Goal: Answer question/provide support: Share knowledge or assist other users

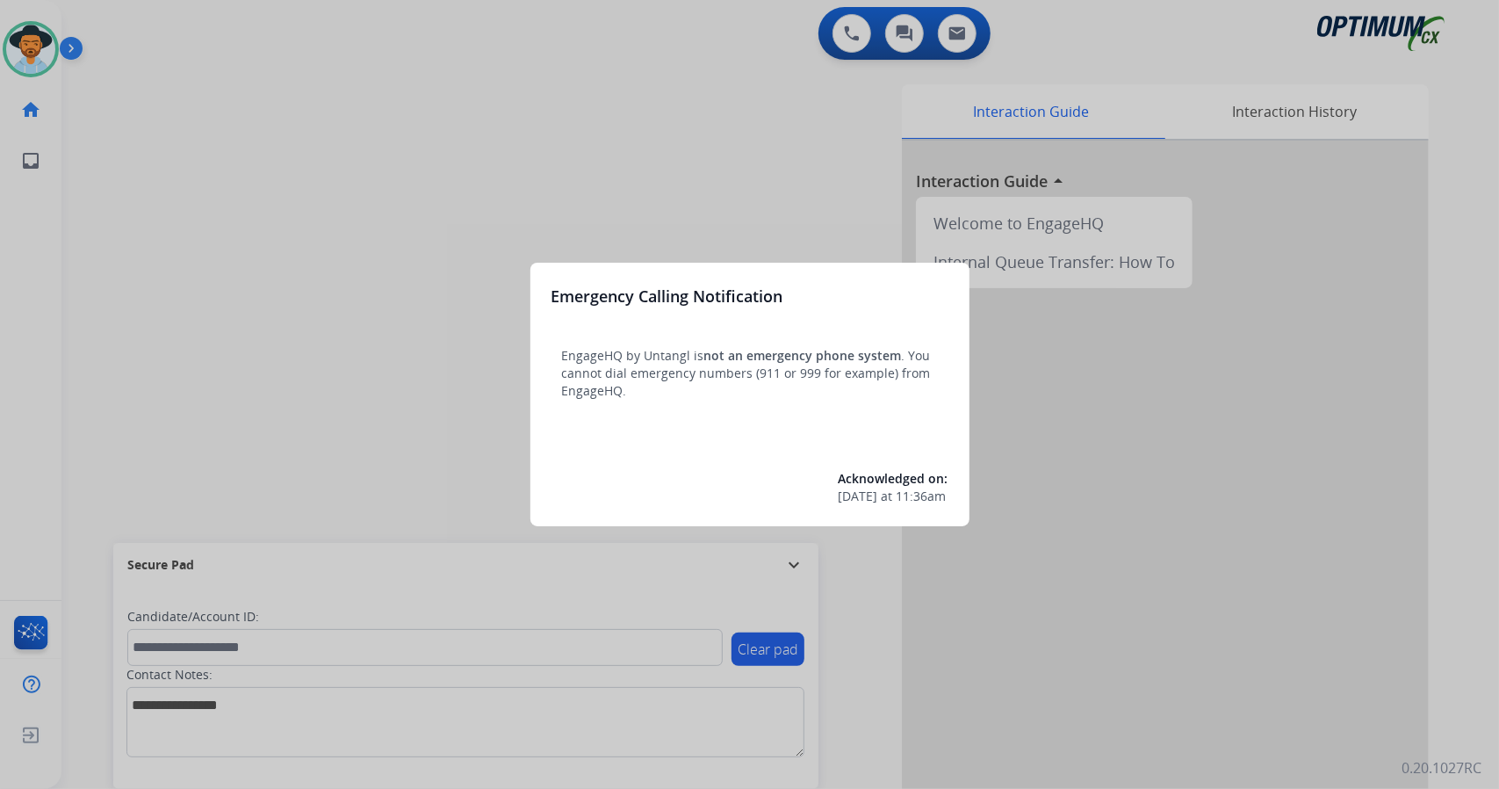
click at [258, 294] on div at bounding box center [749, 394] width 1499 height 789
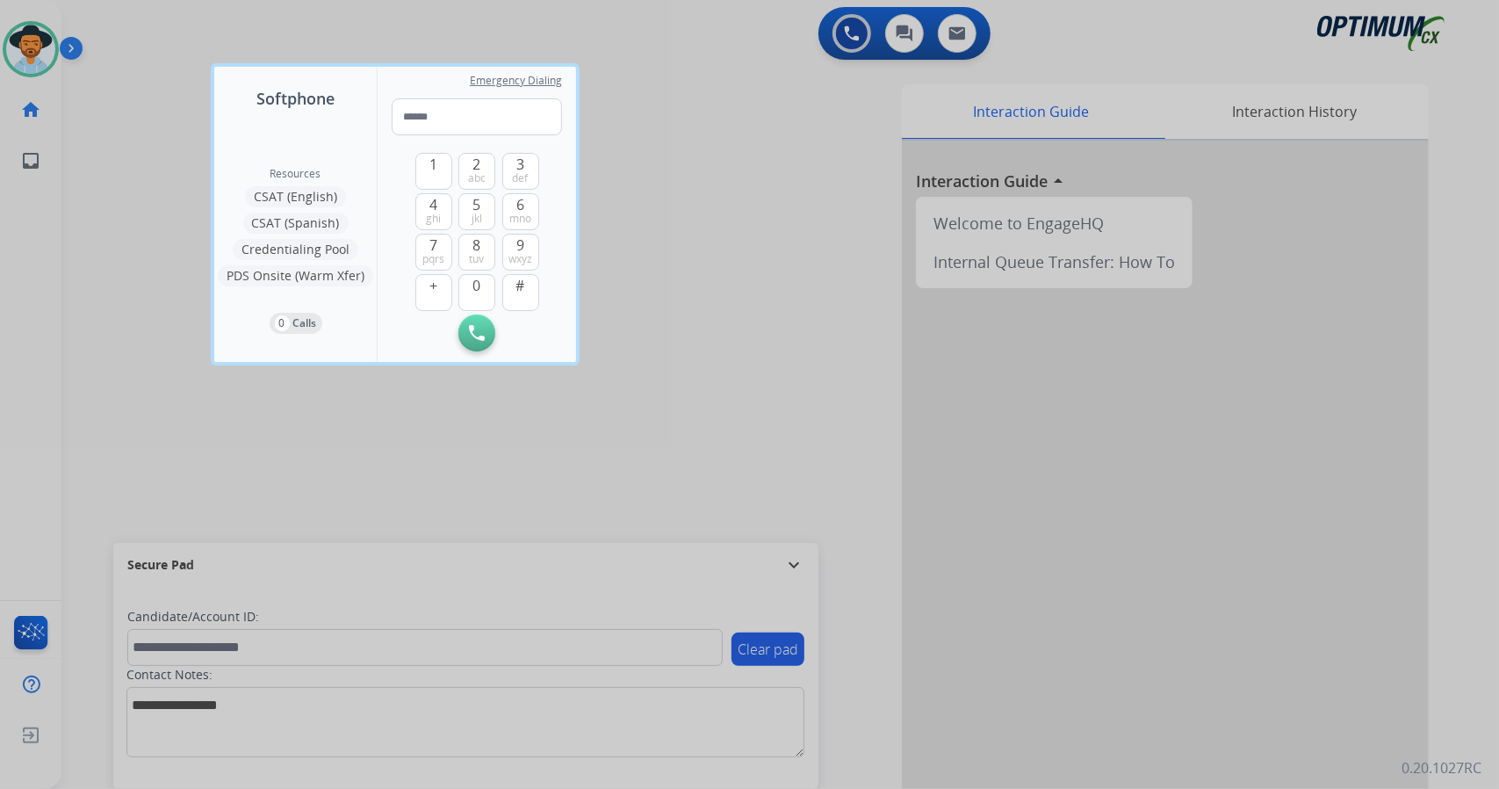
click at [191, 273] on div at bounding box center [749, 394] width 1499 height 789
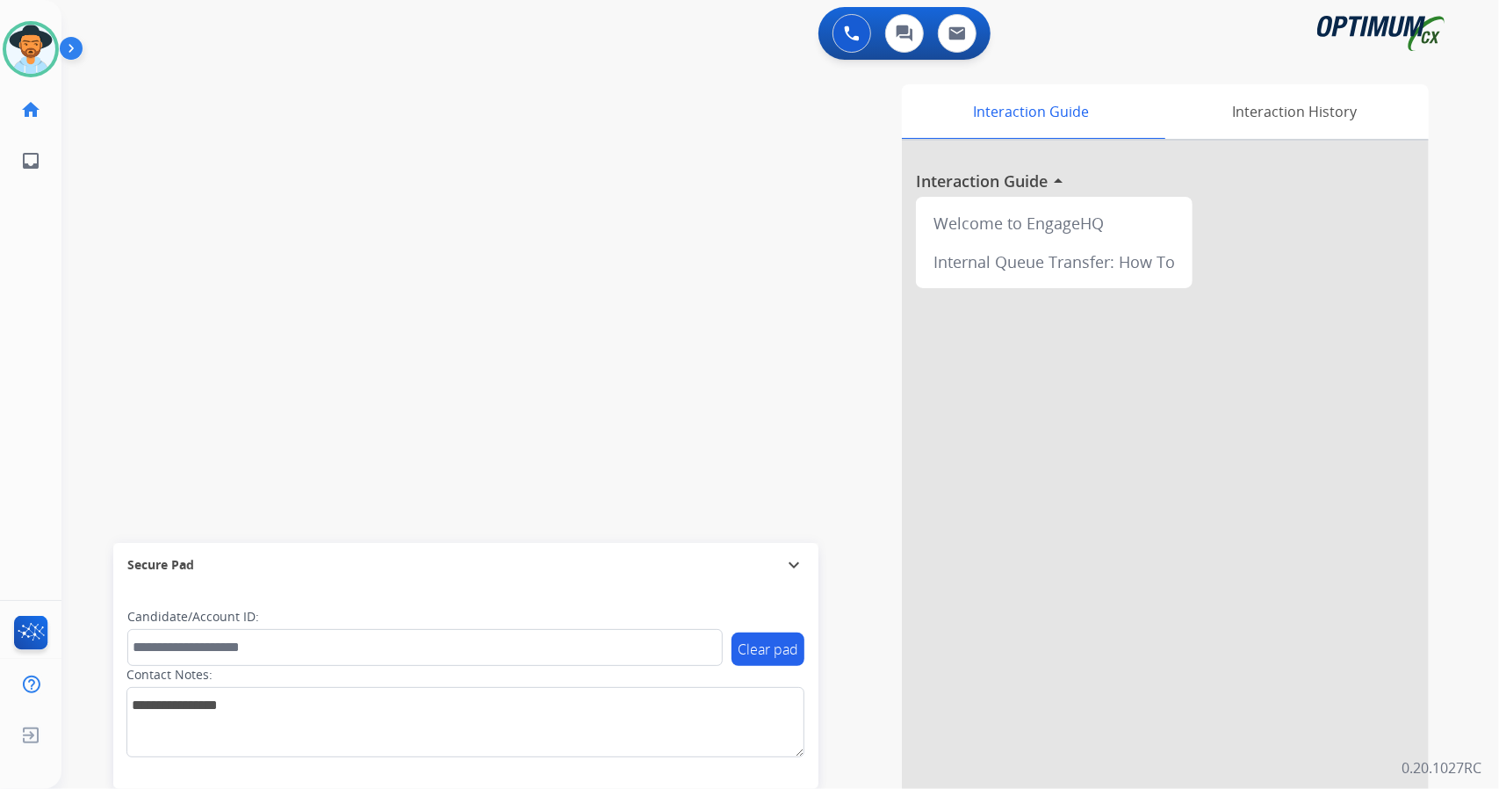
click at [220, 11] on div "0 Voice Interactions 0 Chat Interactions 0 Email Interactions" at bounding box center [770, 35] width 1374 height 56
click at [254, 315] on div "swap_horiz Break voice bridge close_fullscreen Connect 3-Way Call merge_type Se…" at bounding box center [758, 429] width 1395 height 732
click at [678, 281] on div "Interaction Guide Interaction History Interaction Guide arrow_drop_up Welcome t…" at bounding box center [993, 439] width 869 height 711
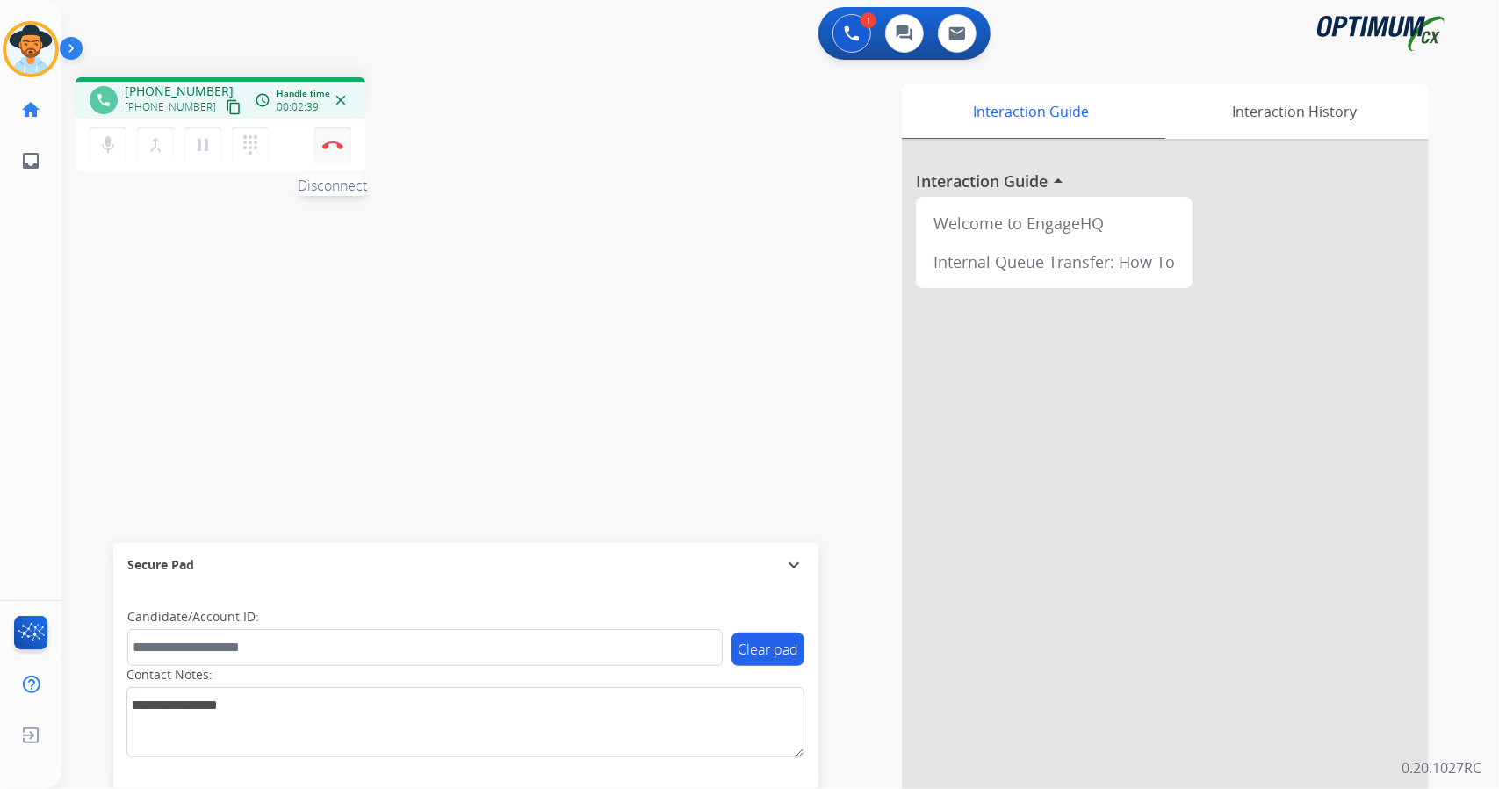
click at [332, 136] on button "Disconnect" at bounding box center [332, 144] width 37 height 37
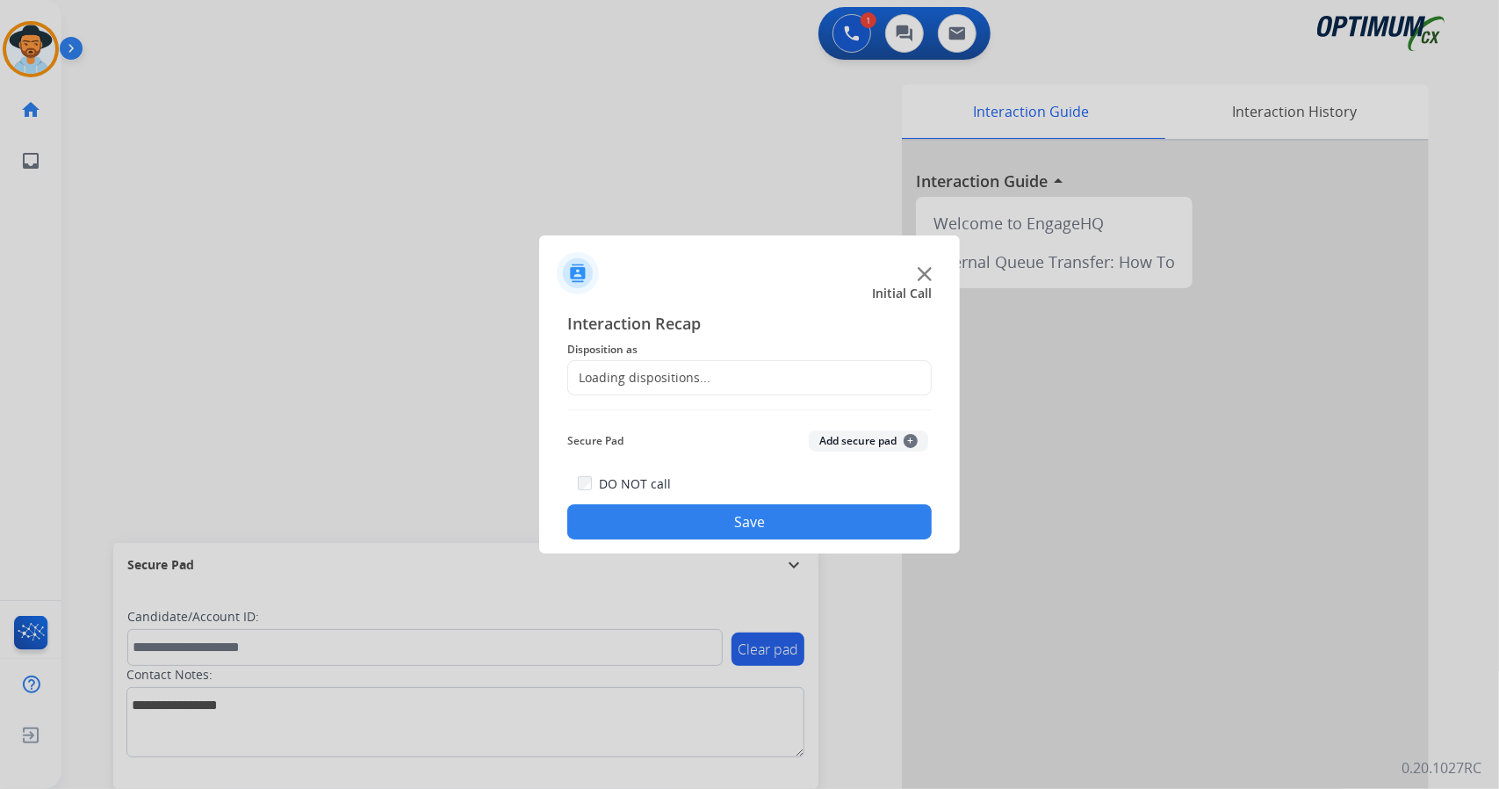
click at [684, 371] on div "Loading dispositions..." at bounding box center [639, 378] width 142 height 18
click at [673, 370] on input "text" at bounding box center [749, 377] width 364 height 35
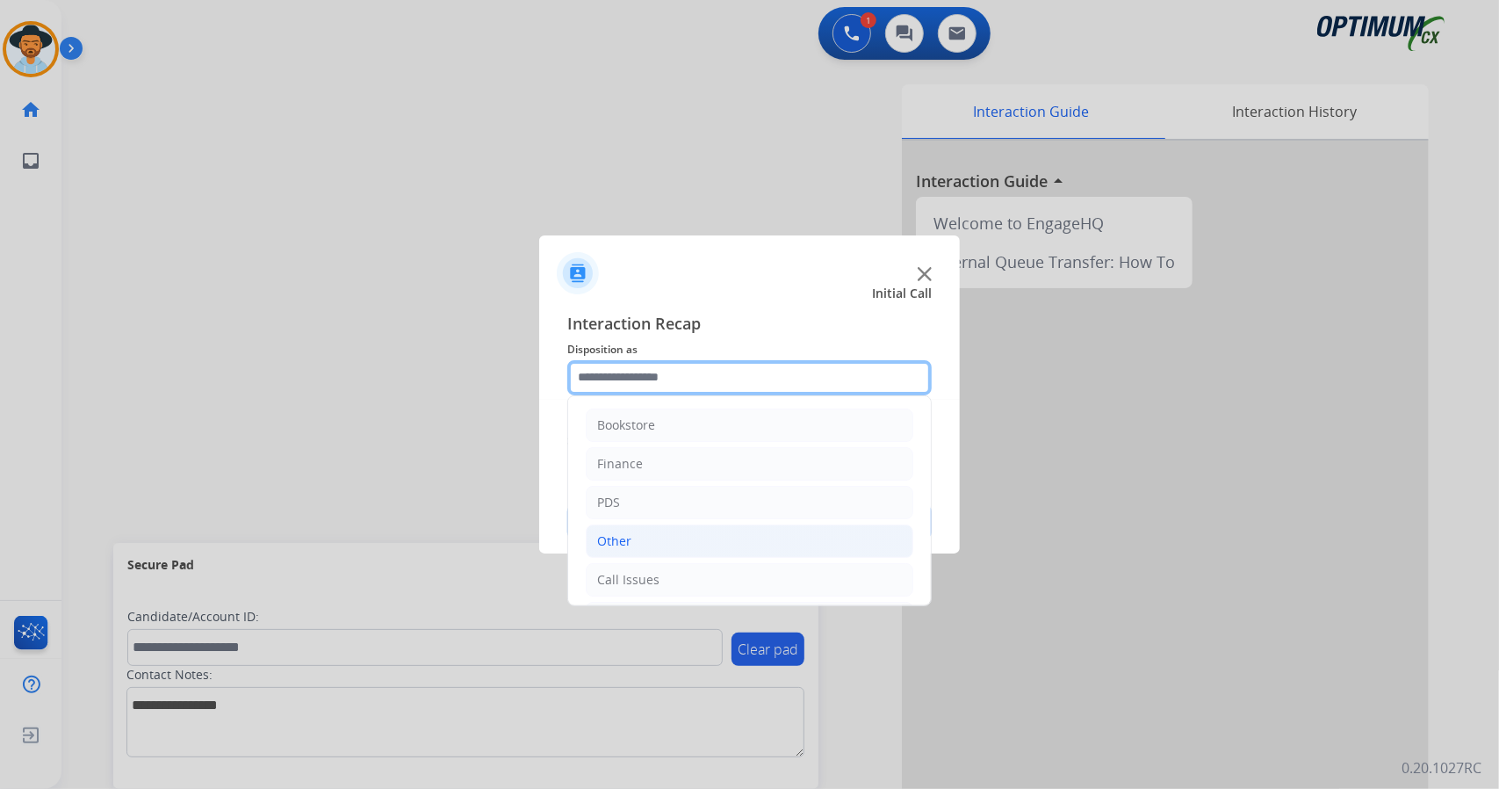
scroll to position [114, 0]
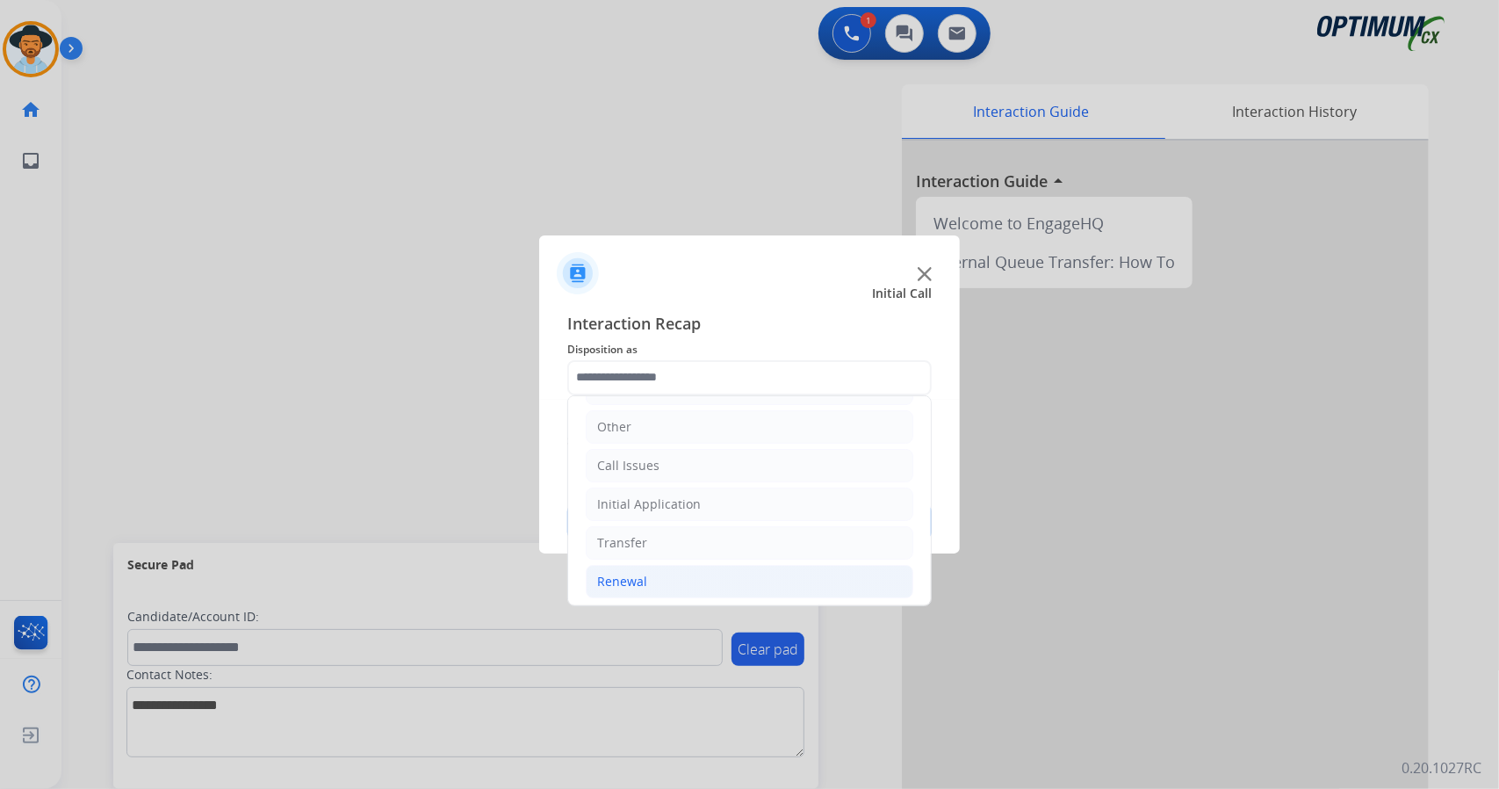
click at [650, 572] on li "Renewal" at bounding box center [750, 581] width 328 height 33
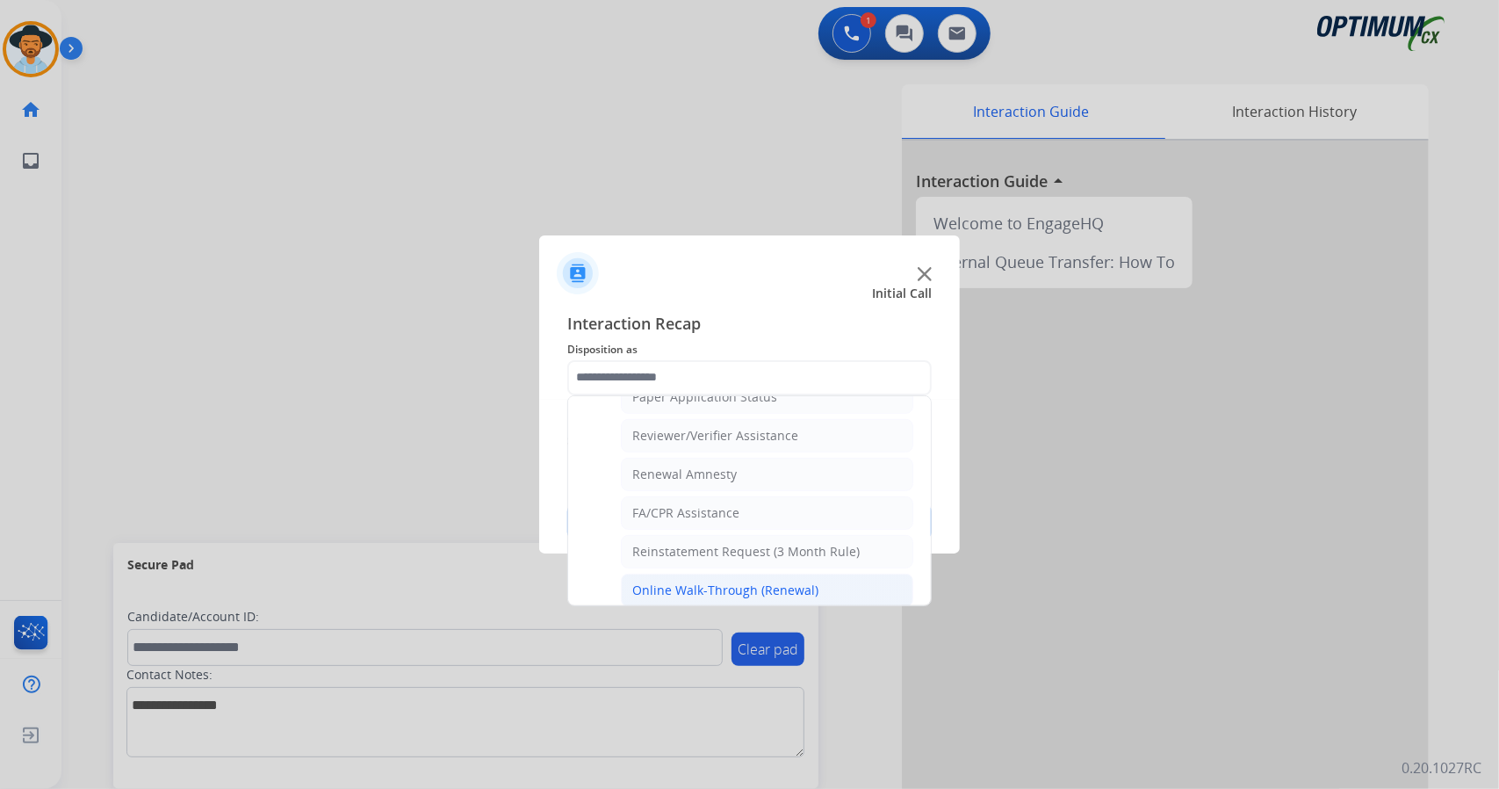
click at [689, 581] on div "Online Walk-Through (Renewal)" at bounding box center [725, 590] width 186 height 18
type input "**********"
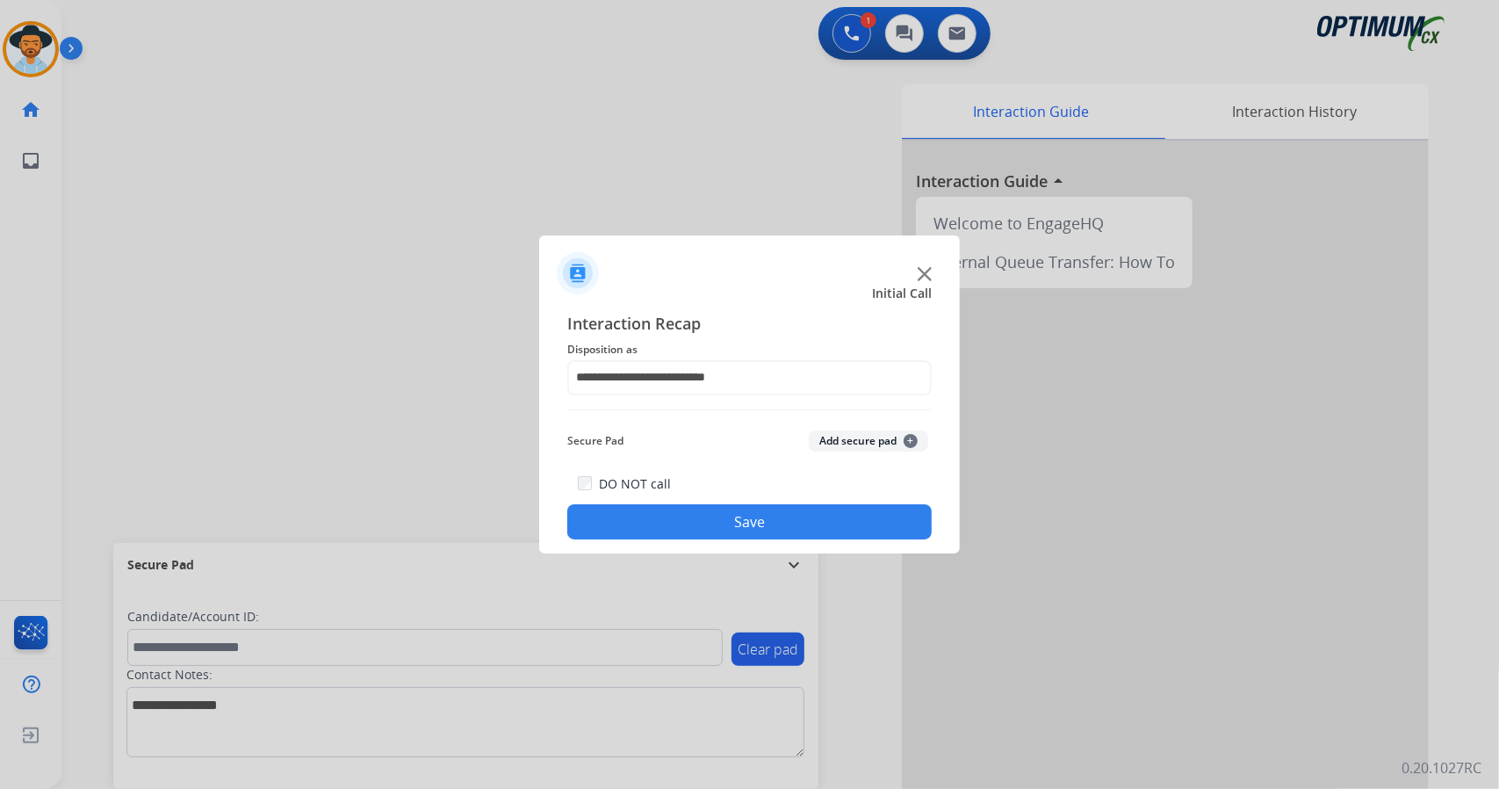
click at [697, 534] on button "Save" at bounding box center [749, 521] width 364 height 35
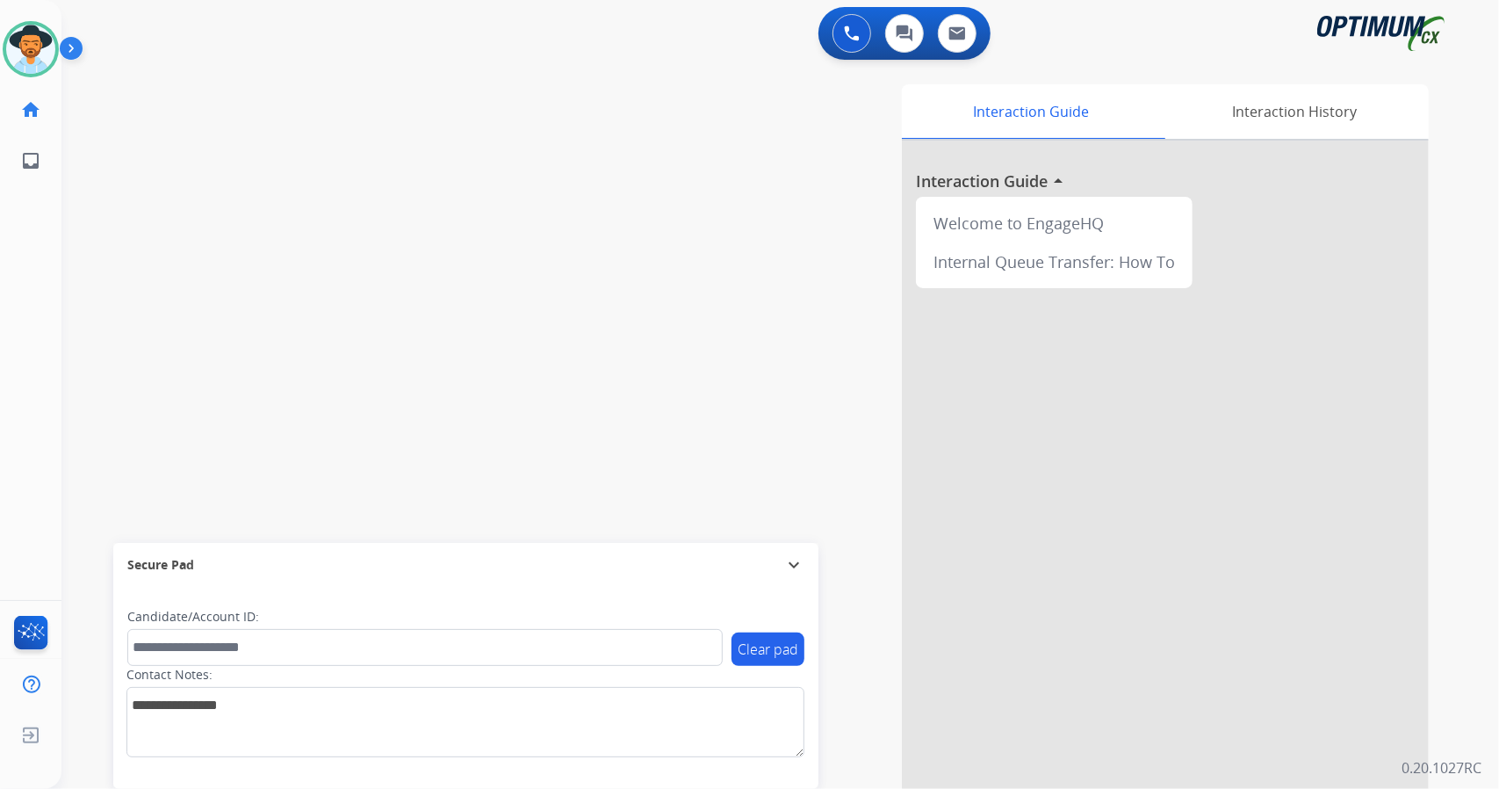
click at [546, 15] on div "0 Voice Interactions 0 Chat Interactions 0 Email Interactions" at bounding box center [770, 35] width 1374 height 56
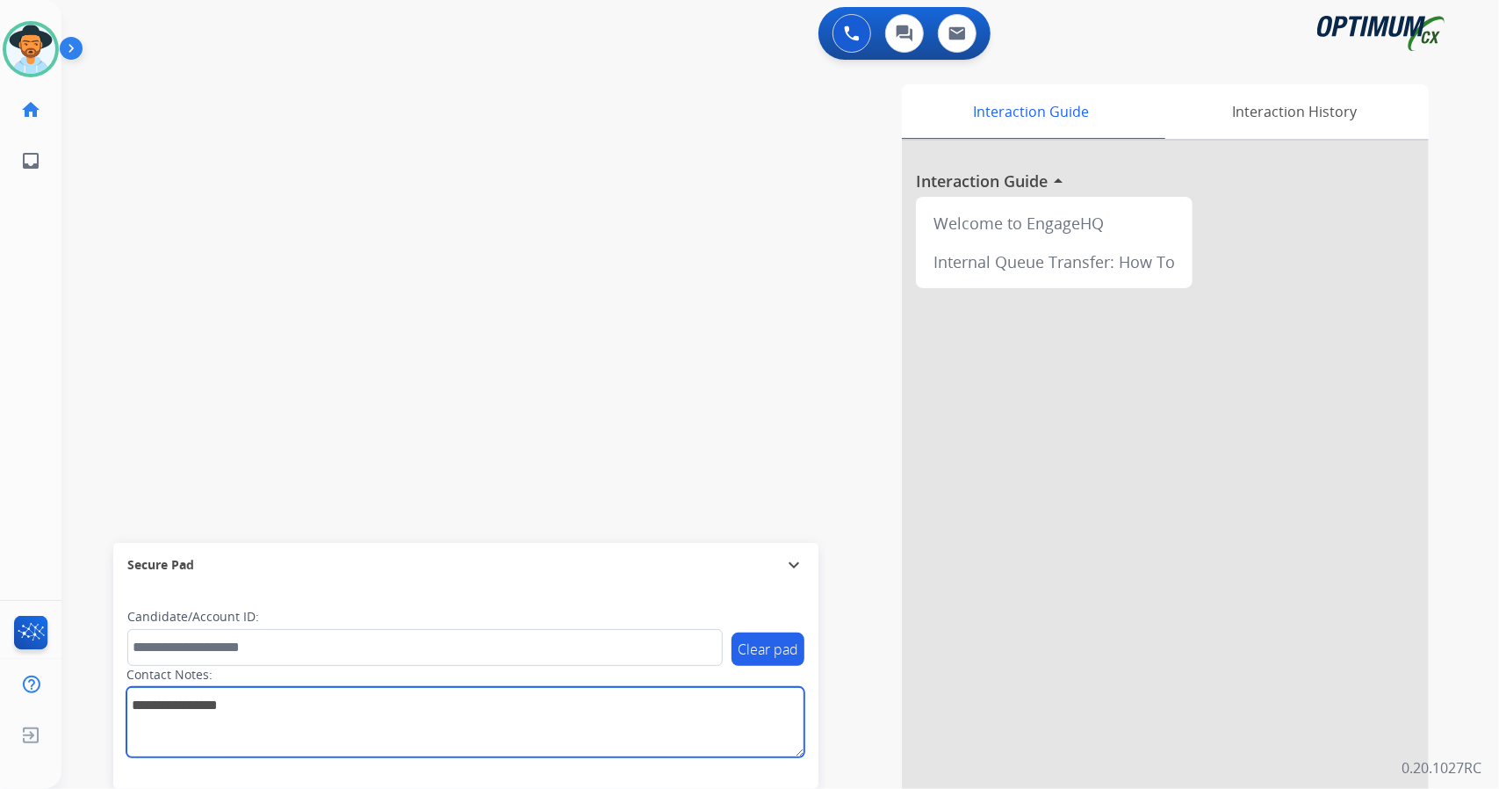
click at [256, 754] on textarea at bounding box center [465, 722] width 678 height 70
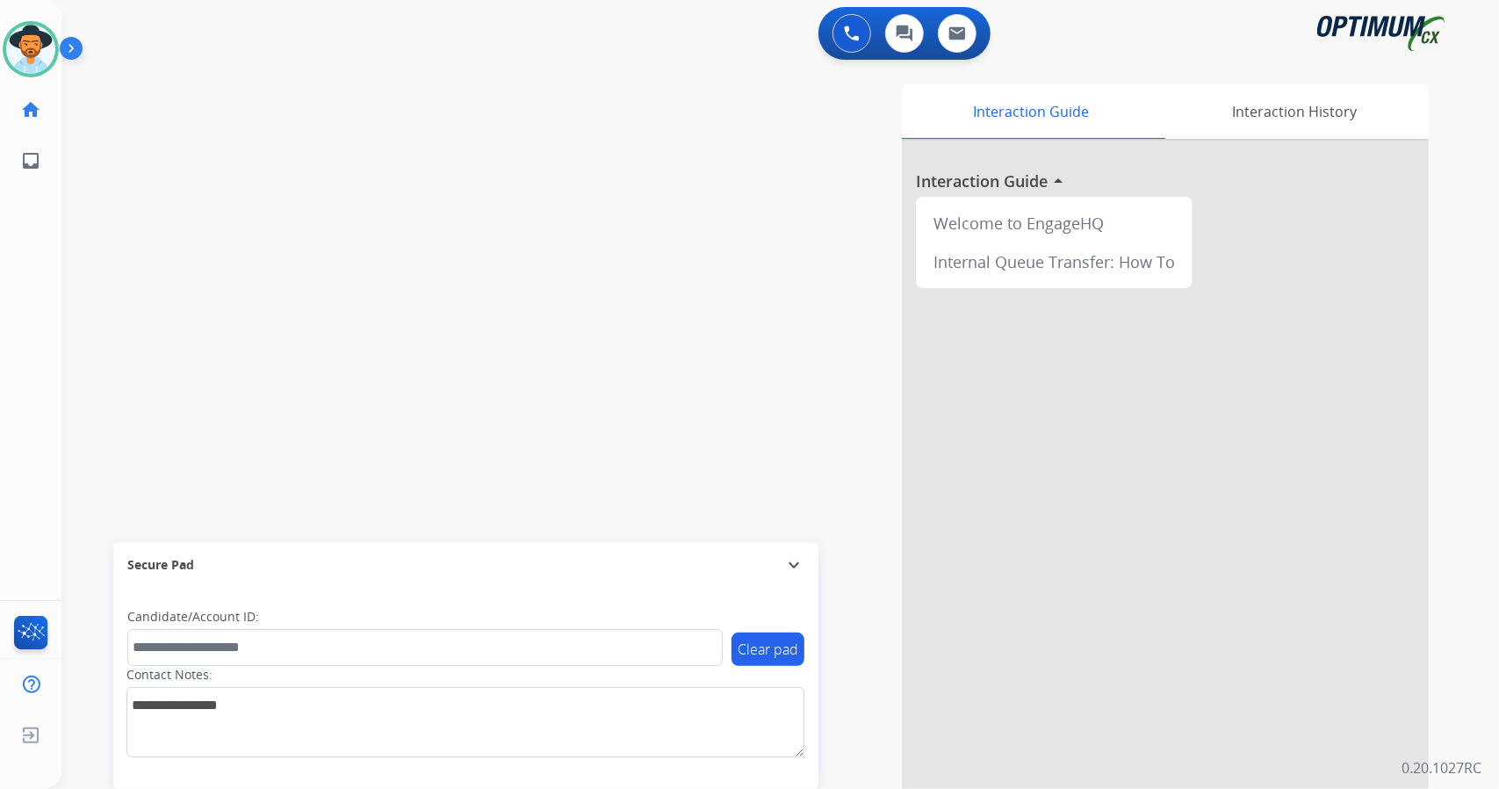
click at [296, 226] on div "swap_horiz Break voice bridge close_fullscreen Connect 3-Way Call merge_type Se…" at bounding box center [758, 429] width 1395 height 732
click at [316, 10] on div "0 Voice Interactions 0 Chat Interactions 0 Email Interactions" at bounding box center [770, 35] width 1374 height 56
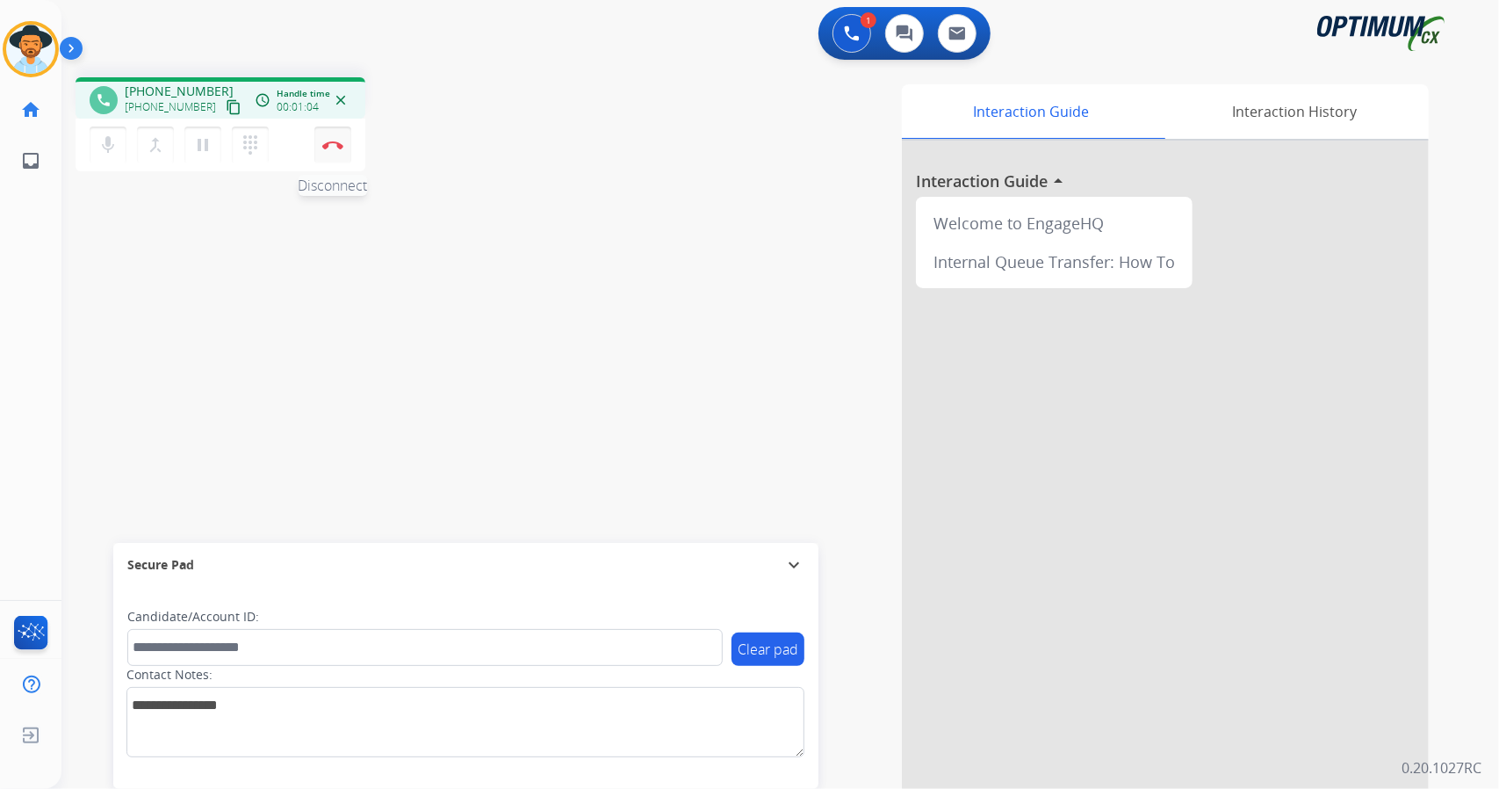
click at [350, 129] on button "Disconnect" at bounding box center [332, 144] width 37 height 37
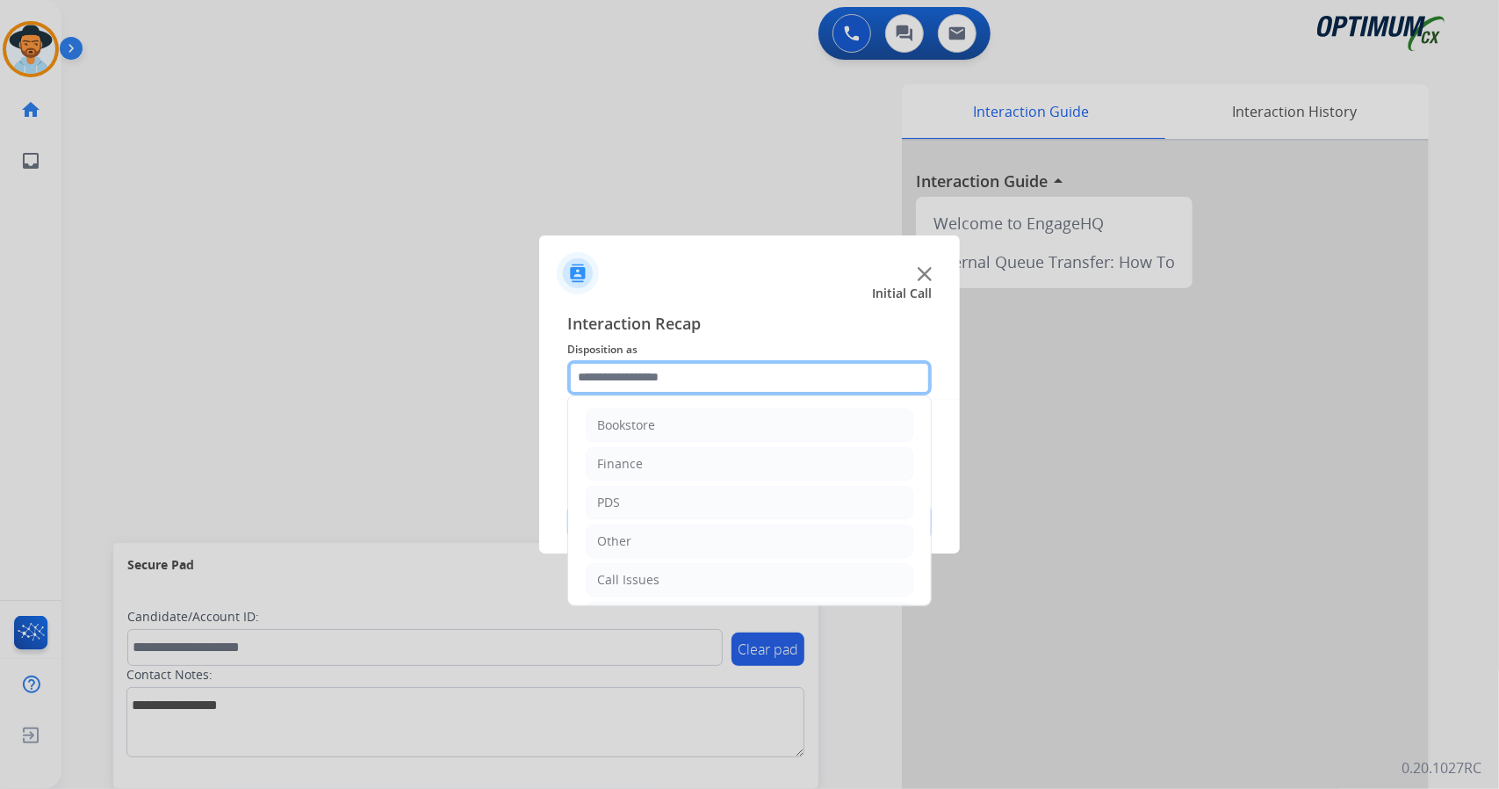
click at [609, 382] on input "text" at bounding box center [749, 377] width 364 height 35
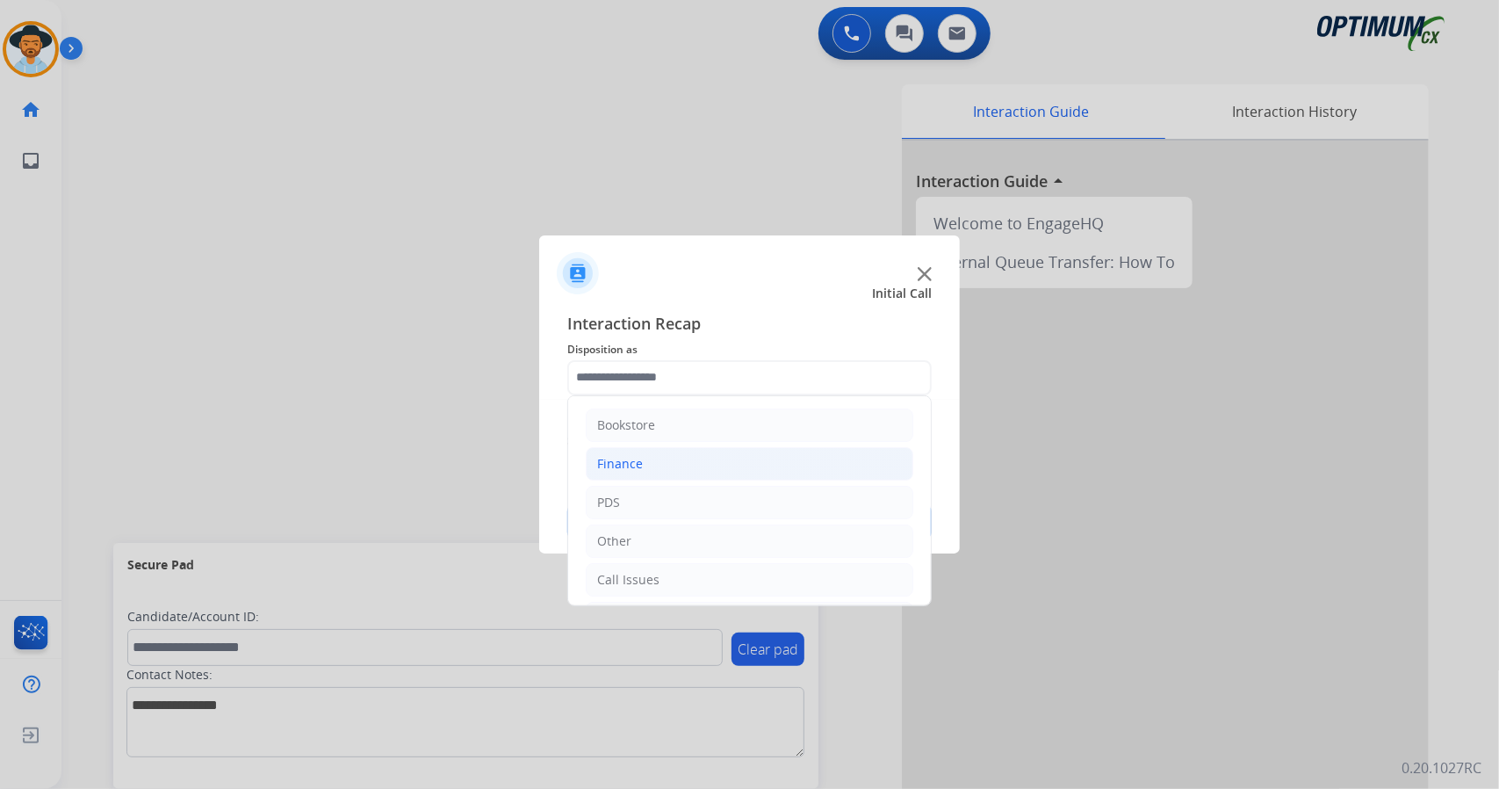
click at [660, 459] on li "Finance" at bounding box center [750, 463] width 328 height 33
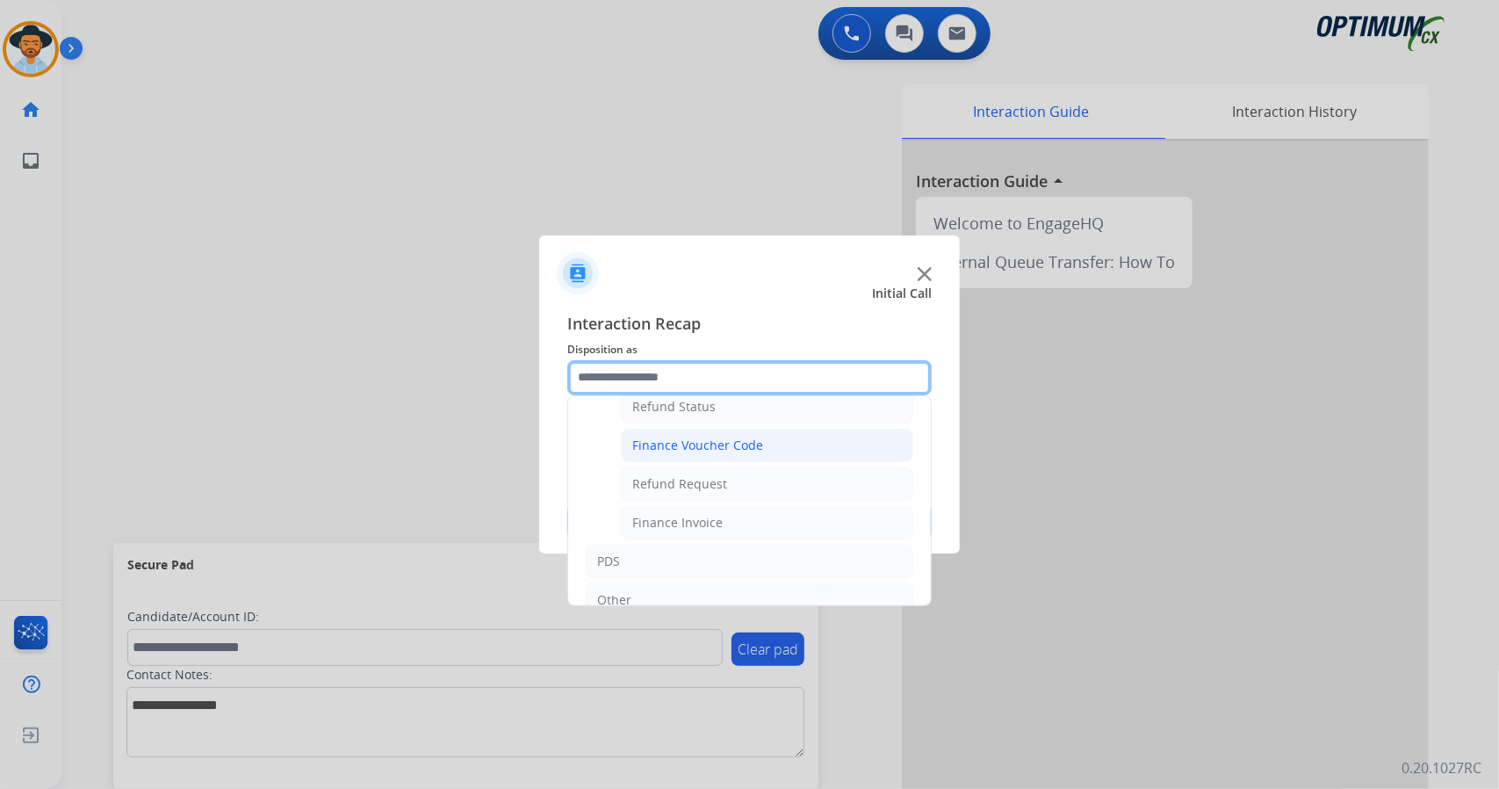
scroll to position [97, 0]
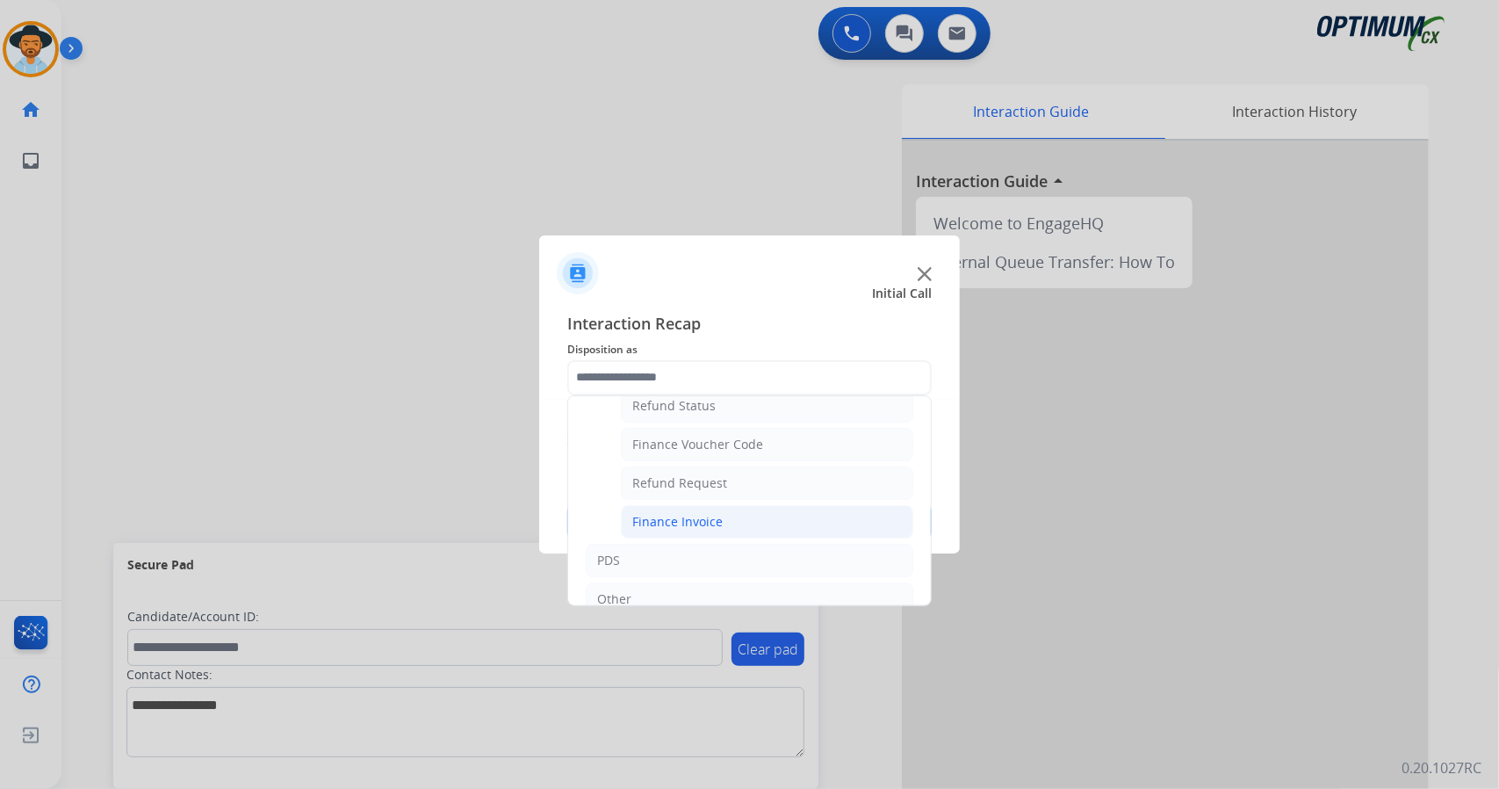
click at [689, 516] on div "Finance Invoice" at bounding box center [677, 522] width 90 height 18
type input "**********"
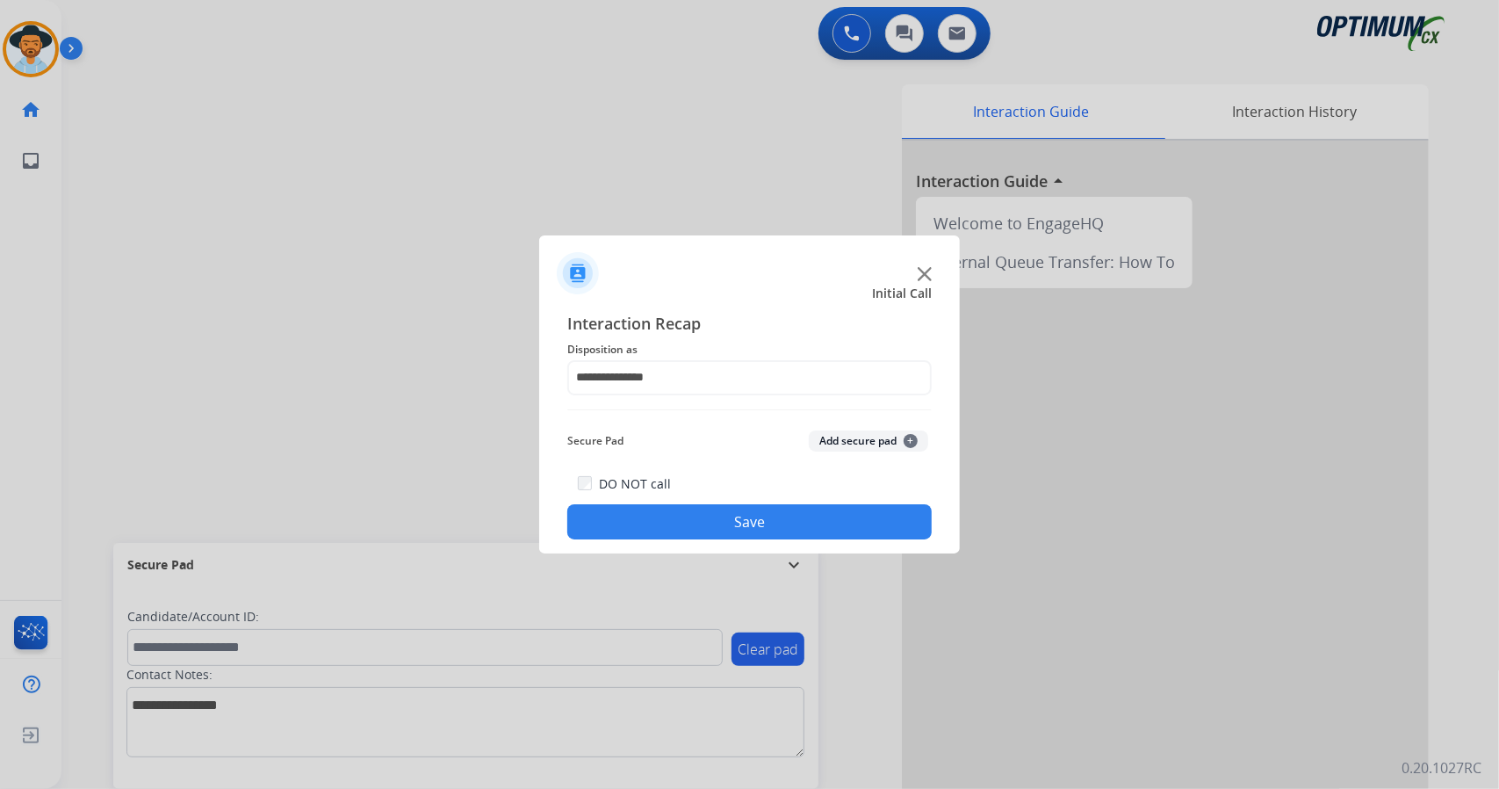
click at [689, 516] on button "Save" at bounding box center [749, 521] width 364 height 35
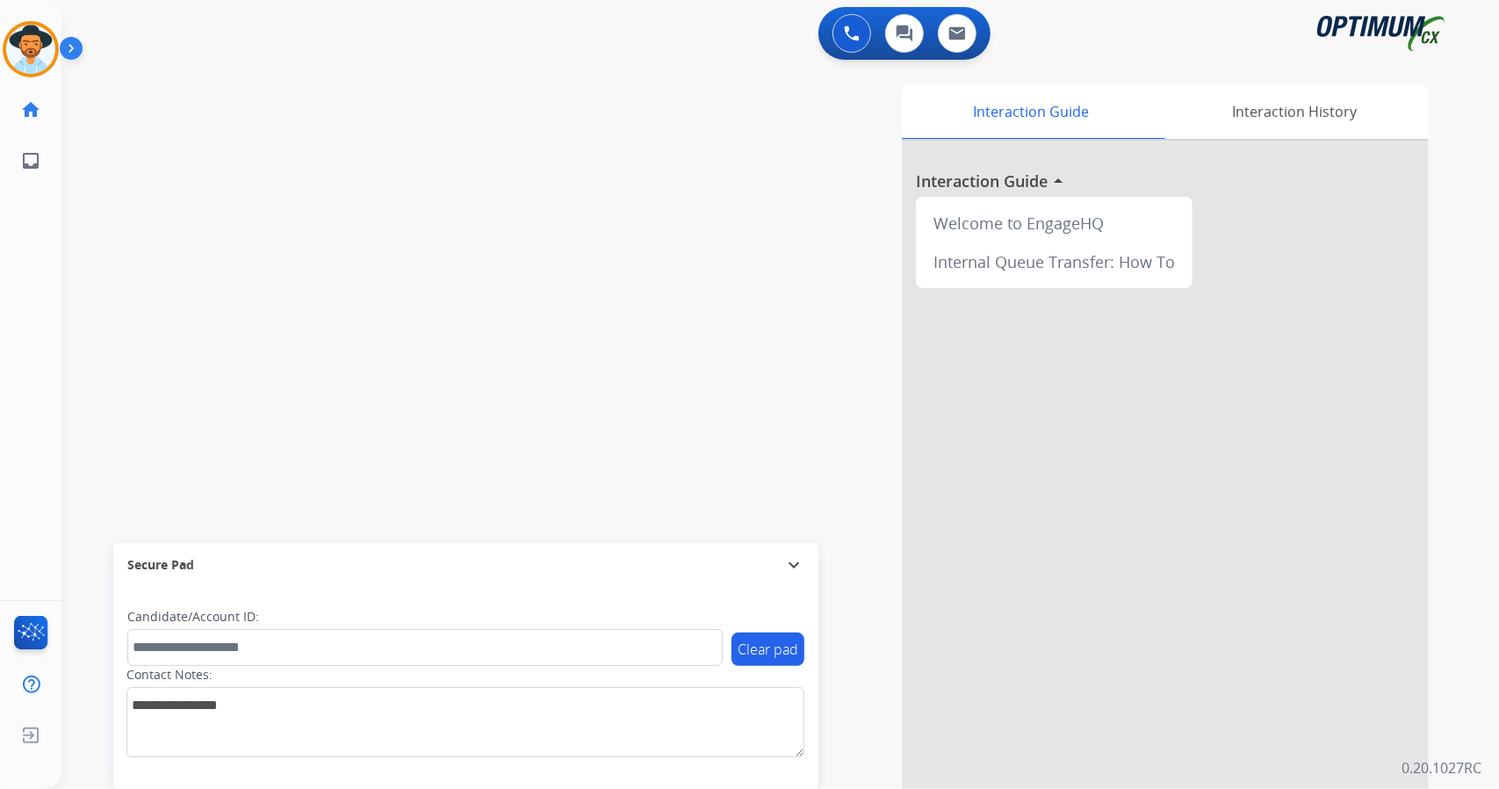
click at [670, 398] on div "Interaction Guide Interaction History Interaction Guide arrow_drop_up Welcome t…" at bounding box center [993, 439] width 869 height 711
click at [429, 270] on div "swap_horiz Break voice bridge close_fullscreen Connect 3-Way Call merge_type Se…" at bounding box center [758, 429] width 1395 height 732
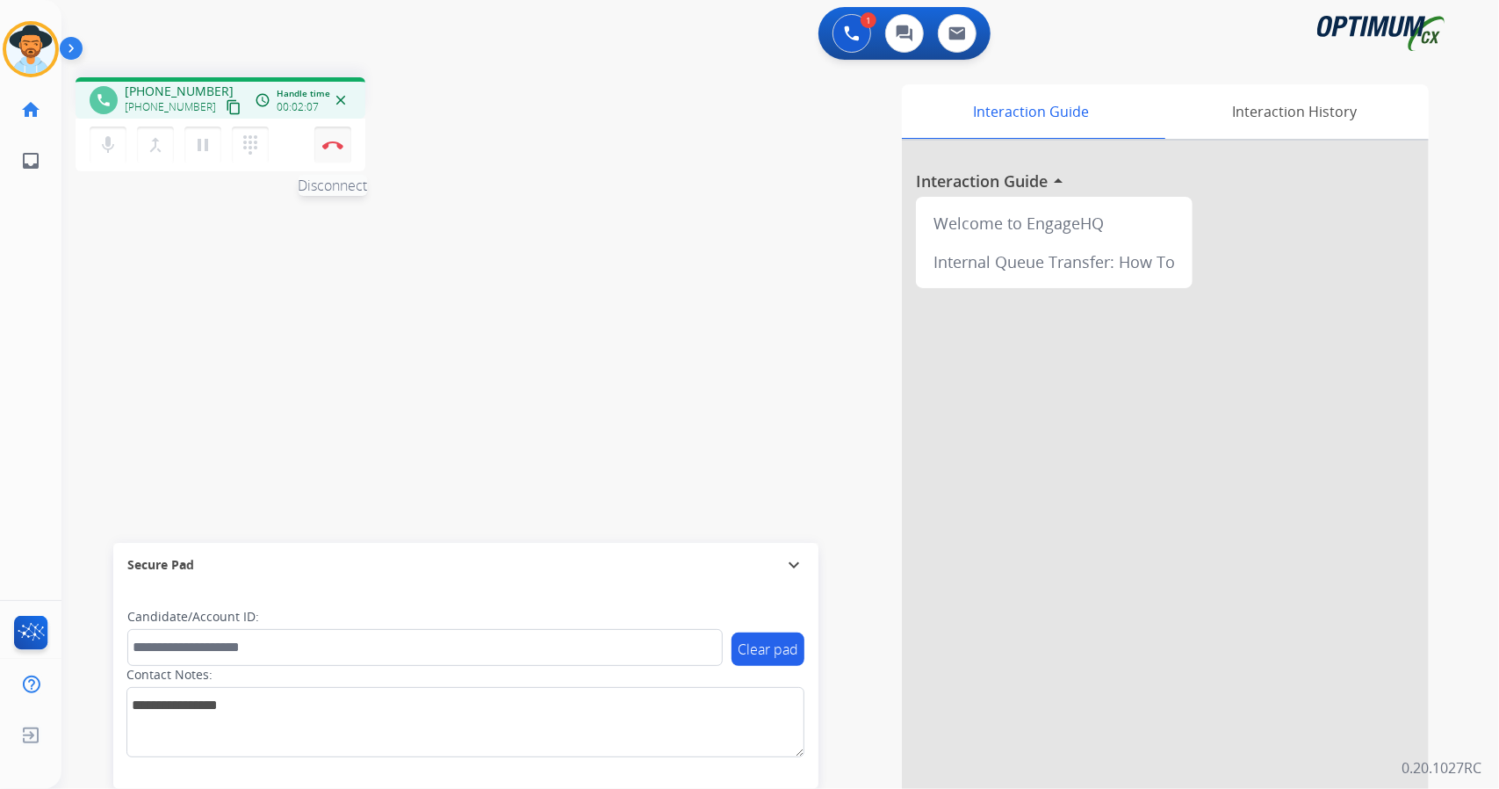
click at [335, 133] on button "Disconnect" at bounding box center [332, 144] width 37 height 37
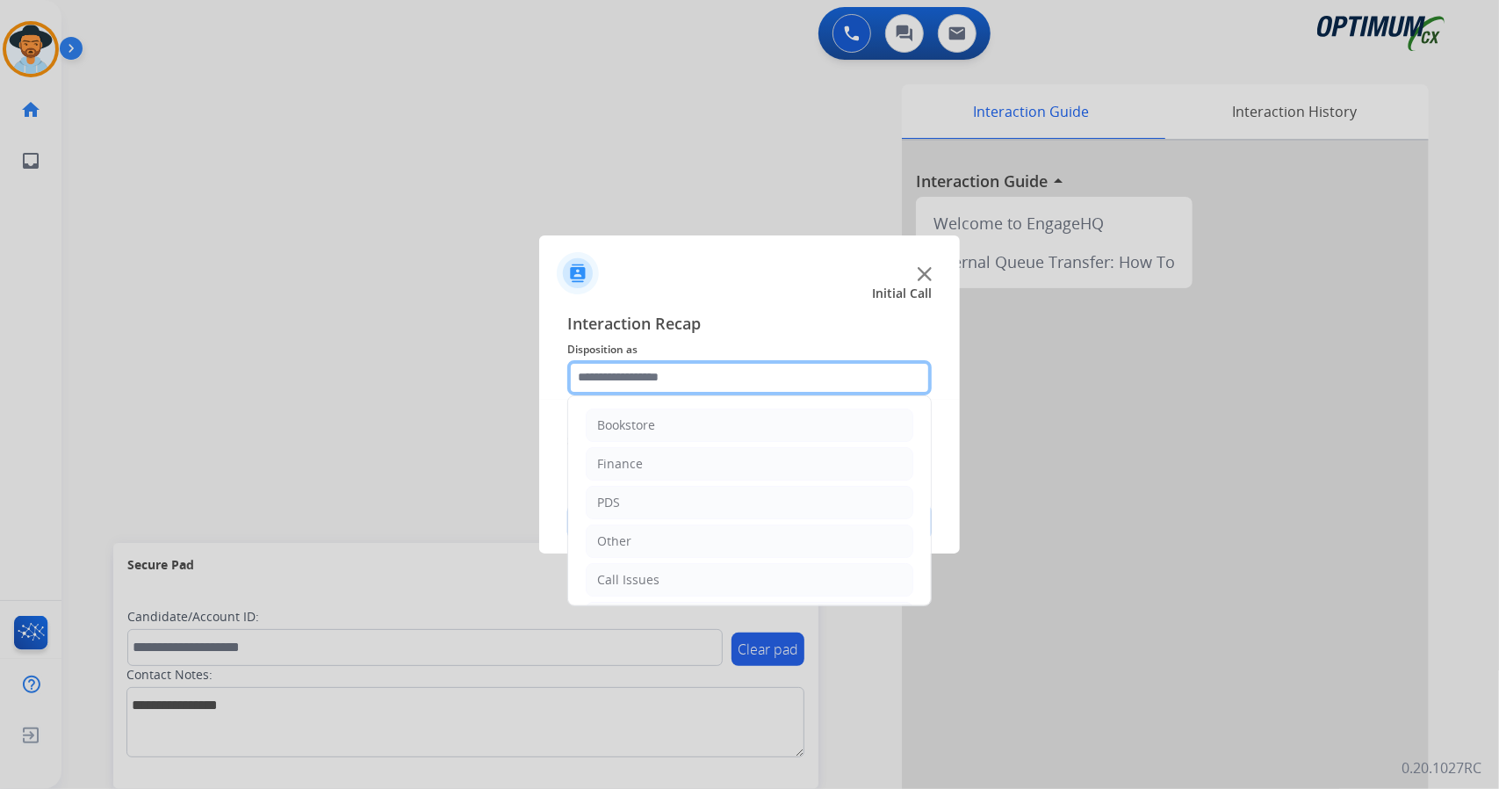
click at [764, 387] on input "text" at bounding box center [749, 377] width 364 height 35
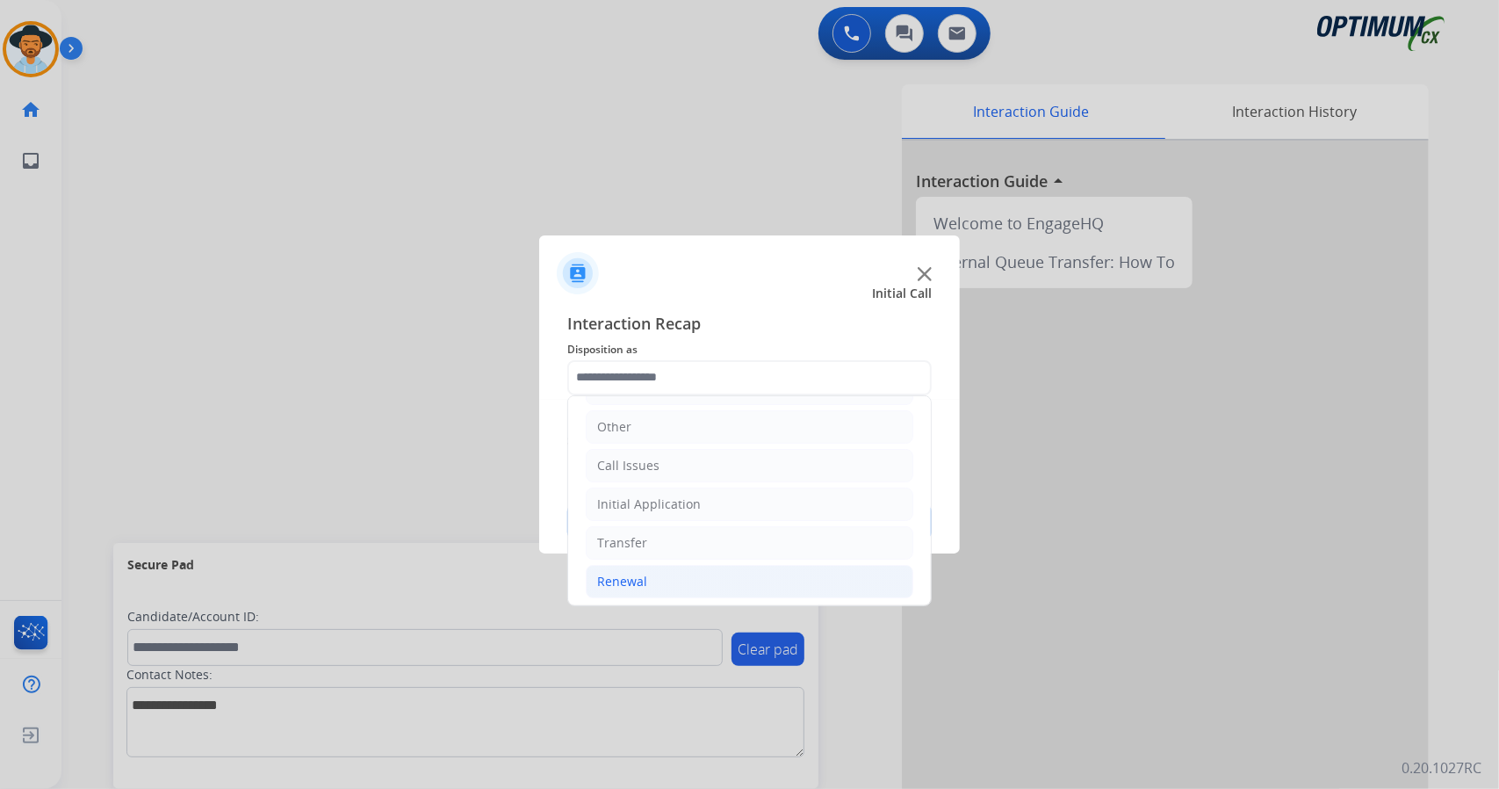
click at [693, 571] on li "Renewal" at bounding box center [750, 581] width 328 height 33
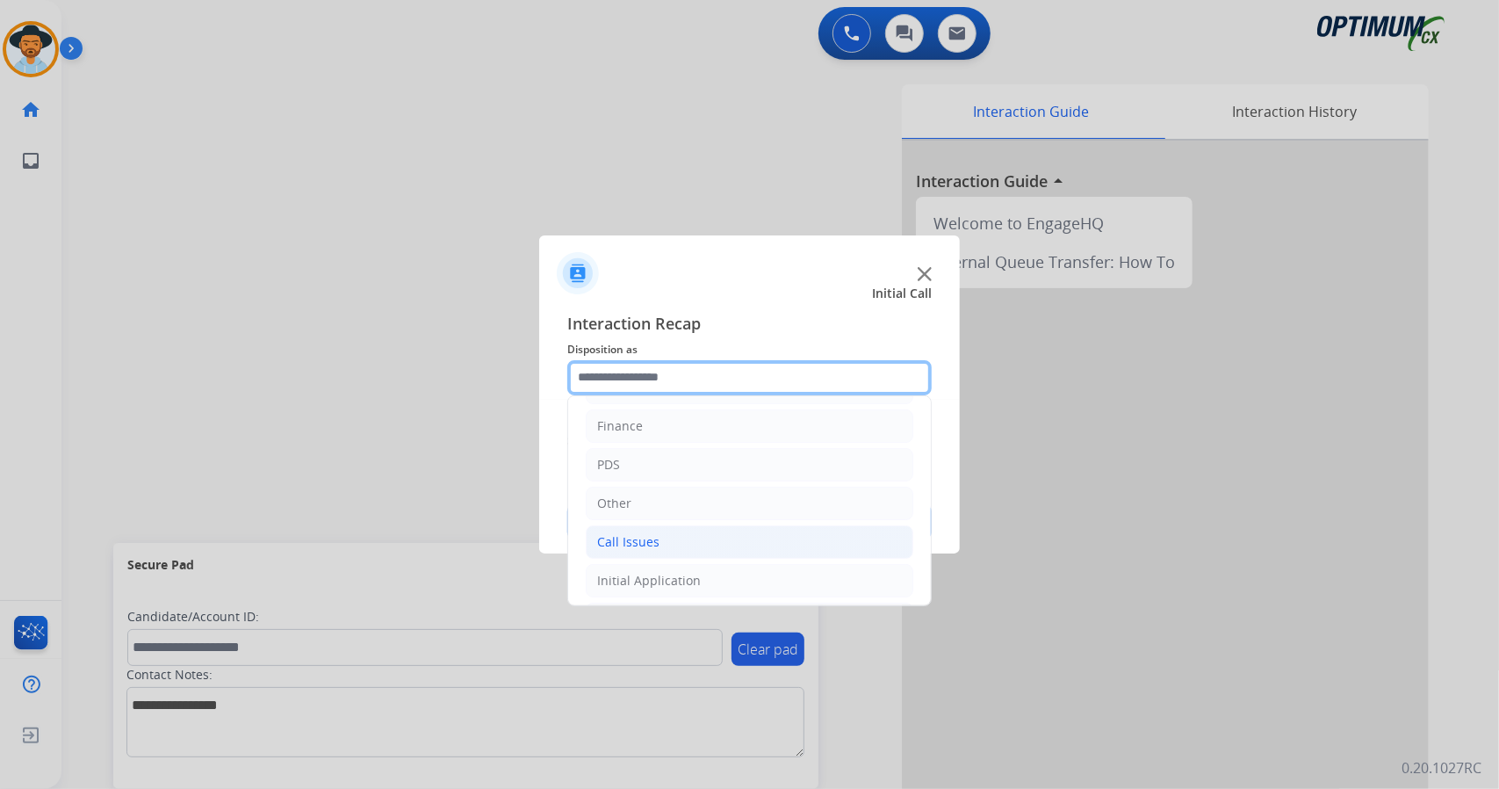
scroll to position [46, 0]
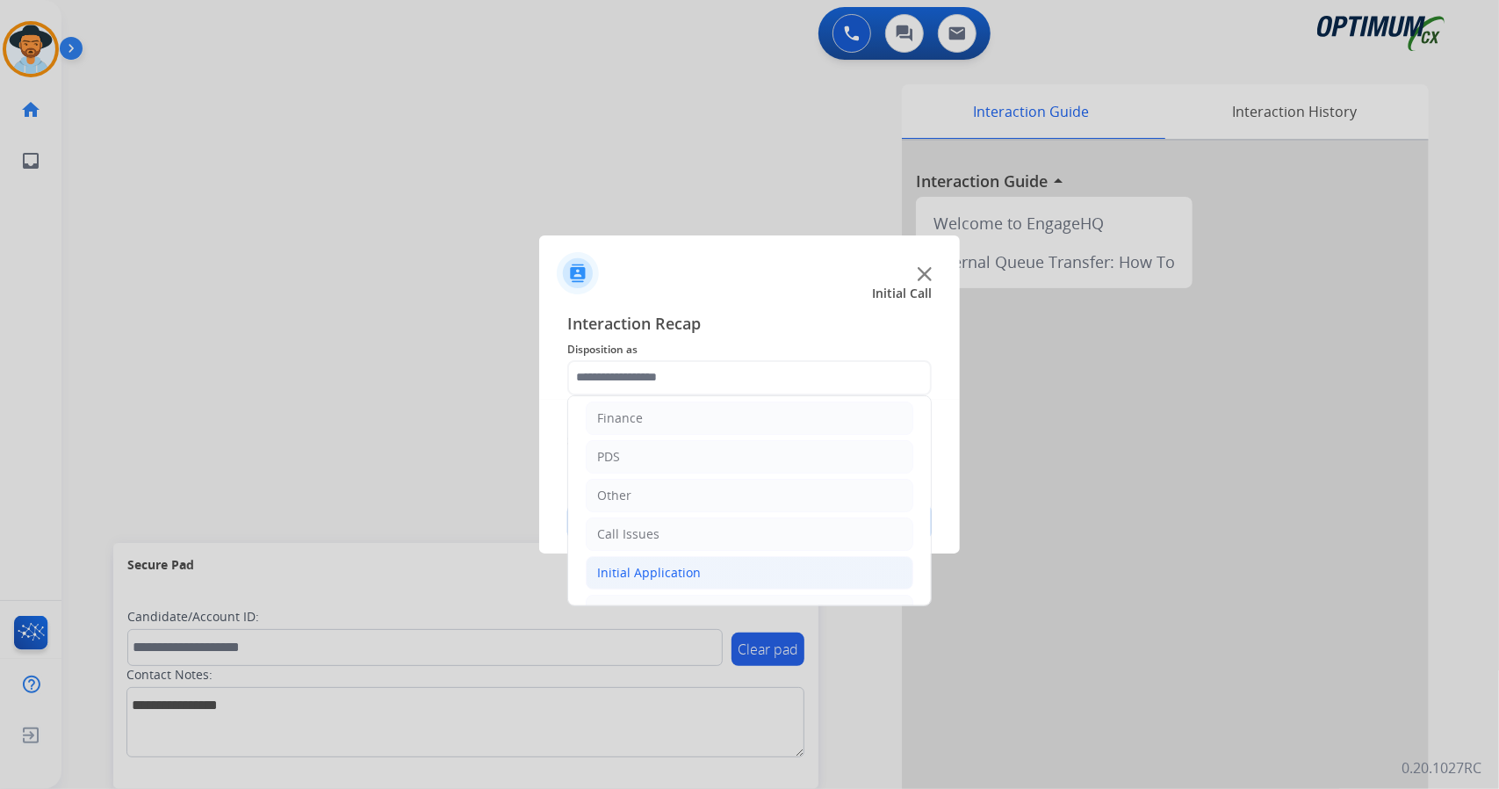
click at [662, 580] on li "Initial Application" at bounding box center [750, 572] width 328 height 33
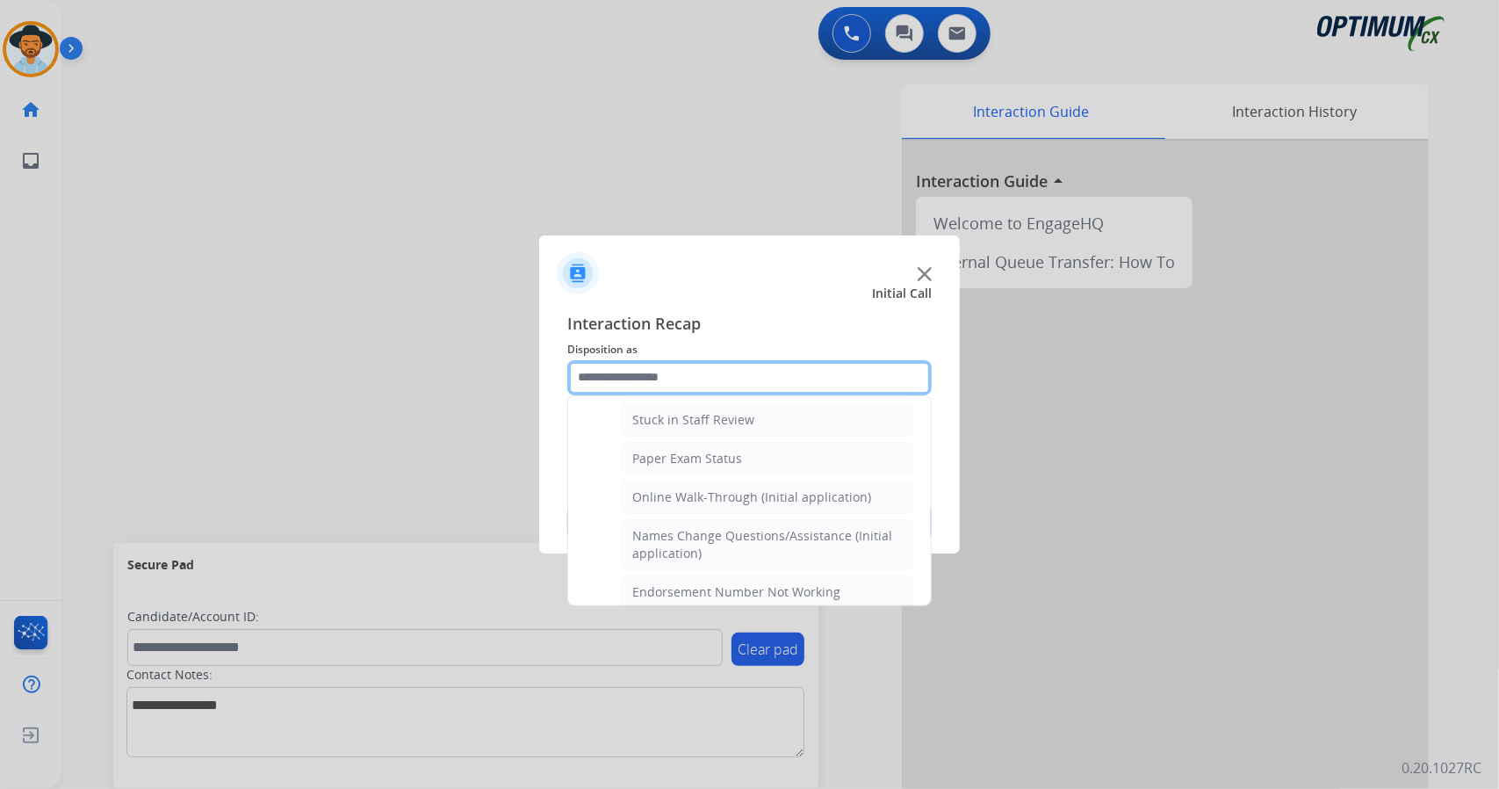
scroll to position [316, 0]
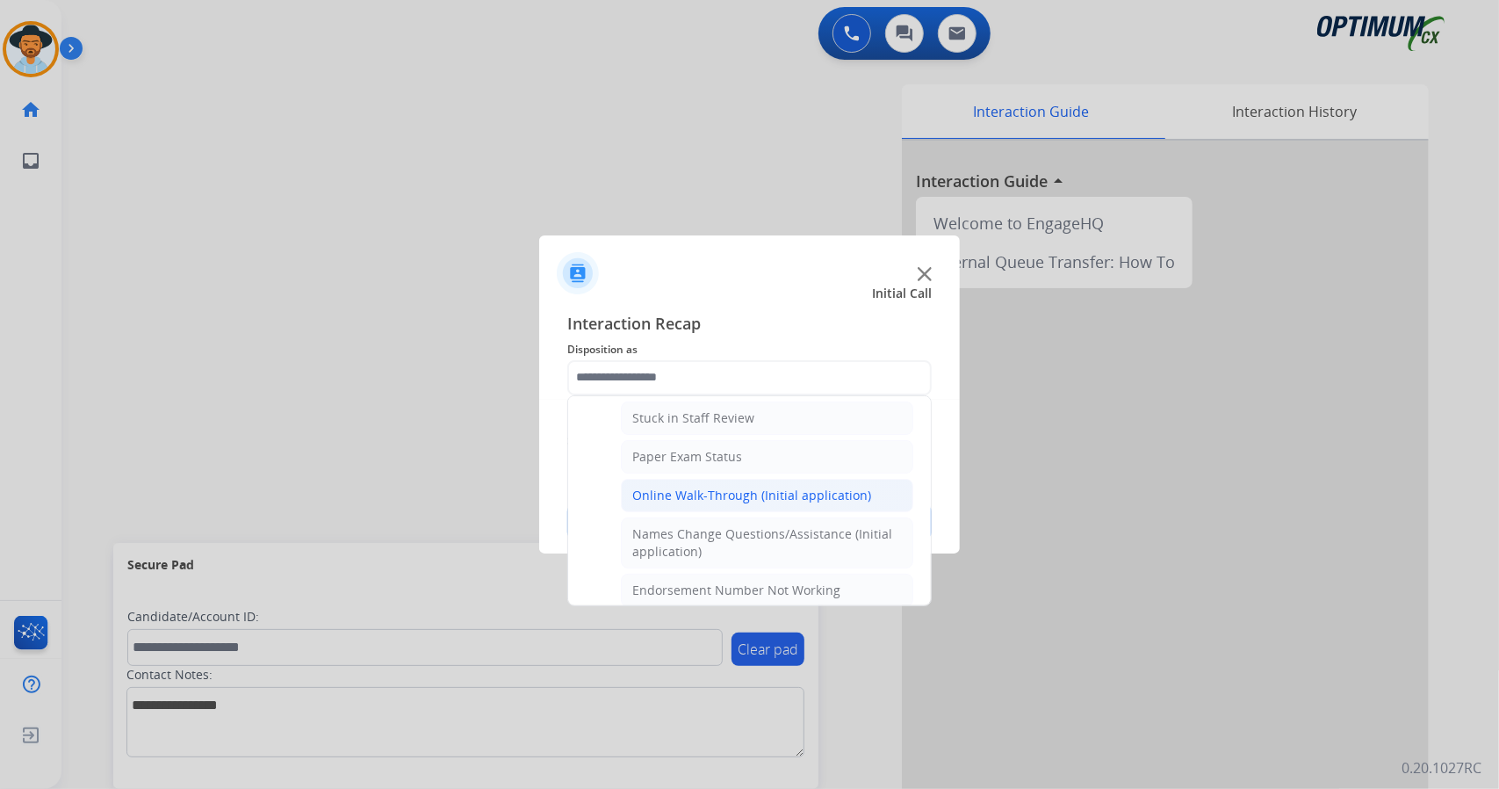
click at [664, 487] on div "Online Walk-Through (Initial application)" at bounding box center [751, 496] width 239 height 18
type input "**********"
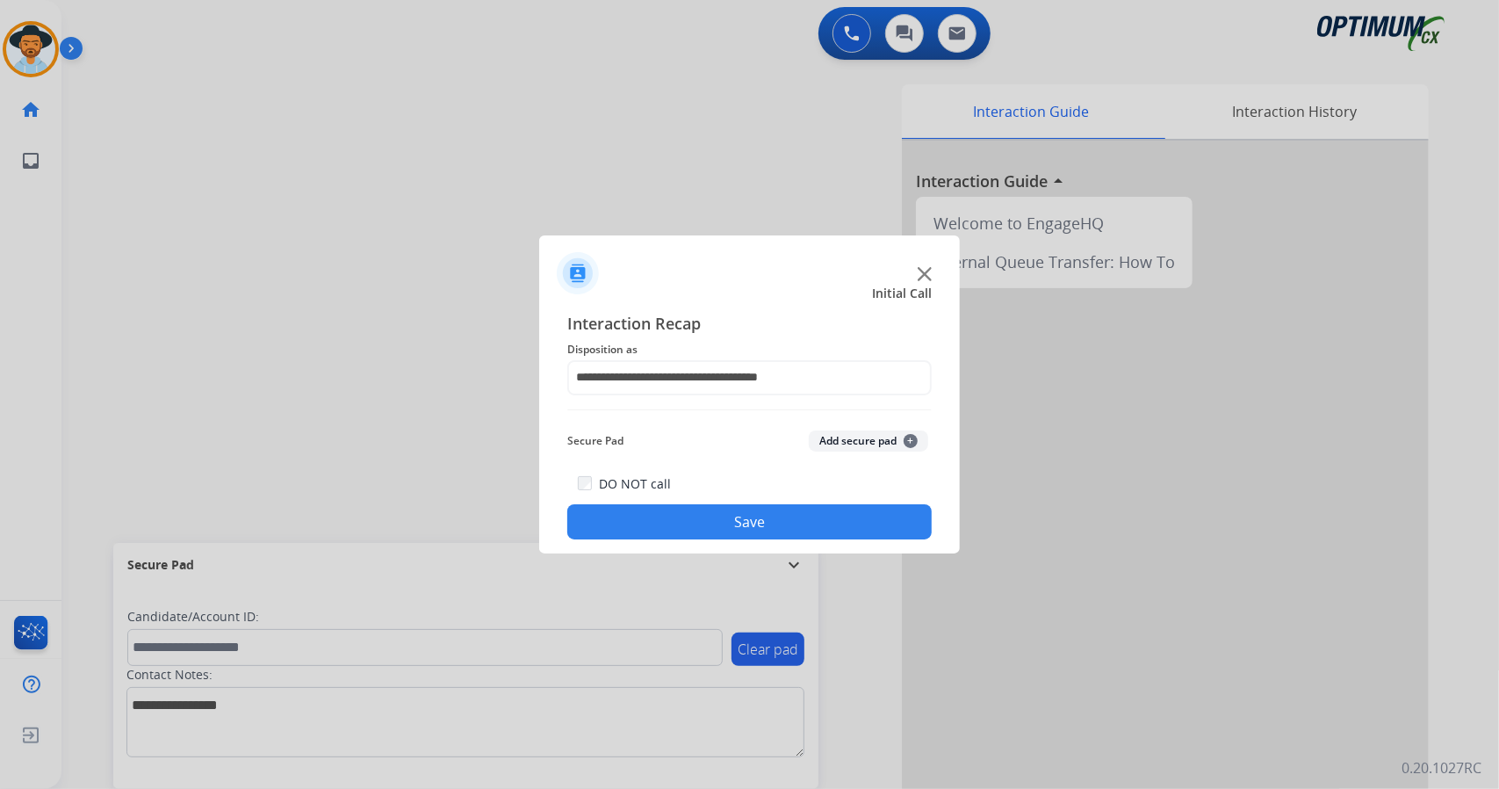
click at [687, 537] on button "Save" at bounding box center [749, 521] width 364 height 35
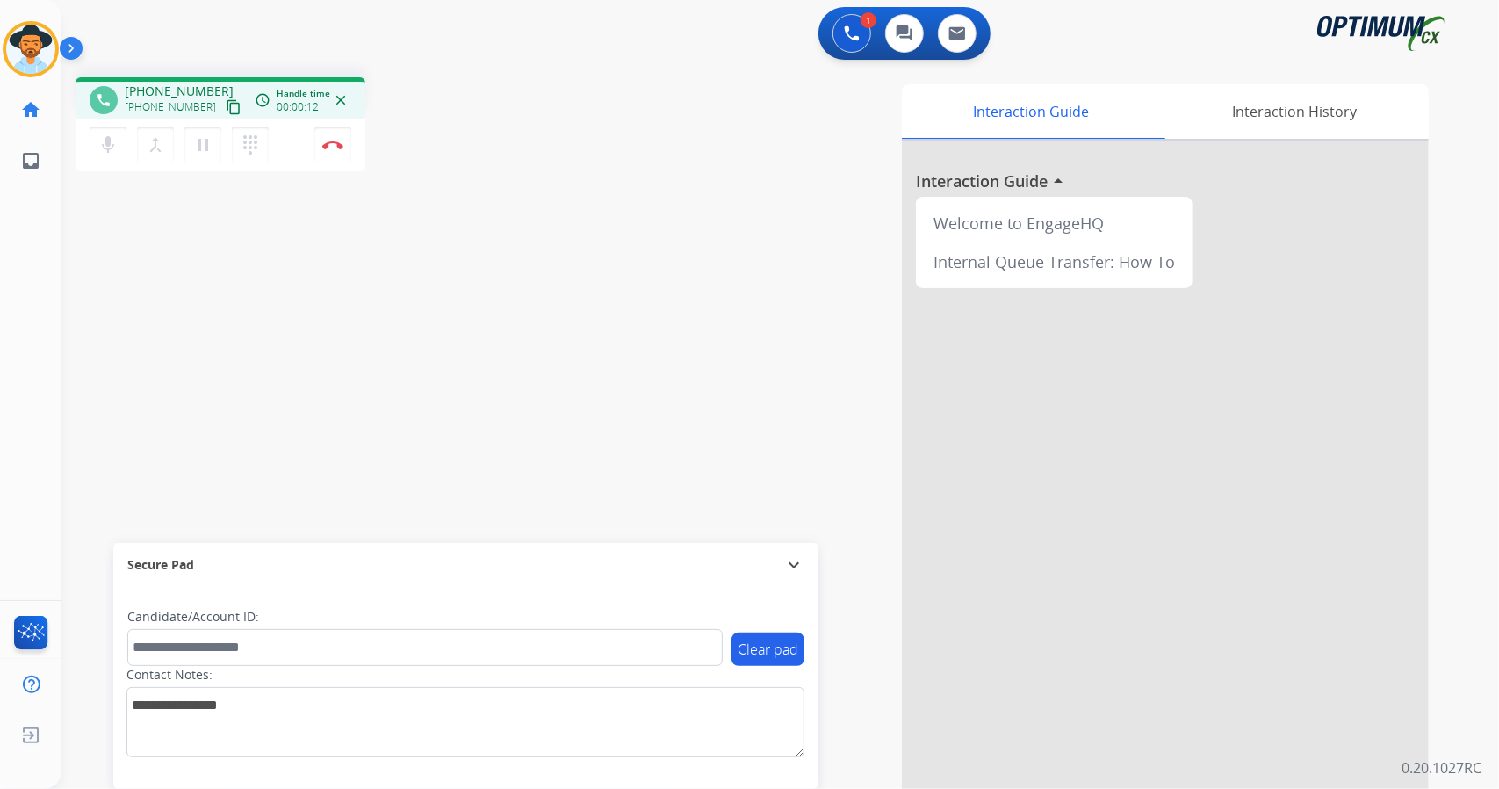
click at [459, 213] on div "phone [PHONE_NUMBER] [PHONE_NUMBER] content_copy access_time Call metrics Queue…" at bounding box center [758, 429] width 1395 height 732
click at [478, 13] on div "1 Voice Interactions 0 Chat Interactions 0 Email Interactions" at bounding box center [770, 35] width 1374 height 56
click at [327, 153] on button "Disconnect" at bounding box center [332, 144] width 37 height 37
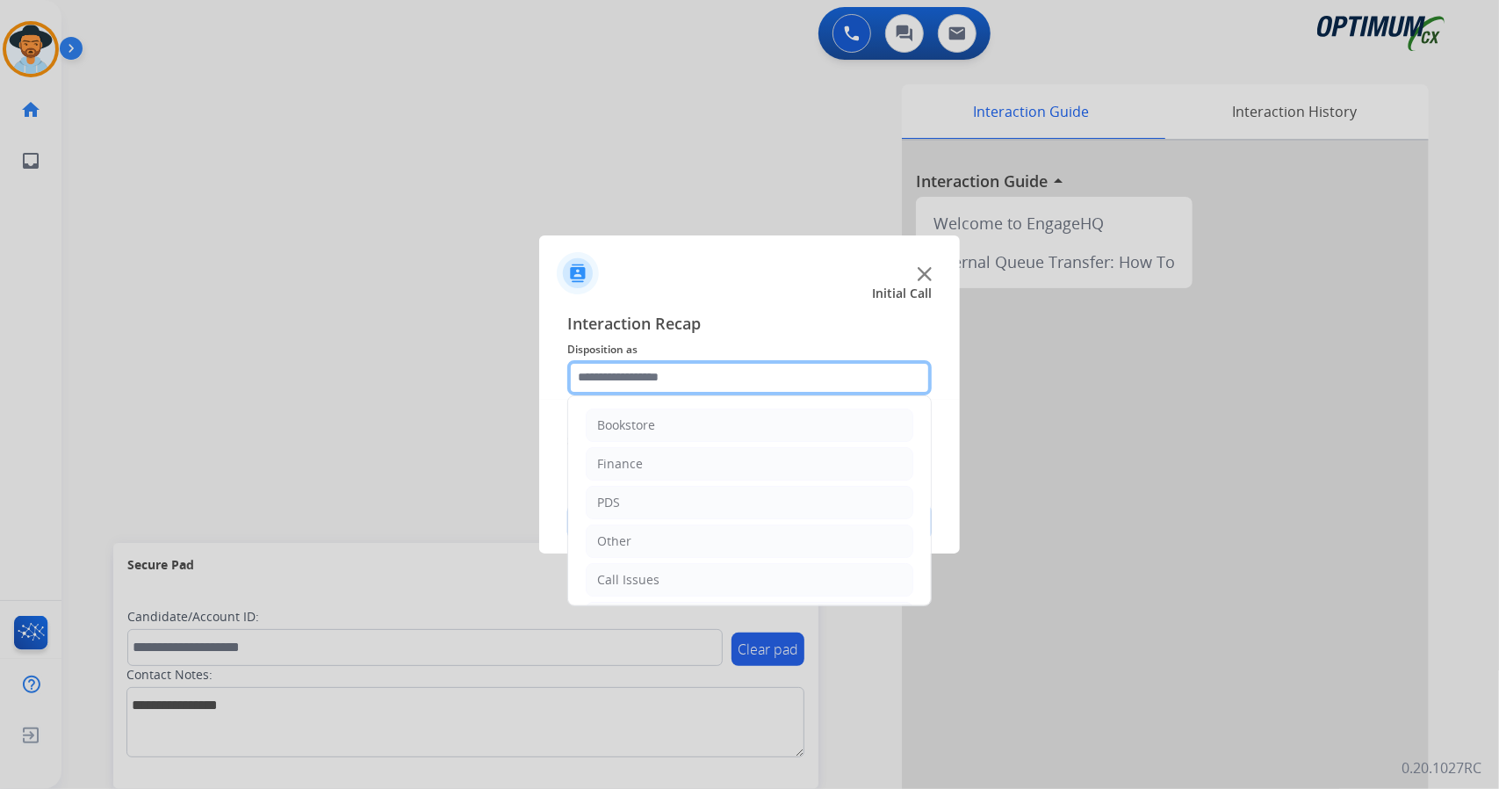
click at [632, 385] on input "text" at bounding box center [749, 377] width 364 height 35
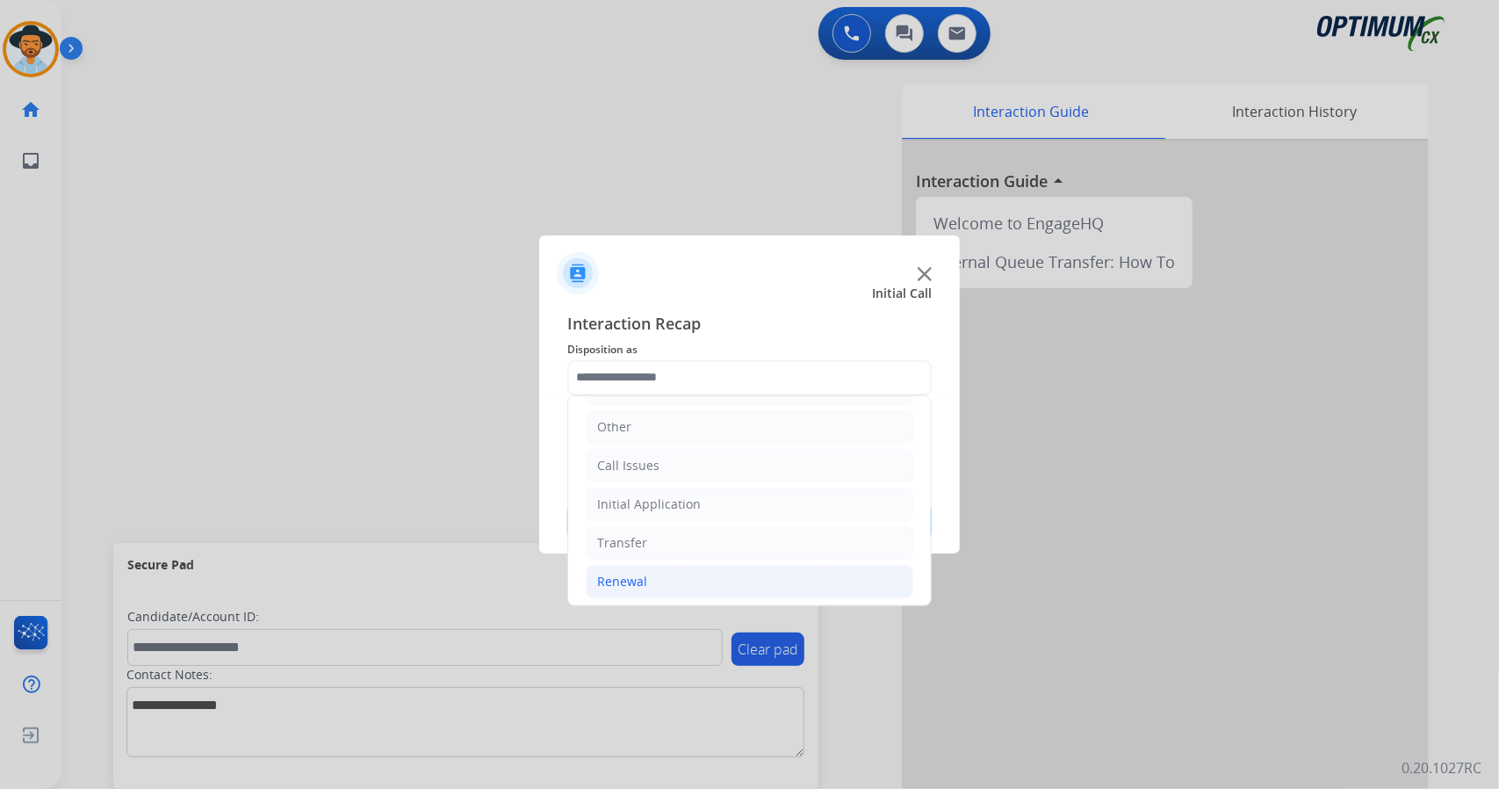
click at [661, 571] on li "Renewal" at bounding box center [750, 581] width 328 height 33
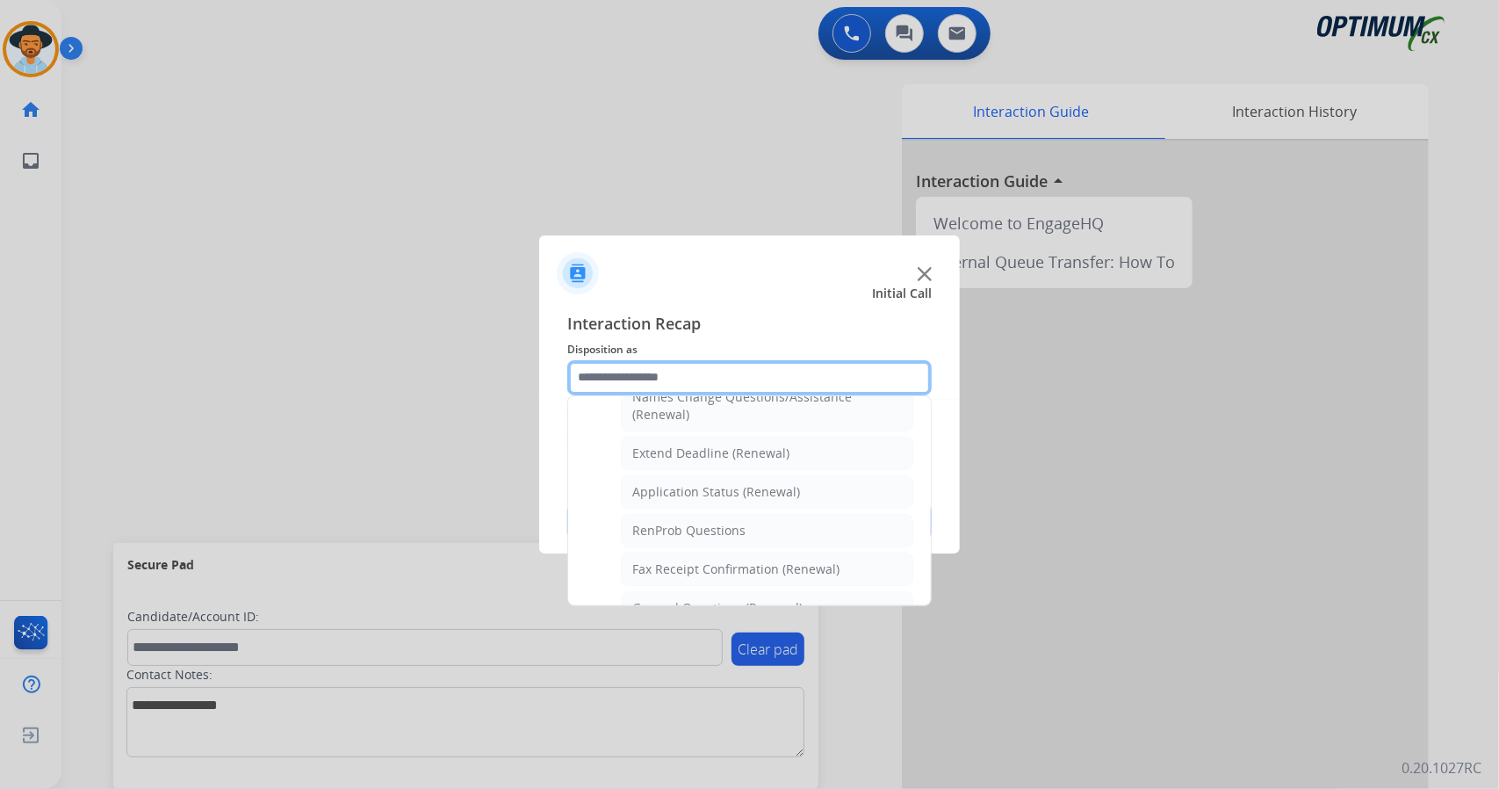
scroll to position [664, 0]
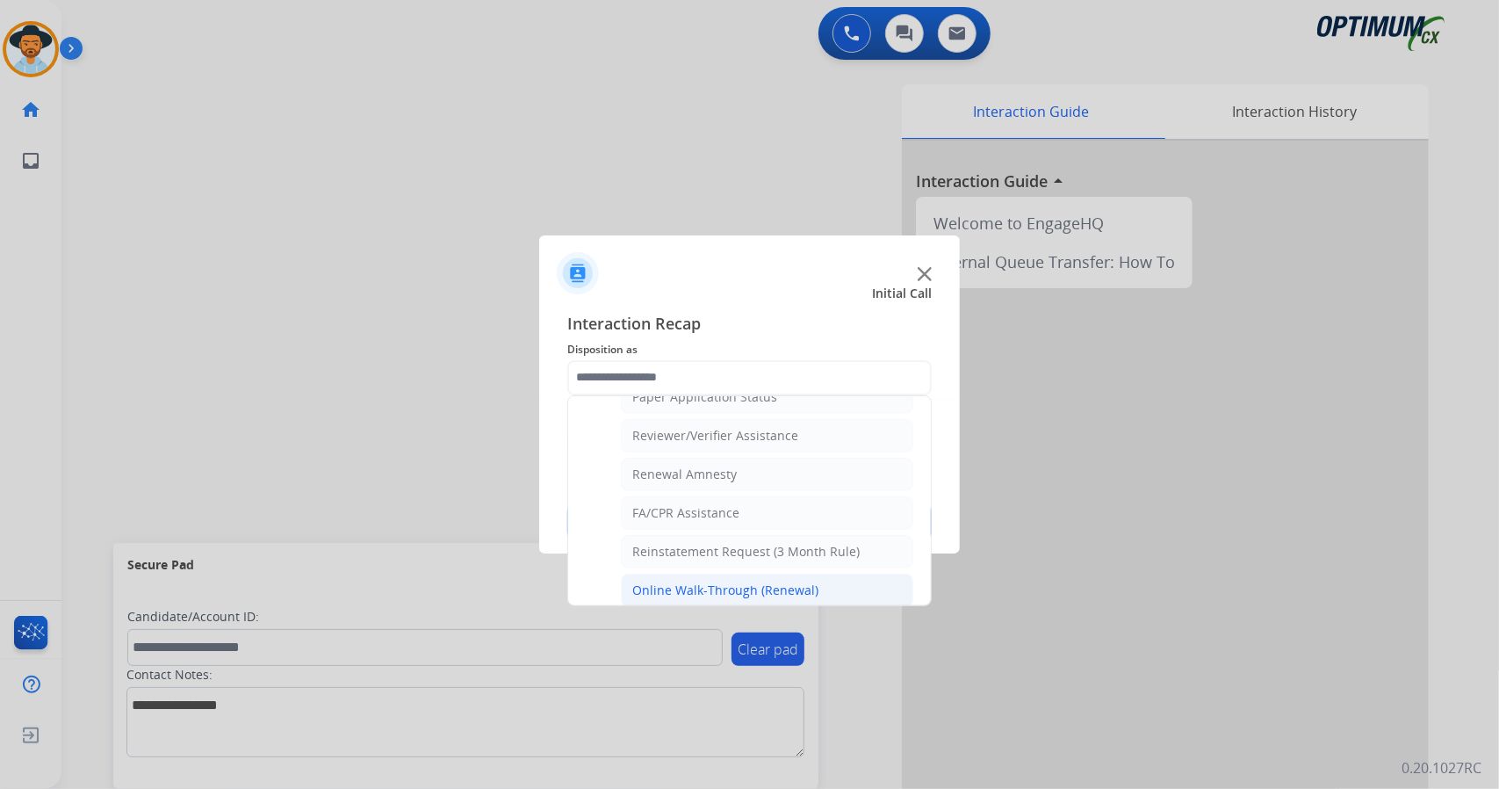
click at [692, 581] on div "Online Walk-Through (Renewal)" at bounding box center [725, 590] width 186 height 18
type input "**********"
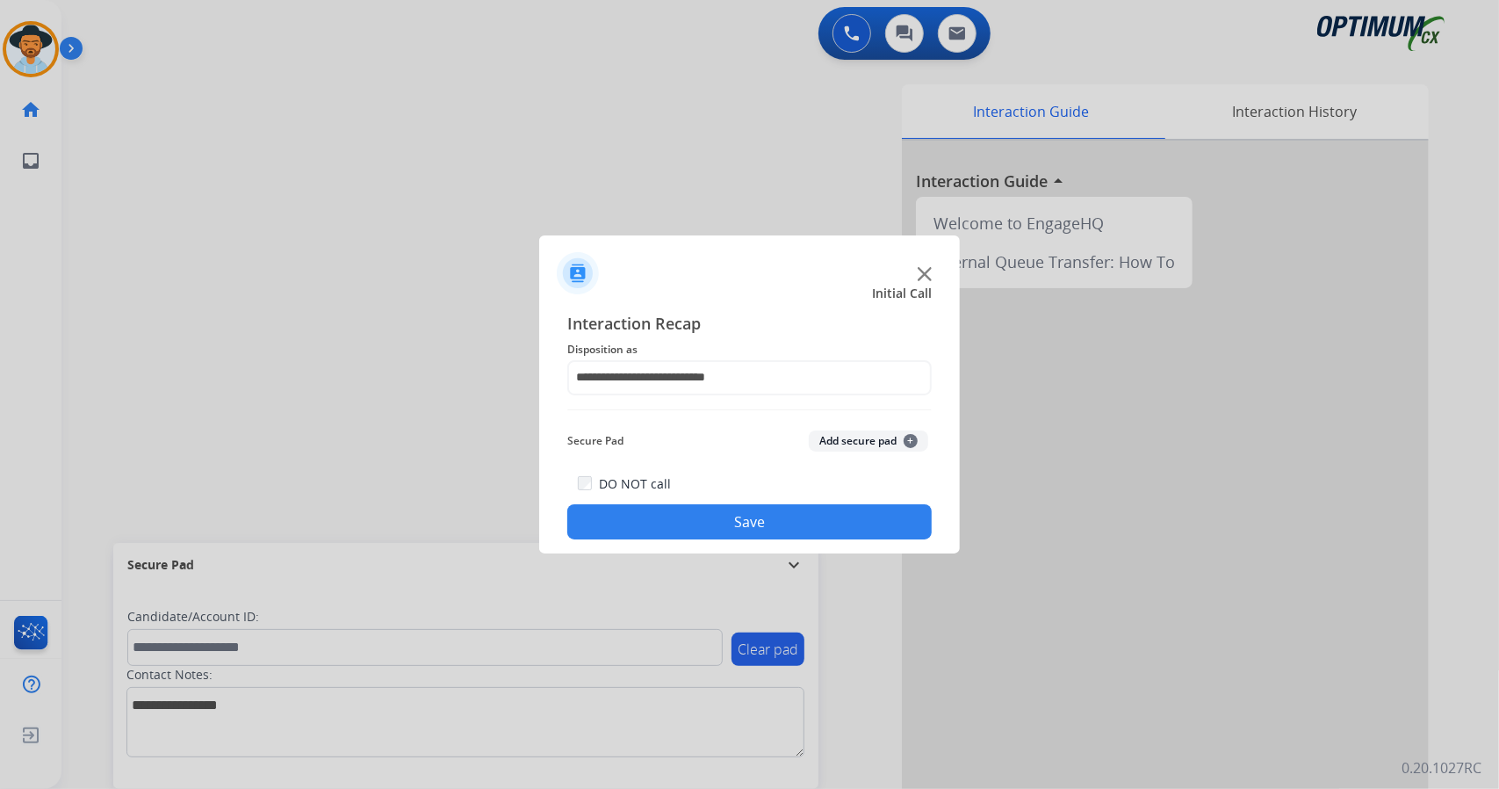
click at [689, 516] on button "Save" at bounding box center [749, 521] width 364 height 35
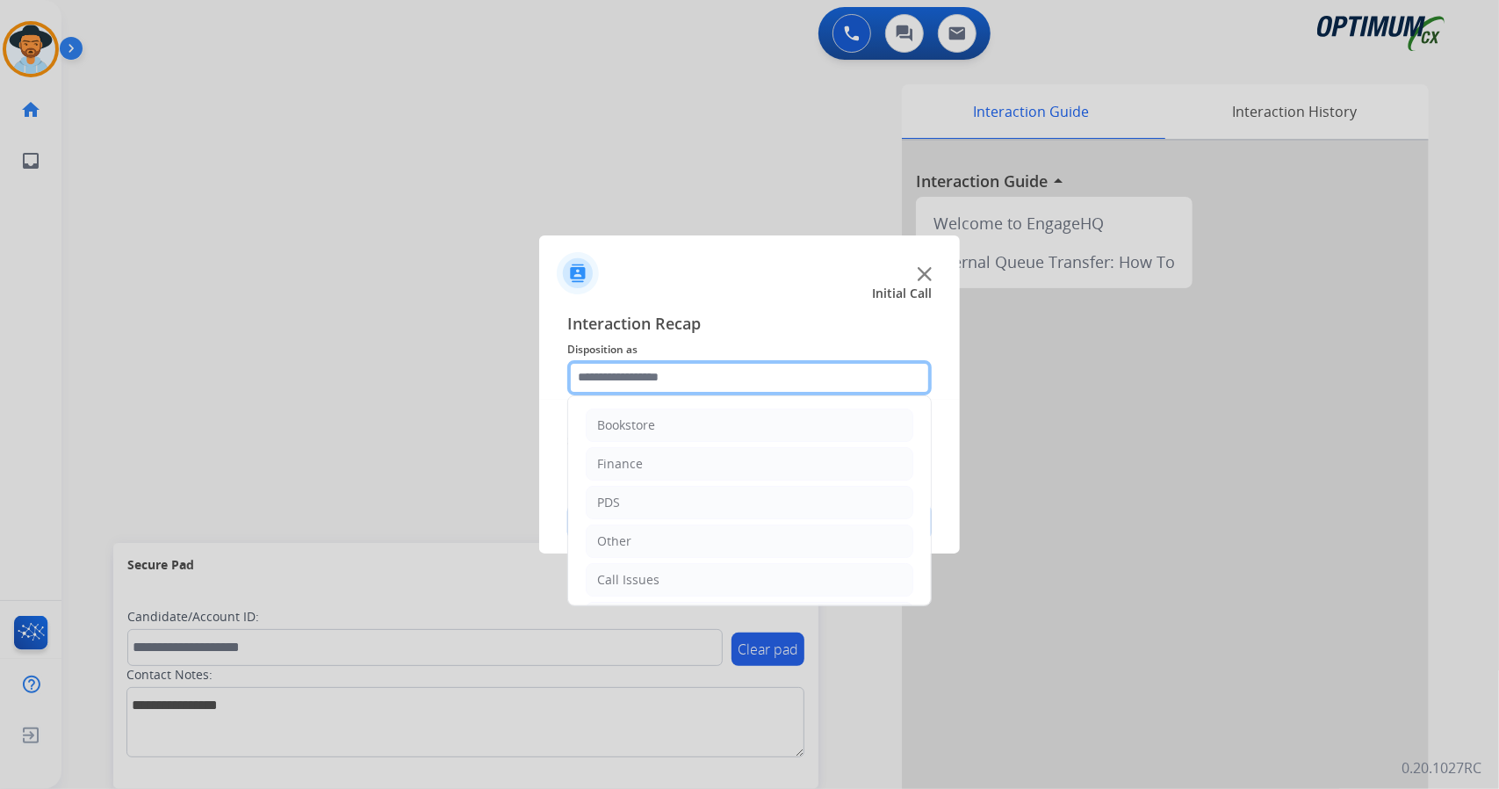
click at [602, 363] on input "text" at bounding box center [749, 377] width 364 height 35
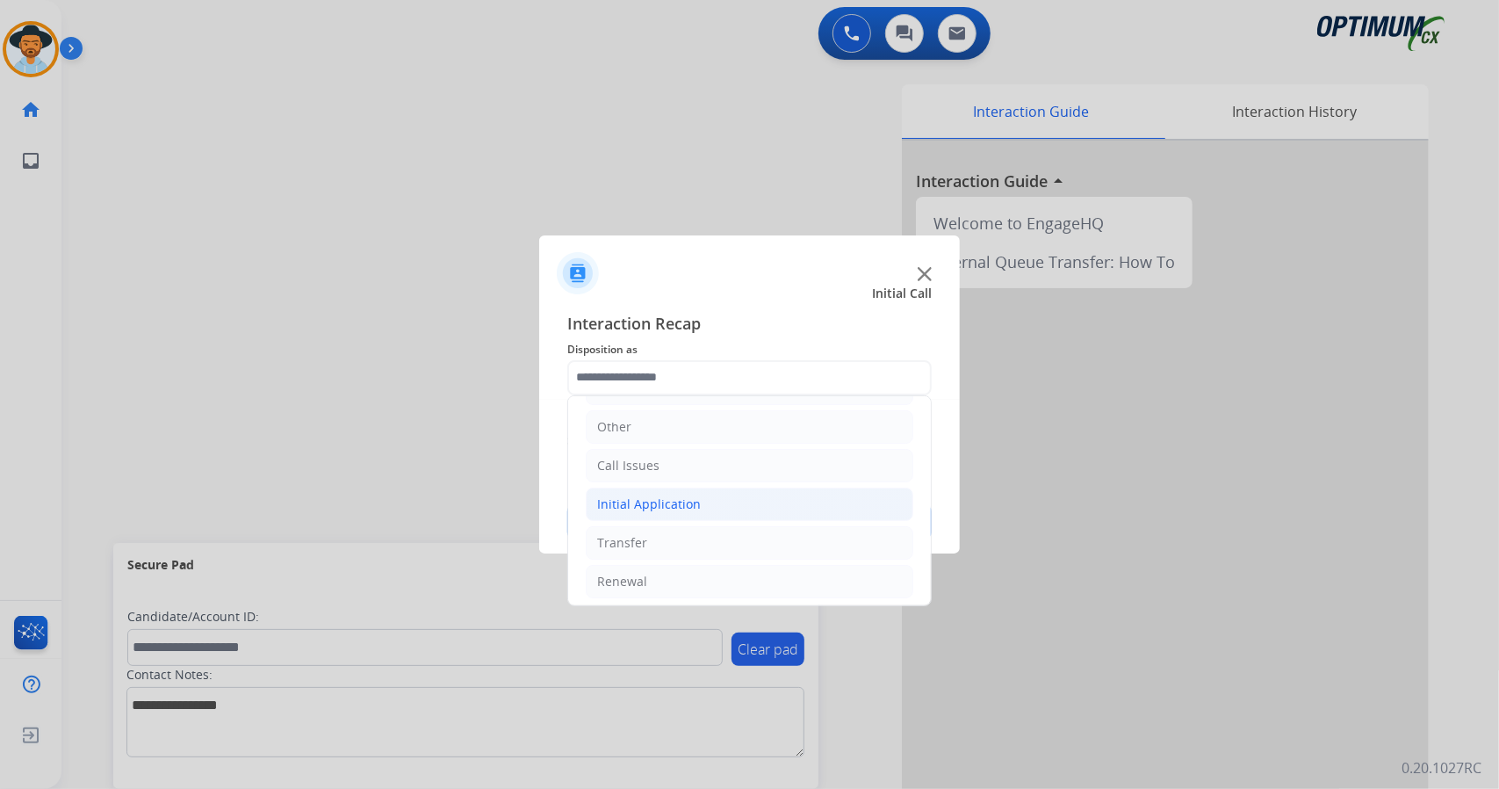
click at [695, 504] on div "Initial Application" at bounding box center [649, 504] width 104 height 18
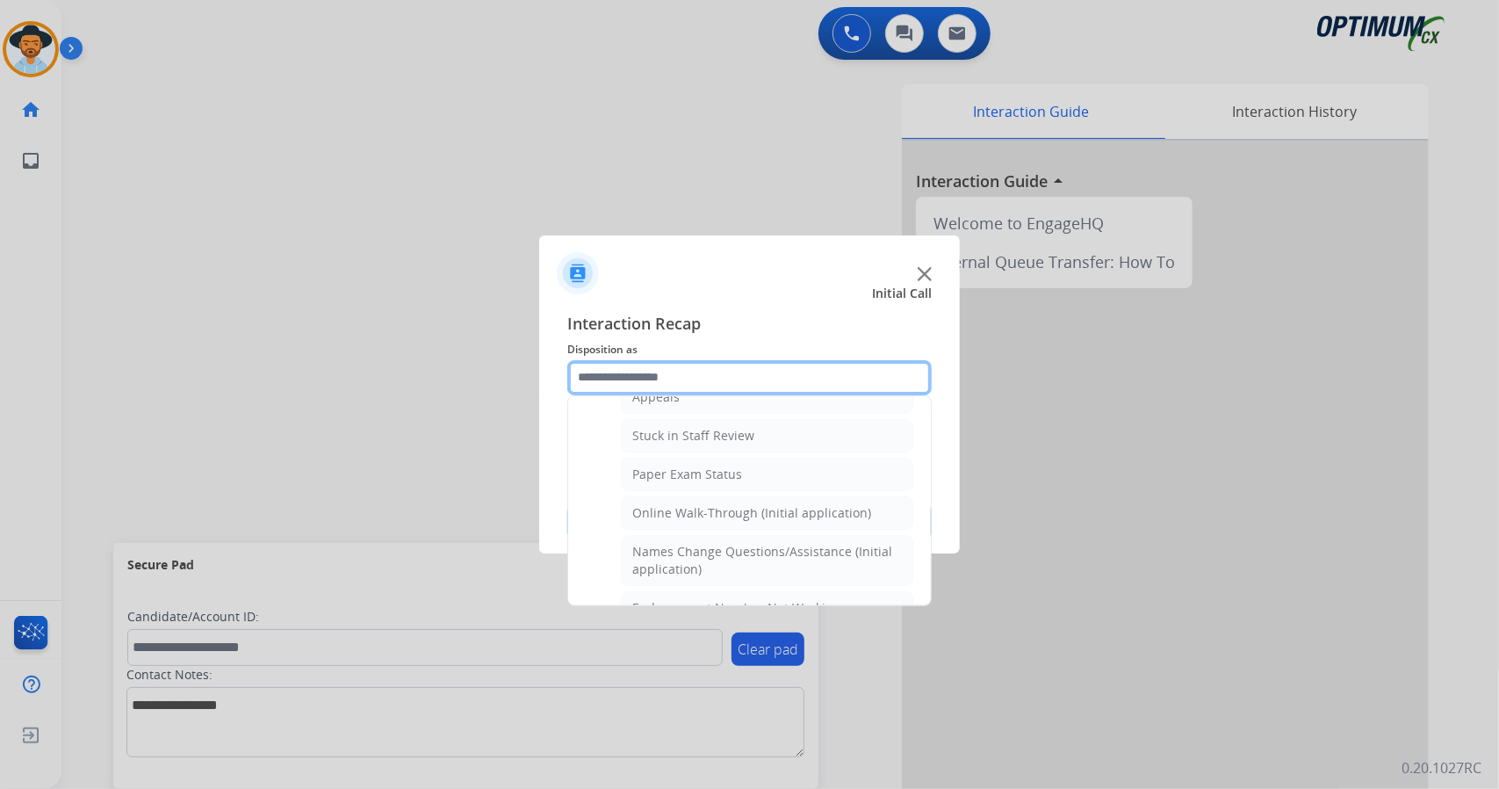
scroll to position [291, 0]
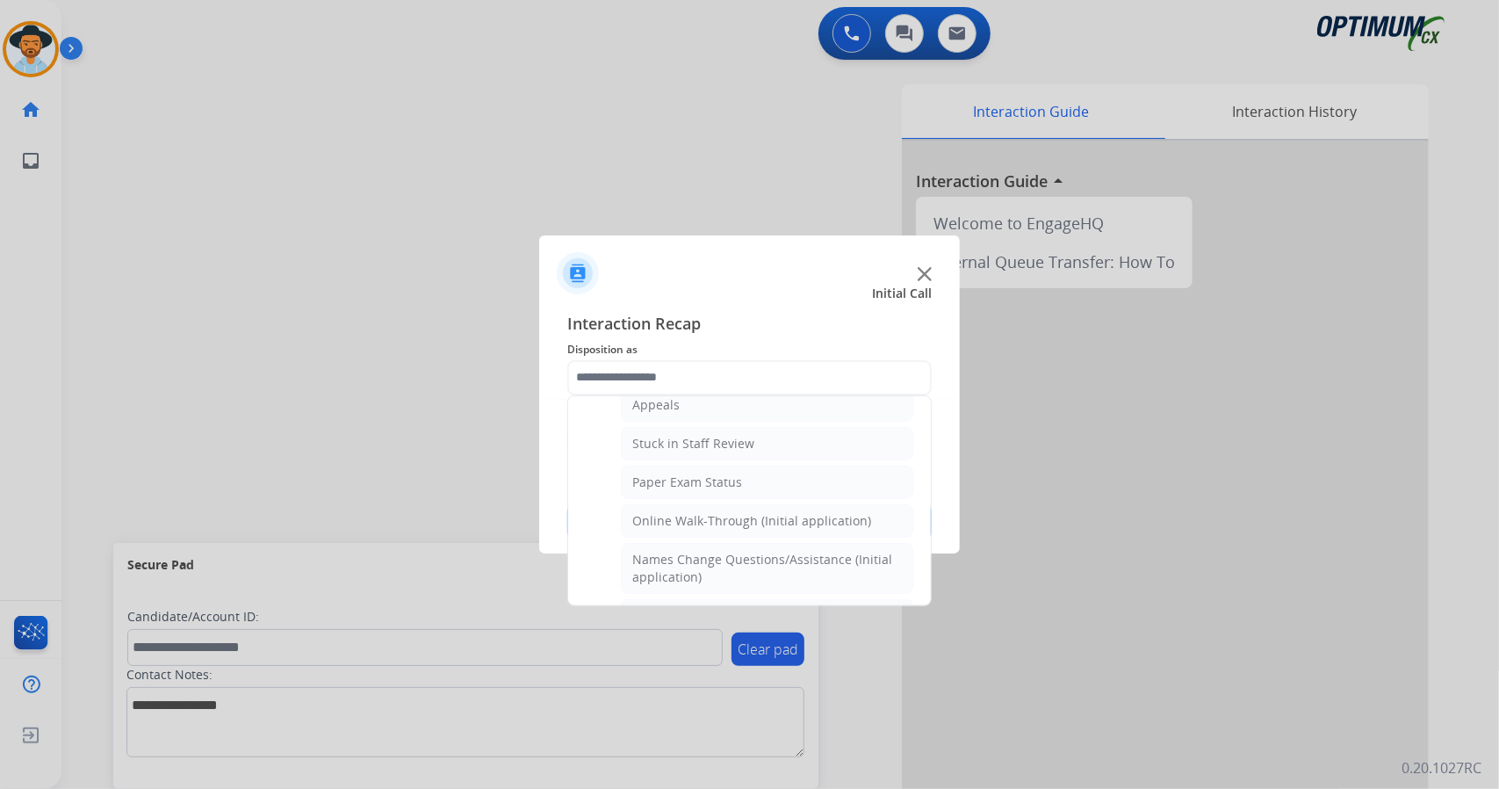
click at [695, 512] on div "Online Walk-Through (Initial application)" at bounding box center [751, 521] width 239 height 18
type input "**********"
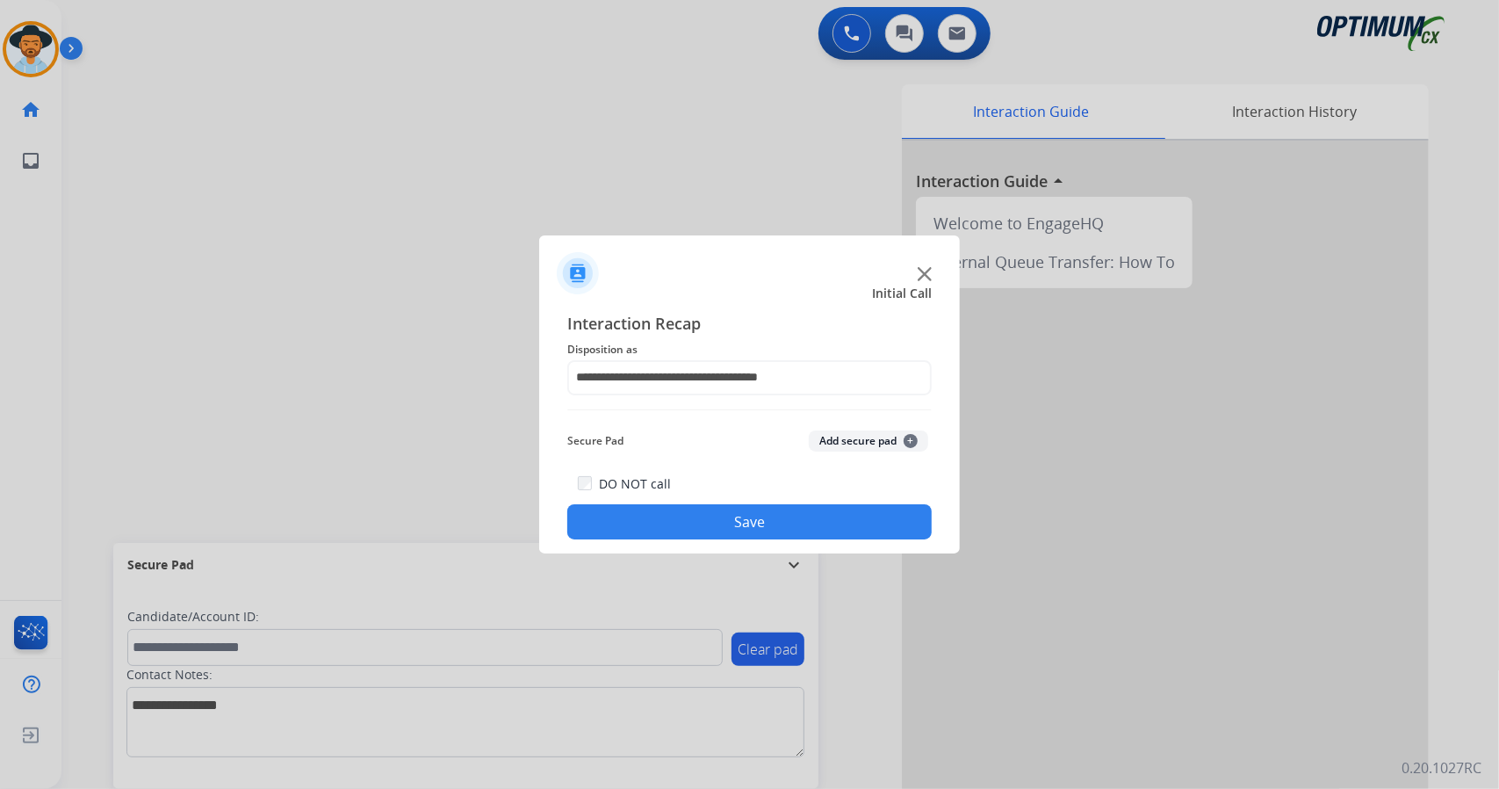
click at [699, 512] on button "Save" at bounding box center [749, 521] width 364 height 35
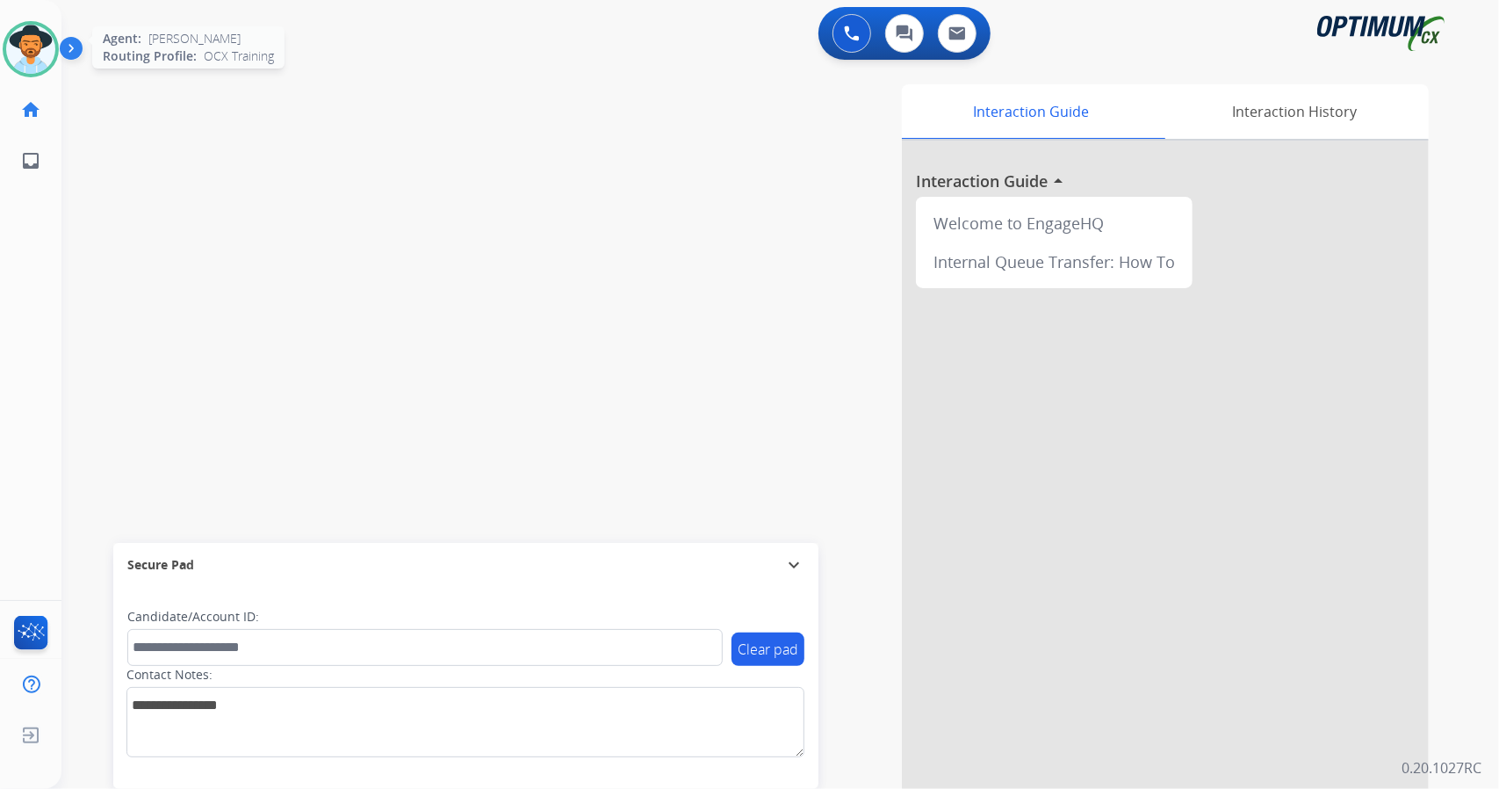
click at [26, 46] on img at bounding box center [30, 49] width 49 height 49
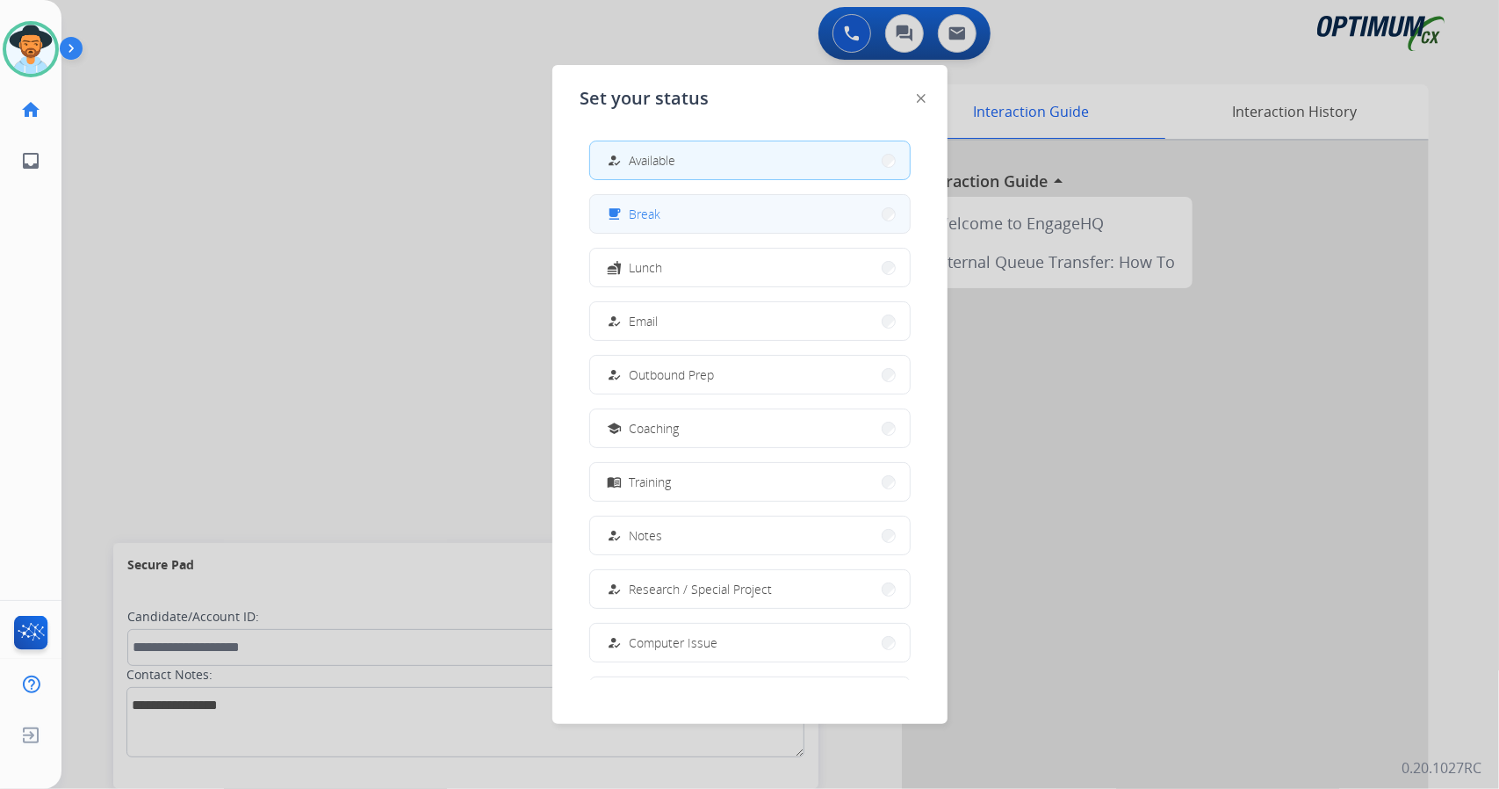
click at [634, 222] on div "free_breakfast Break" at bounding box center [632, 214] width 57 height 21
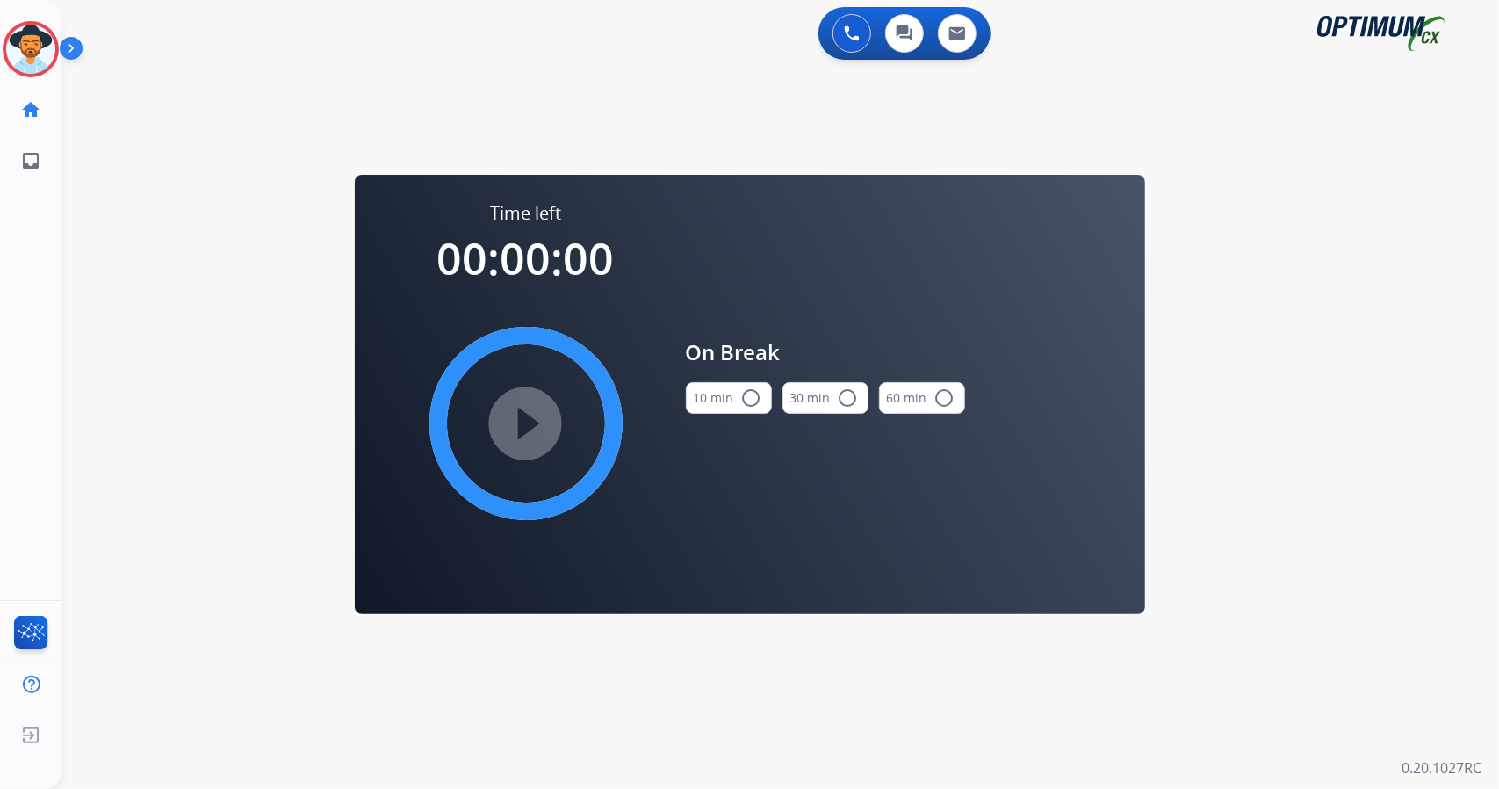
click at [1291, 327] on div "0 Voice Interactions 0 Chat Interactions 0 Email Interactions swap_horiz Break …" at bounding box center [780, 394] width 1438 height 789
click at [720, 397] on button "10 min radio_button_unchecked" at bounding box center [729, 398] width 86 height 32
click at [516, 415] on mat-icon "play_circle_filled" at bounding box center [526, 423] width 21 height 21
click at [32, 36] on icon at bounding box center [31, 49] width 57 height 57
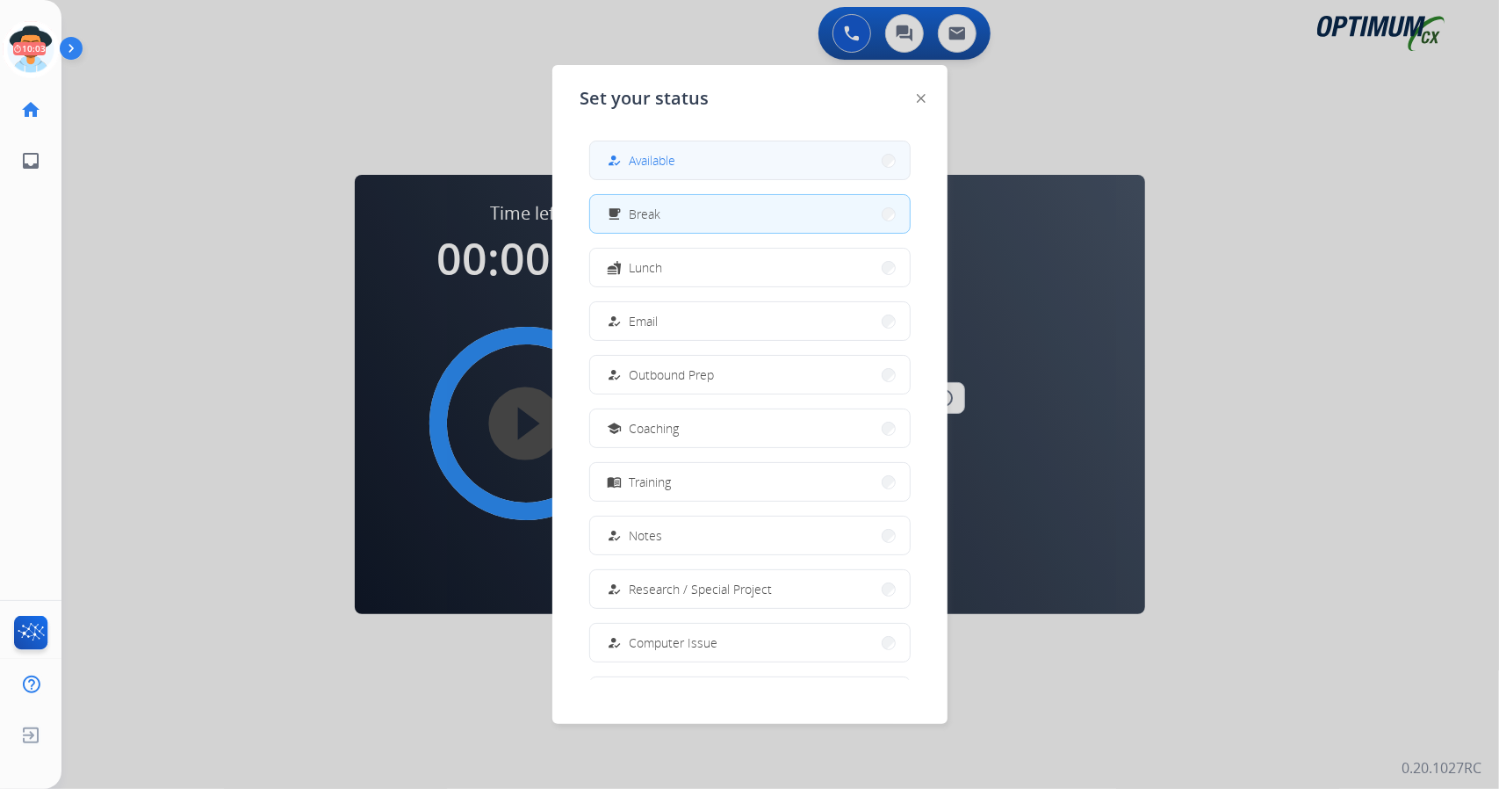
click at [701, 145] on button "how_to_reg Available" at bounding box center [750, 160] width 320 height 38
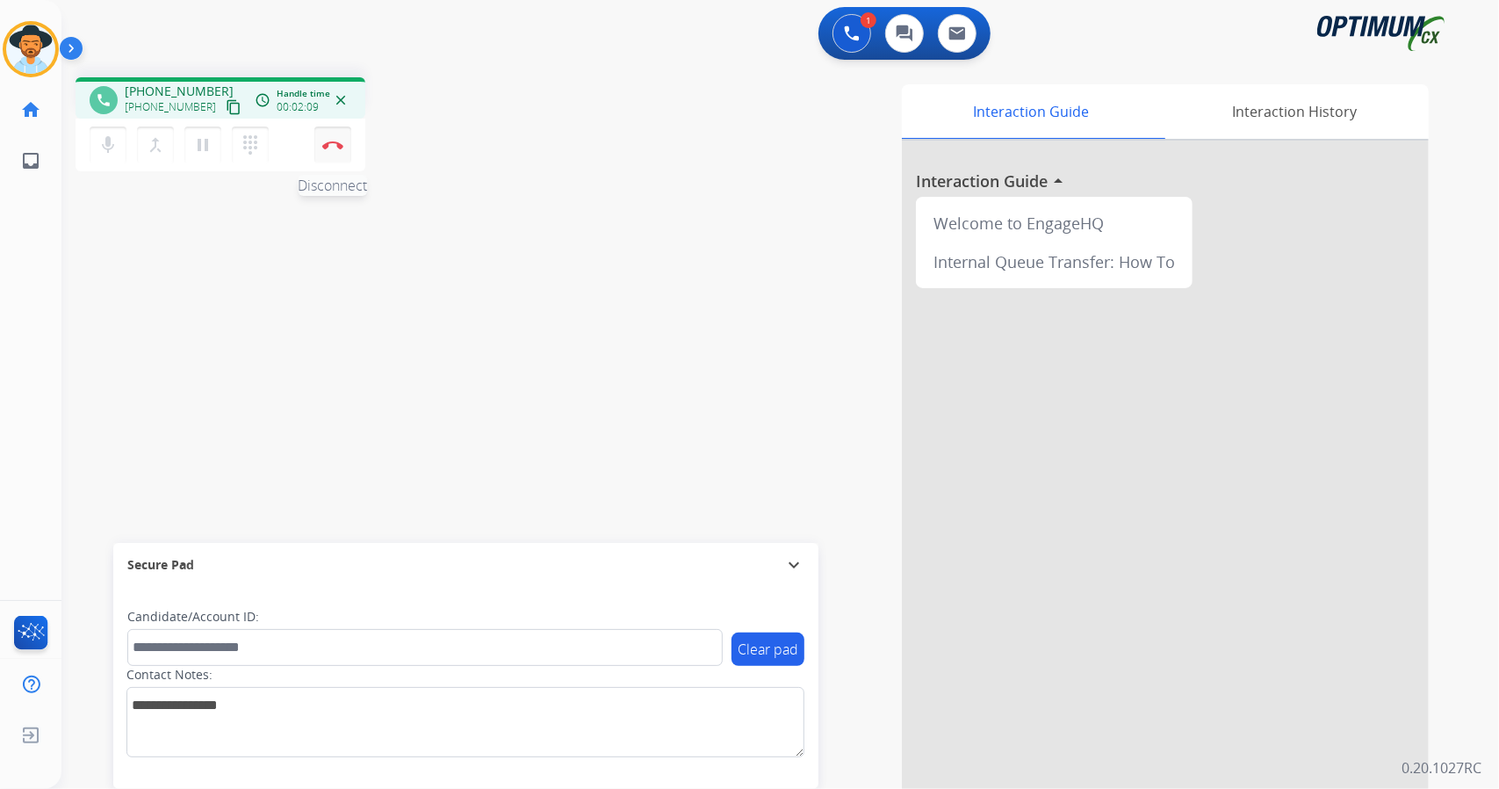
click at [342, 148] on img at bounding box center [332, 145] width 21 height 9
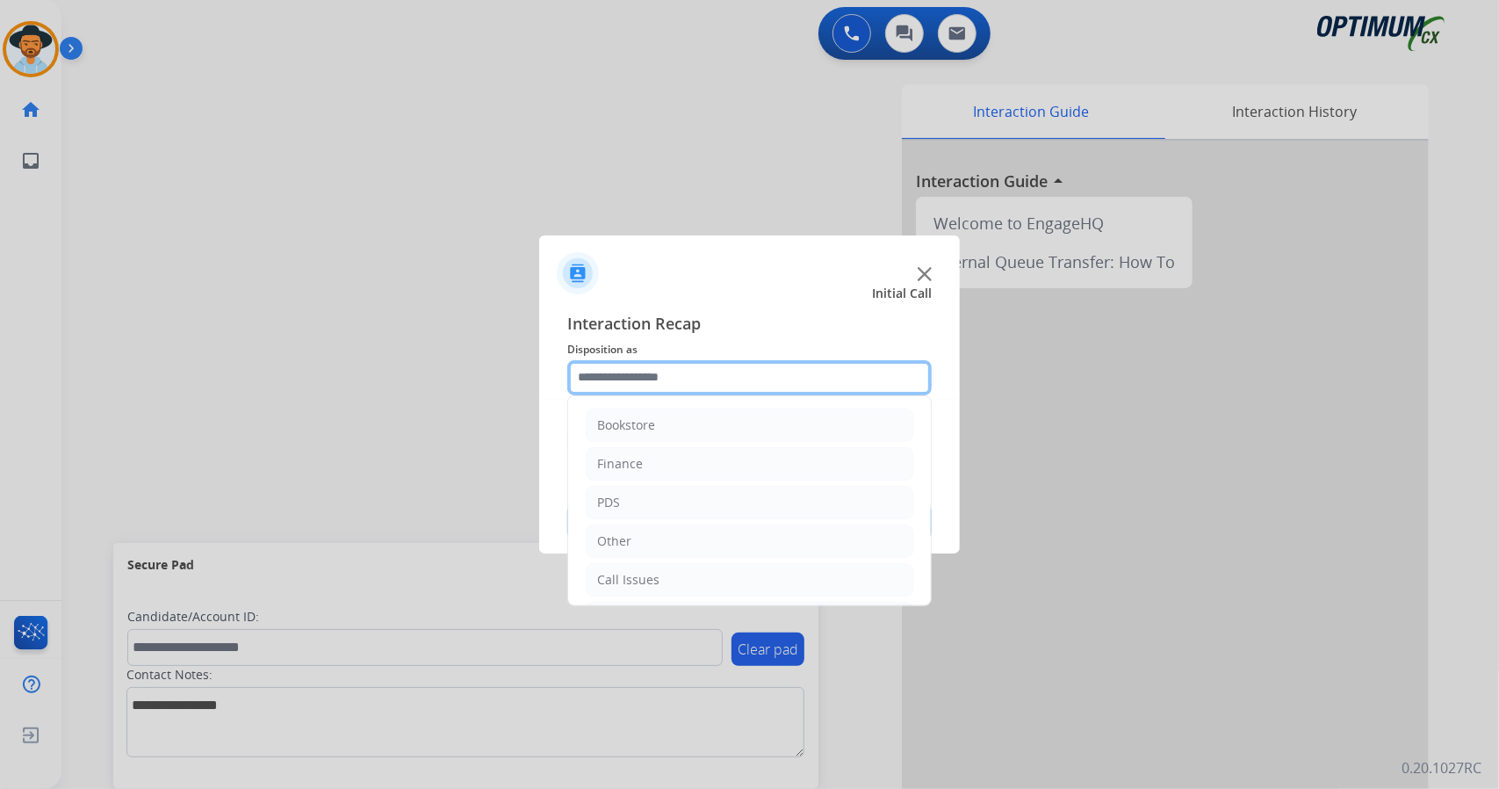
click at [601, 379] on input "text" at bounding box center [749, 377] width 364 height 35
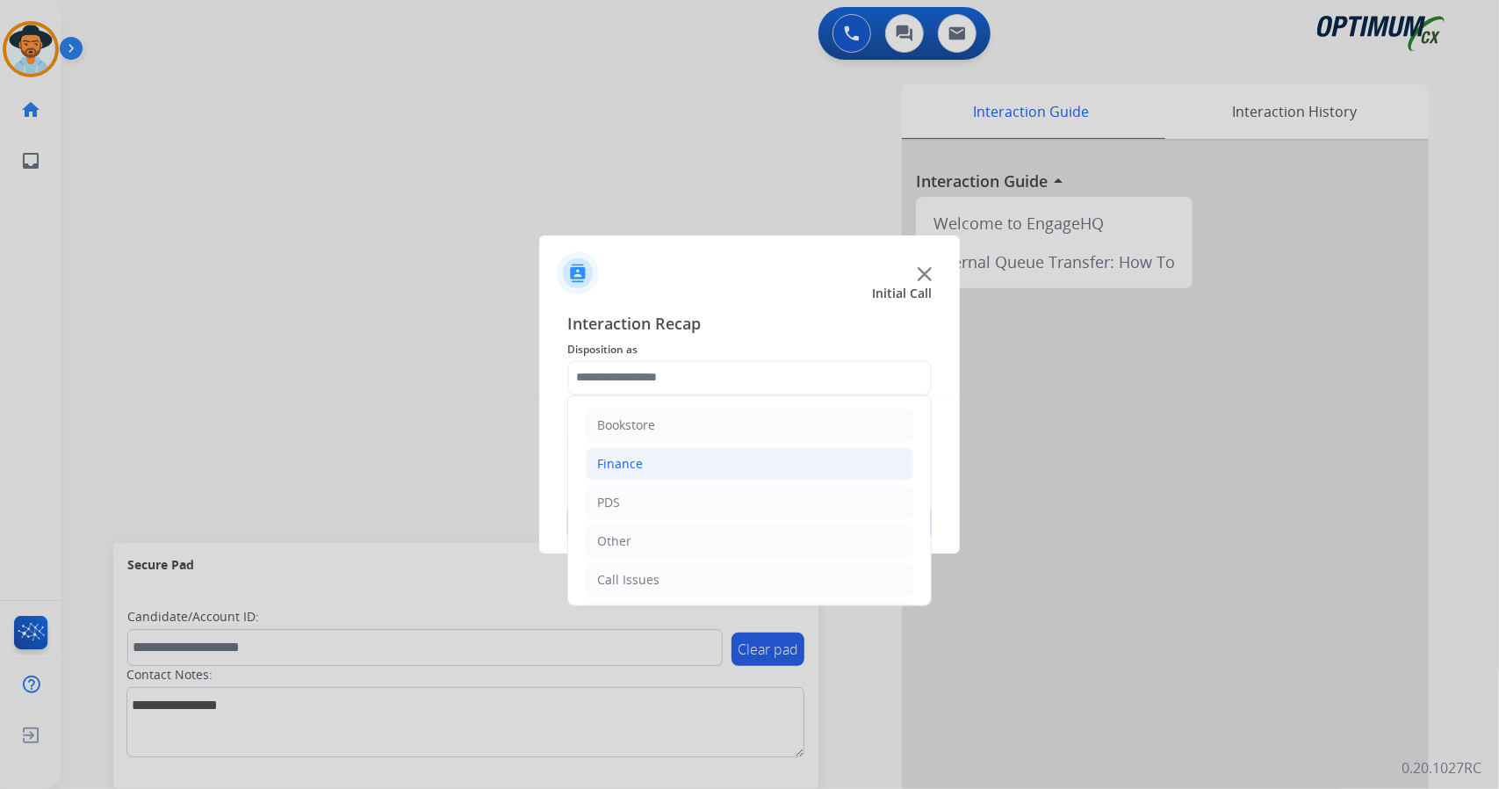
click at [645, 456] on li "Finance" at bounding box center [750, 463] width 328 height 33
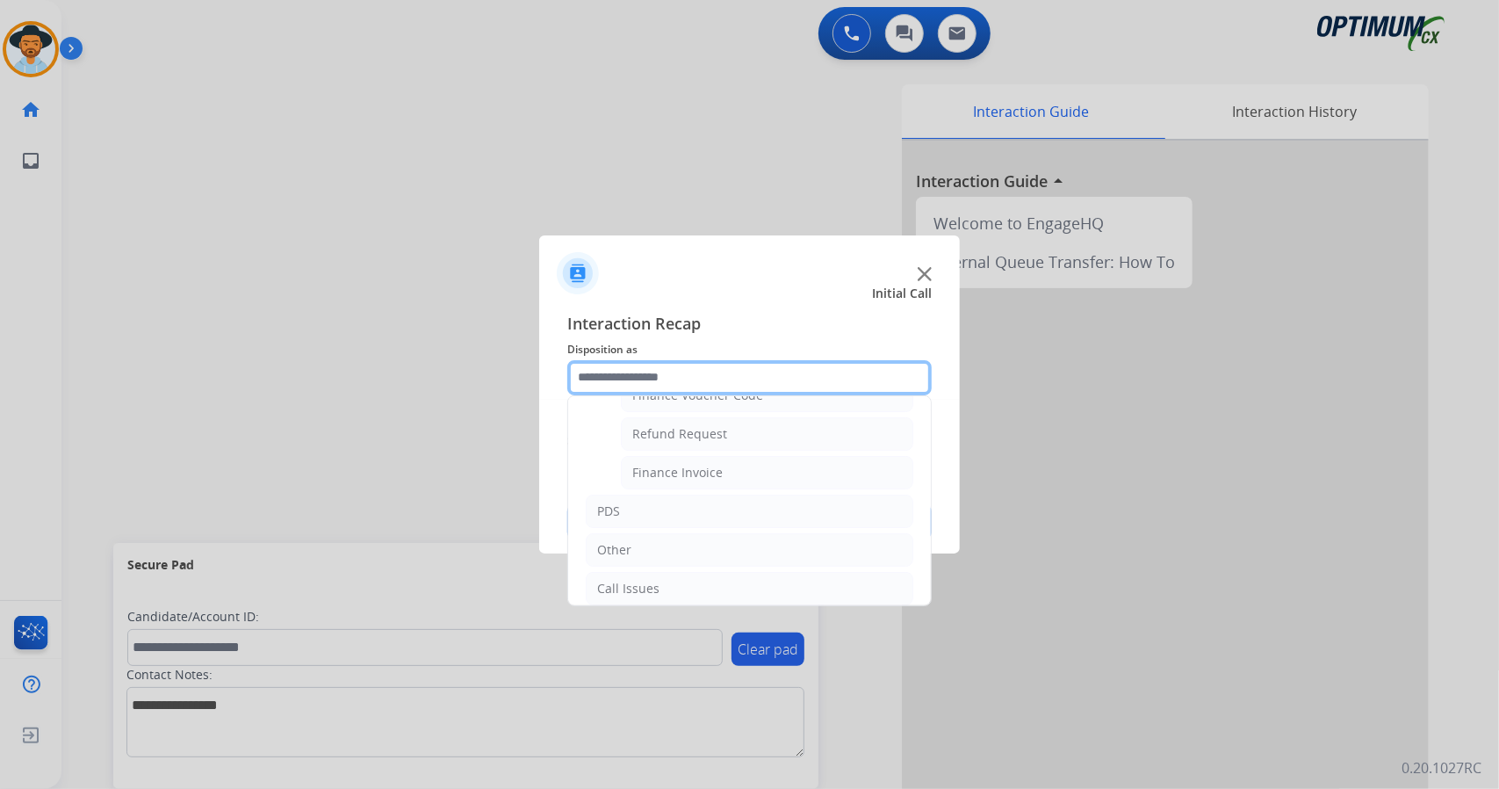
scroll to position [145, 0]
click at [645, 457] on li "Finance Invoice" at bounding box center [767, 473] width 292 height 33
type input "**********"
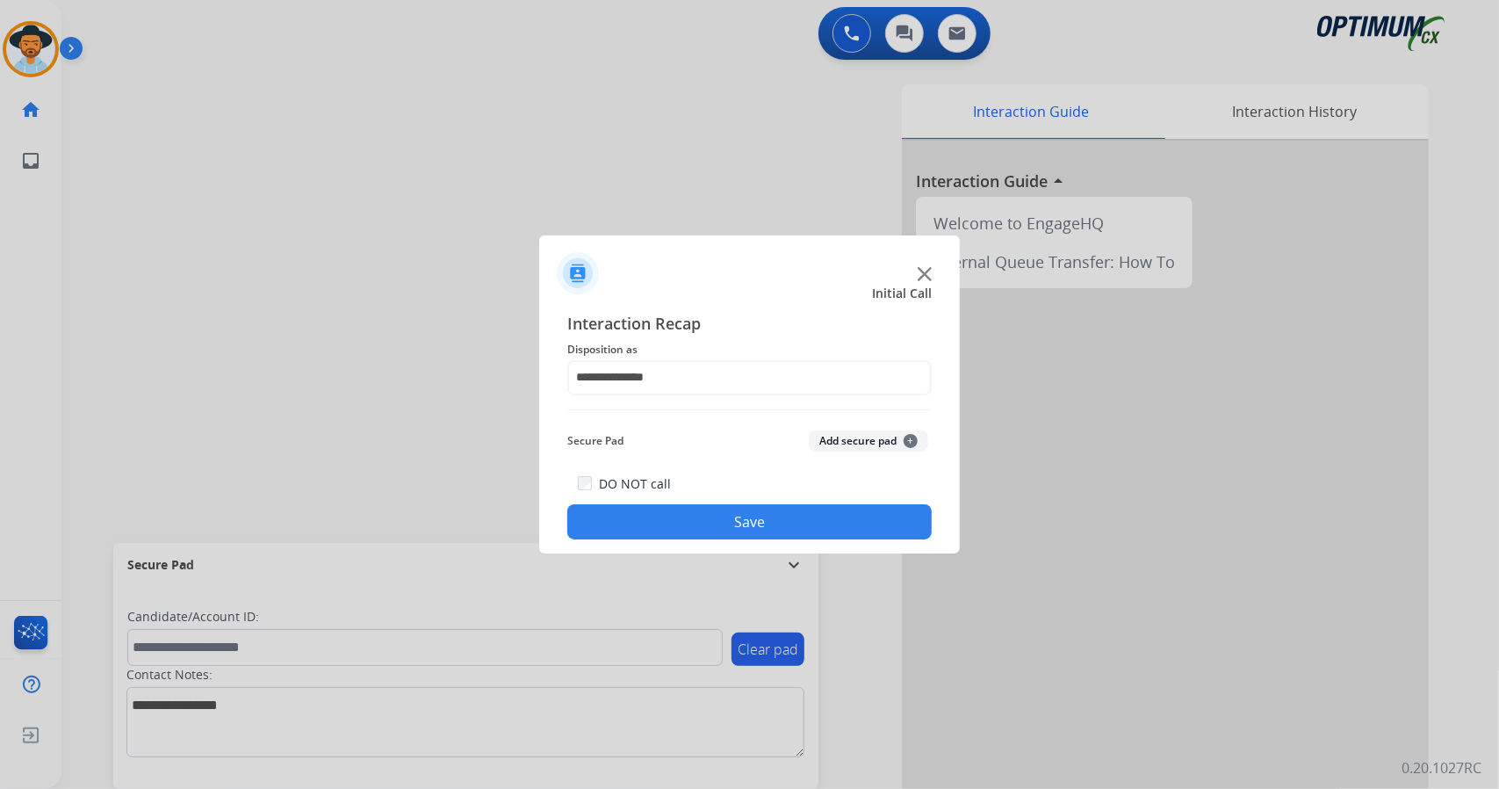
click at [673, 523] on button "Save" at bounding box center [749, 521] width 364 height 35
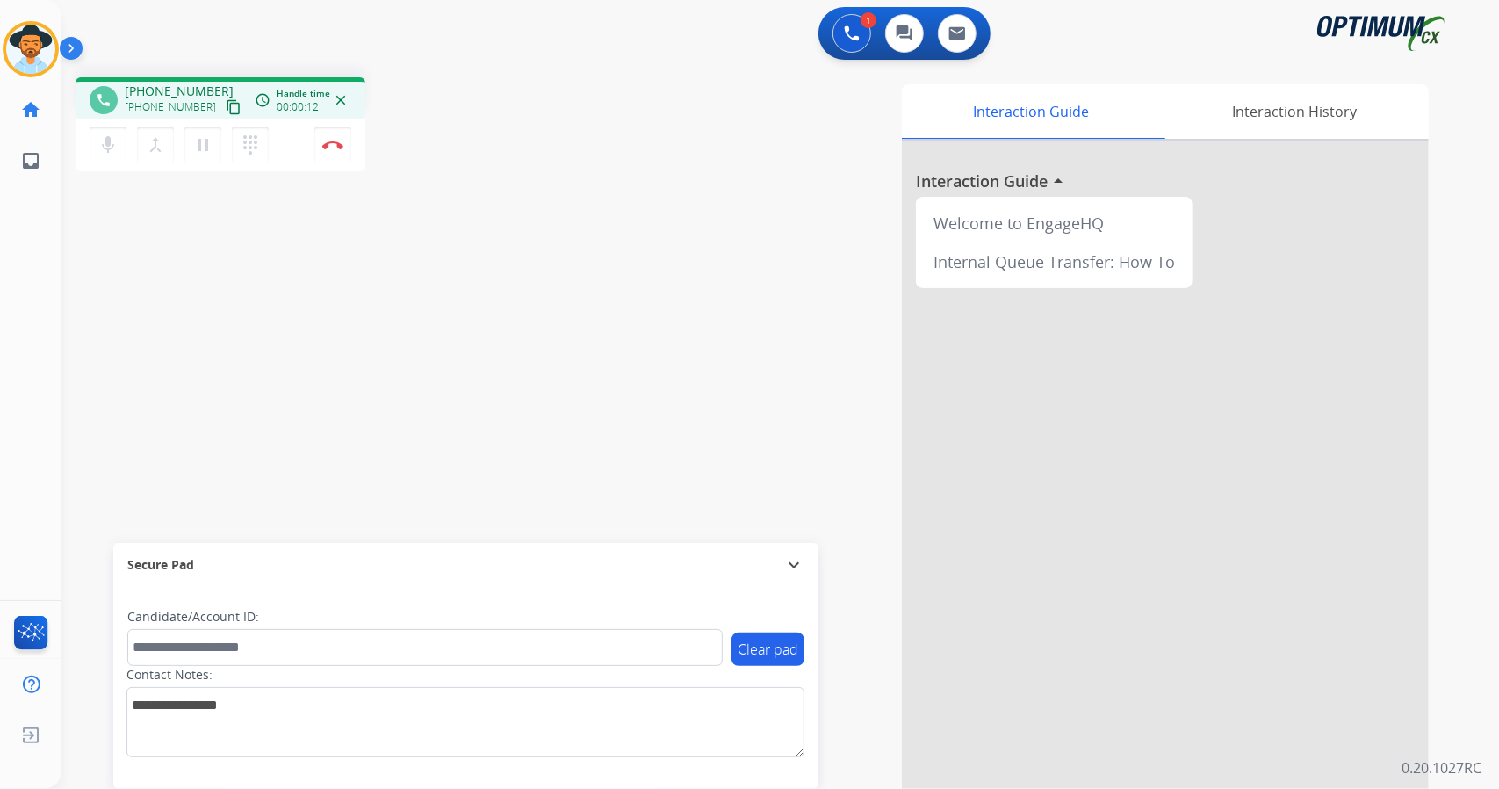
drag, startPoint x: 429, startPoint y: 148, endPoint x: 0, endPoint y: 48, distance: 440.1
click at [0, 48] on div "Outbound call Quit Outbound call Quit Schedule interaction + Add to my list Cus…" at bounding box center [749, 394] width 1499 height 789
click at [148, 37] on div "1 Voice Interactions 0 Chat Interactions 0 Email Interactions" at bounding box center [770, 35] width 1374 height 56
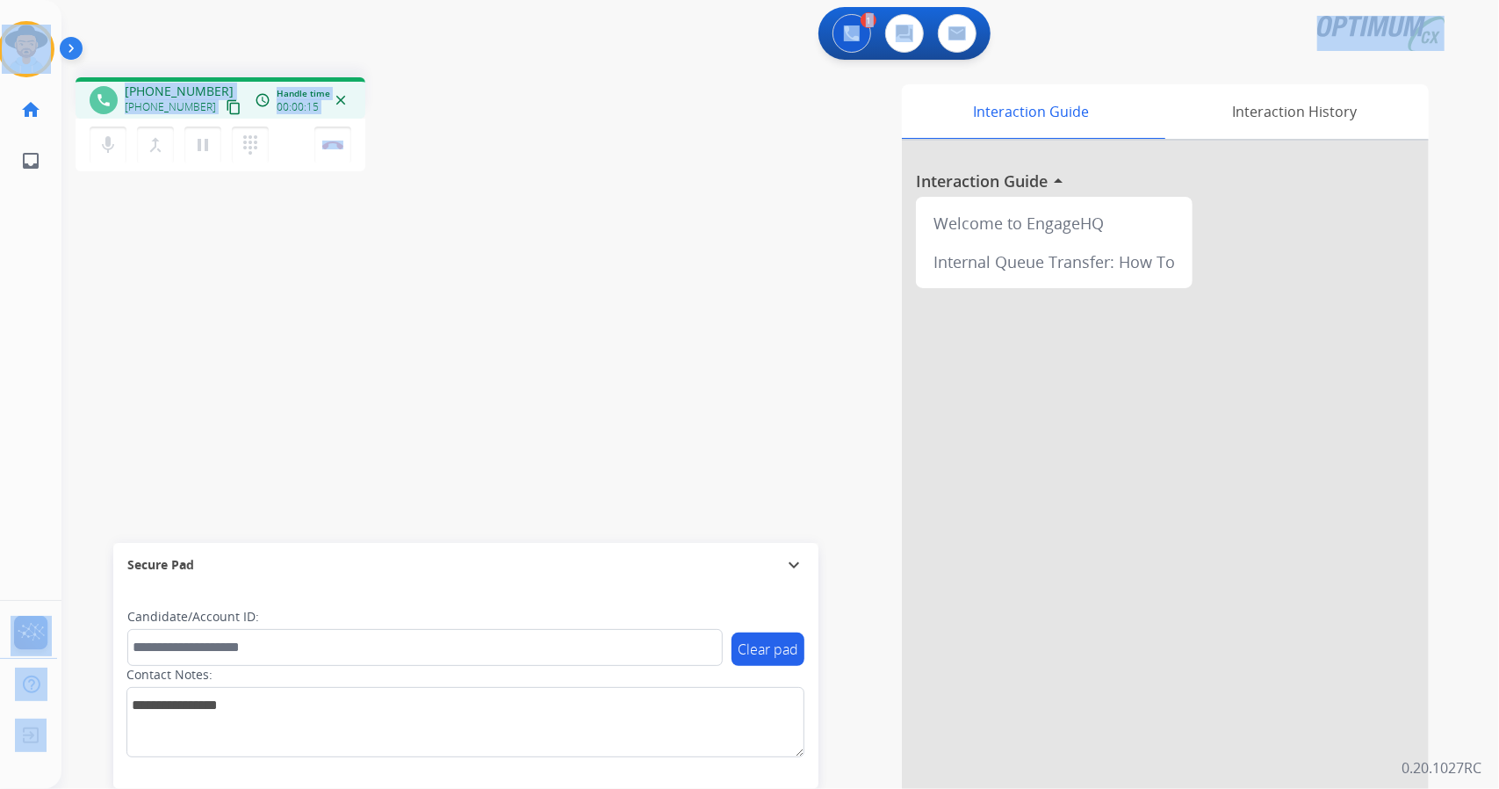
drag, startPoint x: 5, startPoint y: 15, endPoint x: 422, endPoint y: 108, distance: 426.5
click at [422, 108] on div "Outbound call Quit Outbound call Quit Schedule interaction + Add to my list Cus…" at bounding box center [749, 394] width 1499 height 789
click at [422, 108] on div "phone [PHONE_NUMBER] [PHONE_NUMBER] content_copy access_time Call metrics Queue…" at bounding box center [314, 126] width 477 height 99
drag, startPoint x: 4, startPoint y: 10, endPoint x: 355, endPoint y: 270, distance: 436.3
click at [355, 270] on div "Outbound call Quit Outbound call Quit Schedule interaction + Add to my list Cus…" at bounding box center [749, 394] width 1499 height 789
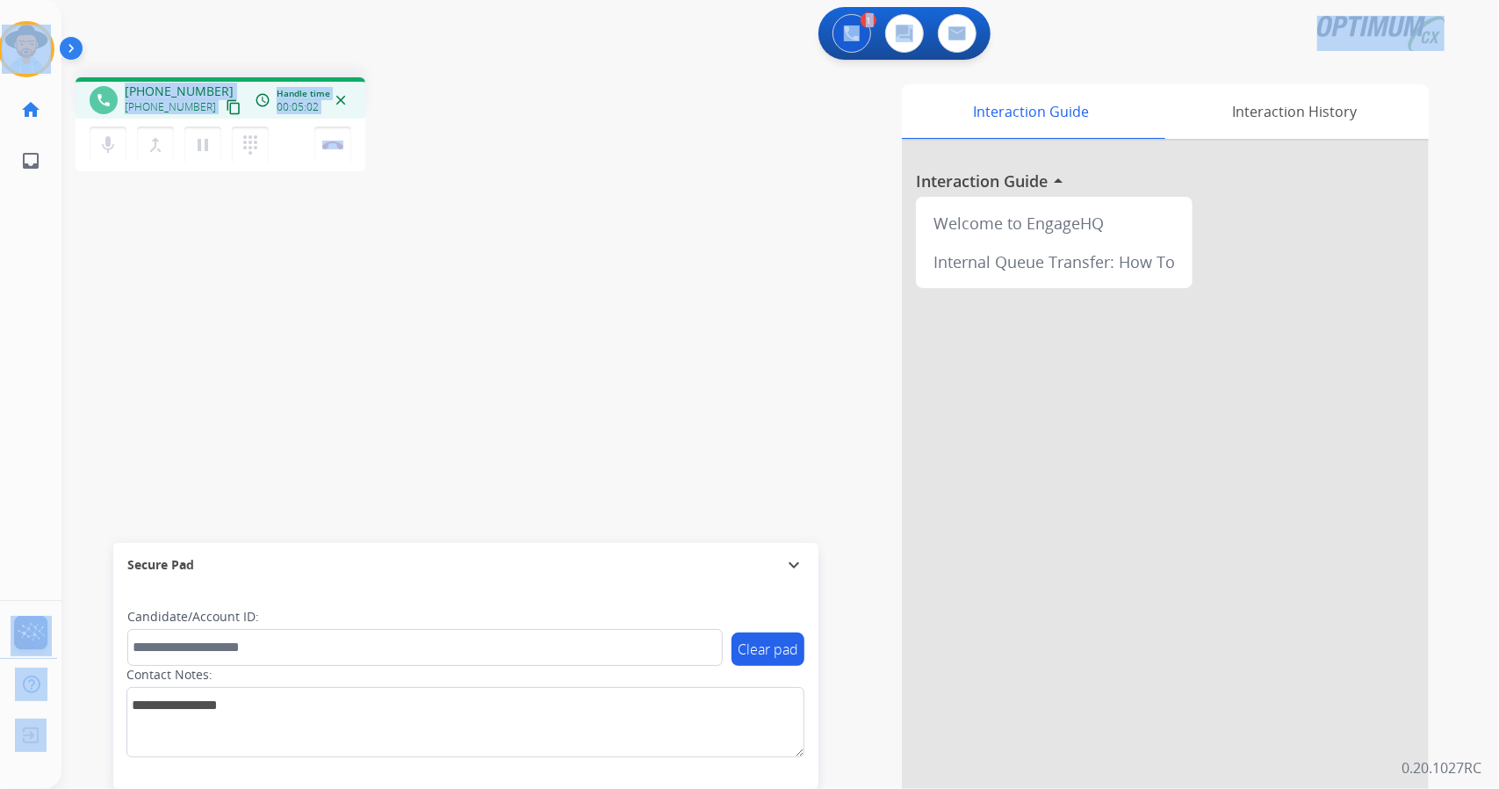
click at [483, 129] on div "phone [PHONE_NUMBER] [PHONE_NUMBER] content_copy access_time Call metrics Queue…" at bounding box center [314, 126] width 477 height 99
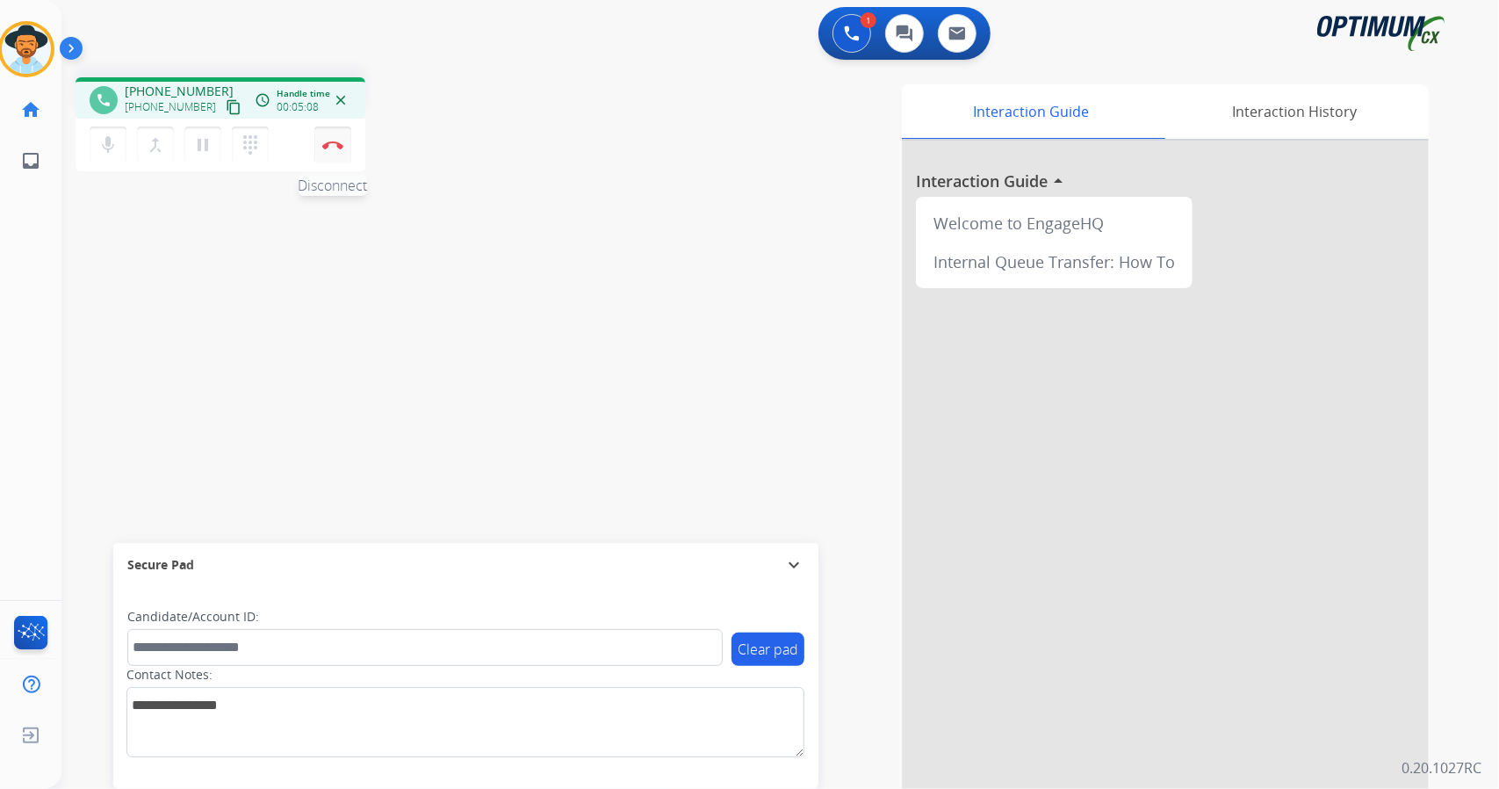
click at [330, 149] on button "Disconnect" at bounding box center [332, 144] width 37 height 37
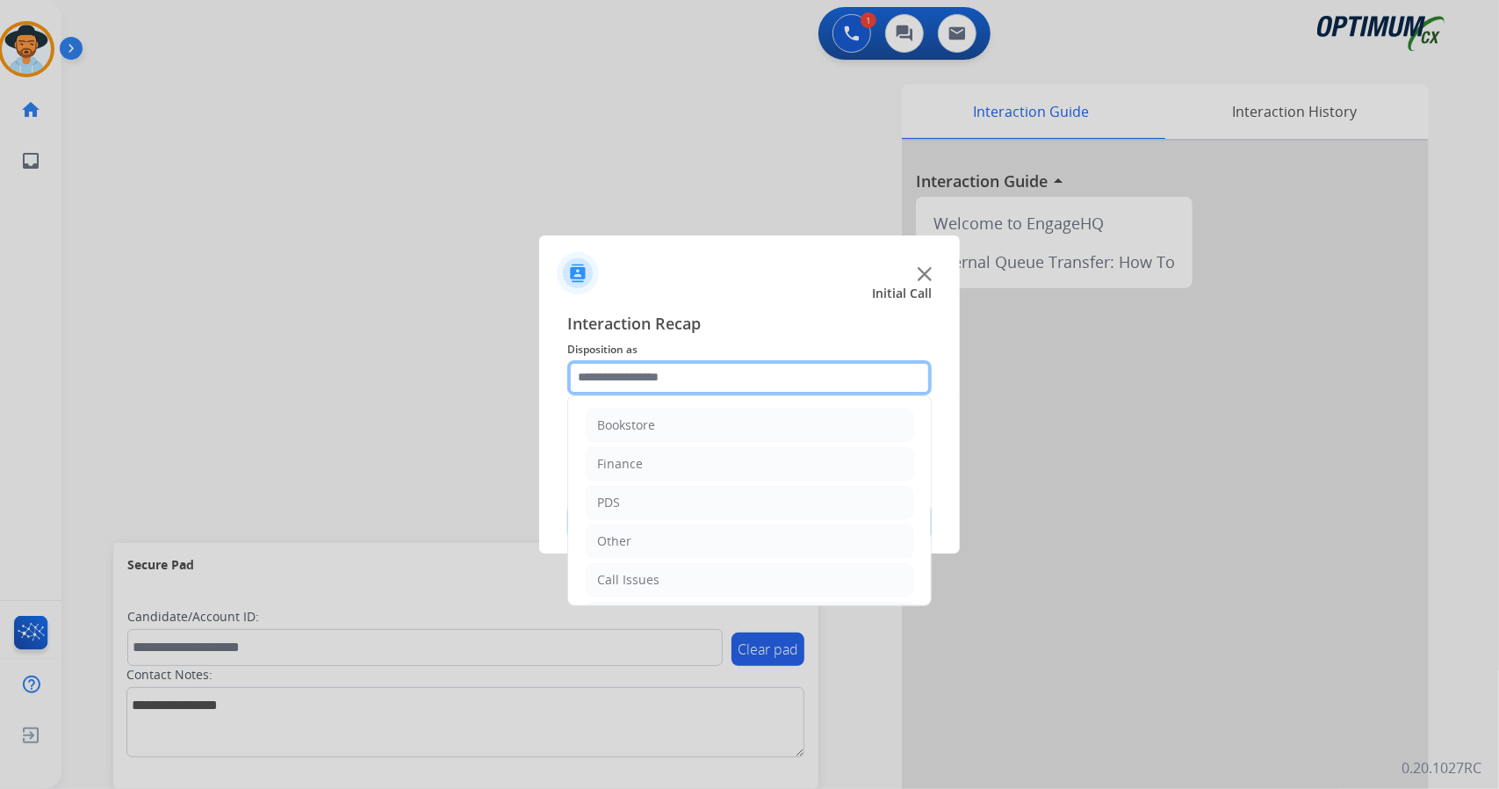
click at [662, 369] on input "text" at bounding box center [749, 377] width 364 height 35
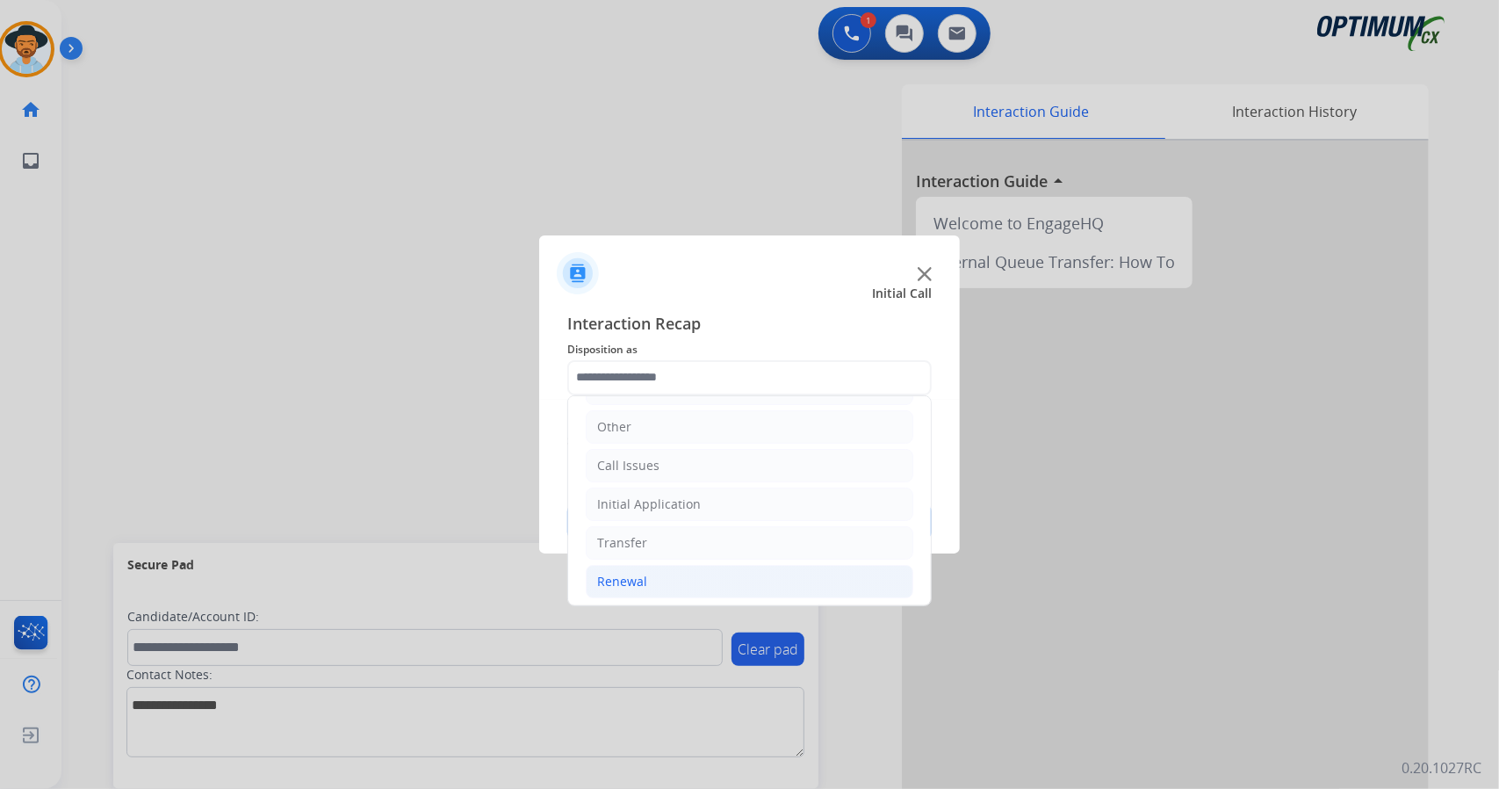
click at [746, 568] on li "Renewal" at bounding box center [750, 581] width 328 height 33
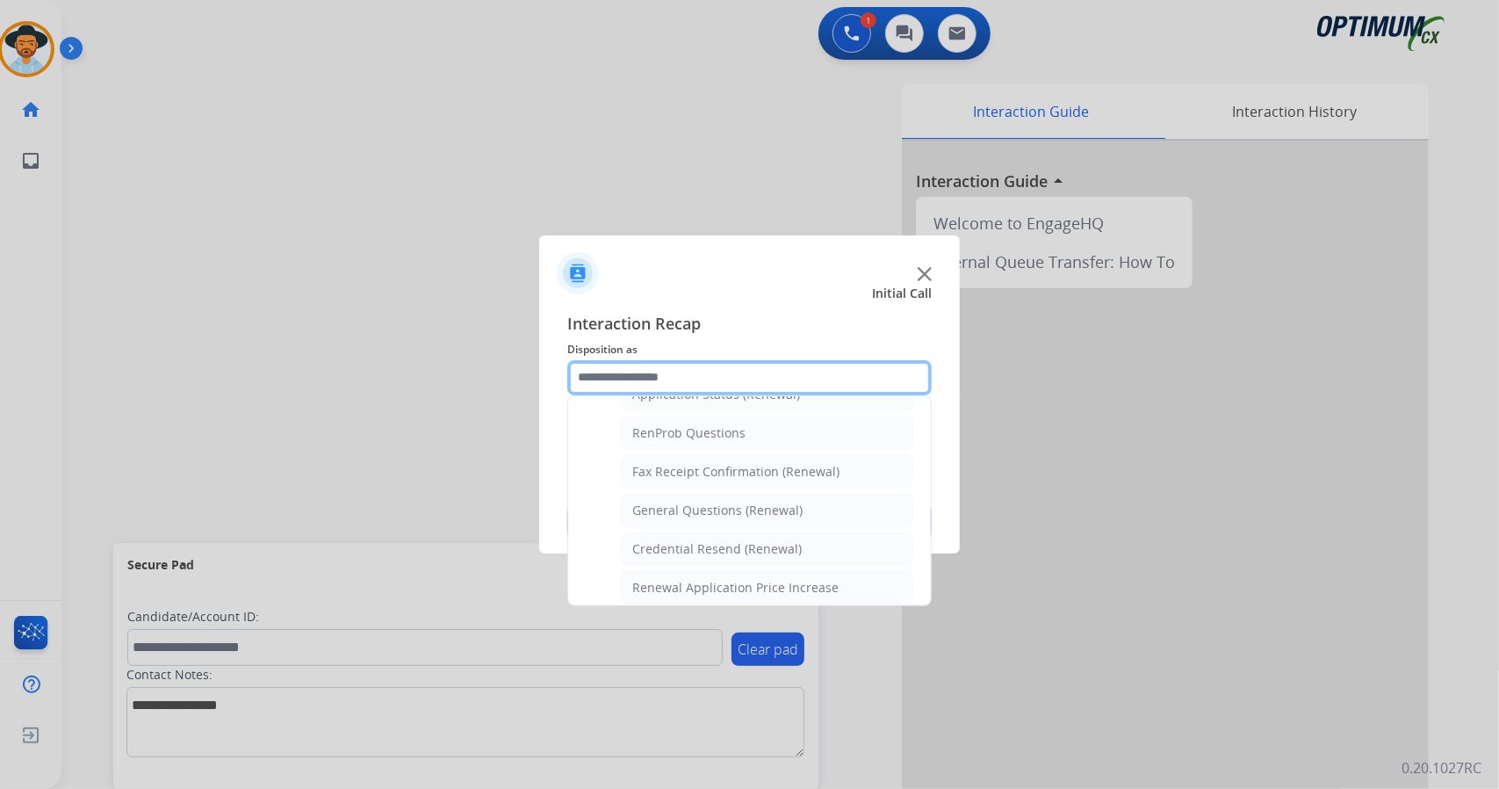
scroll to position [437, 0]
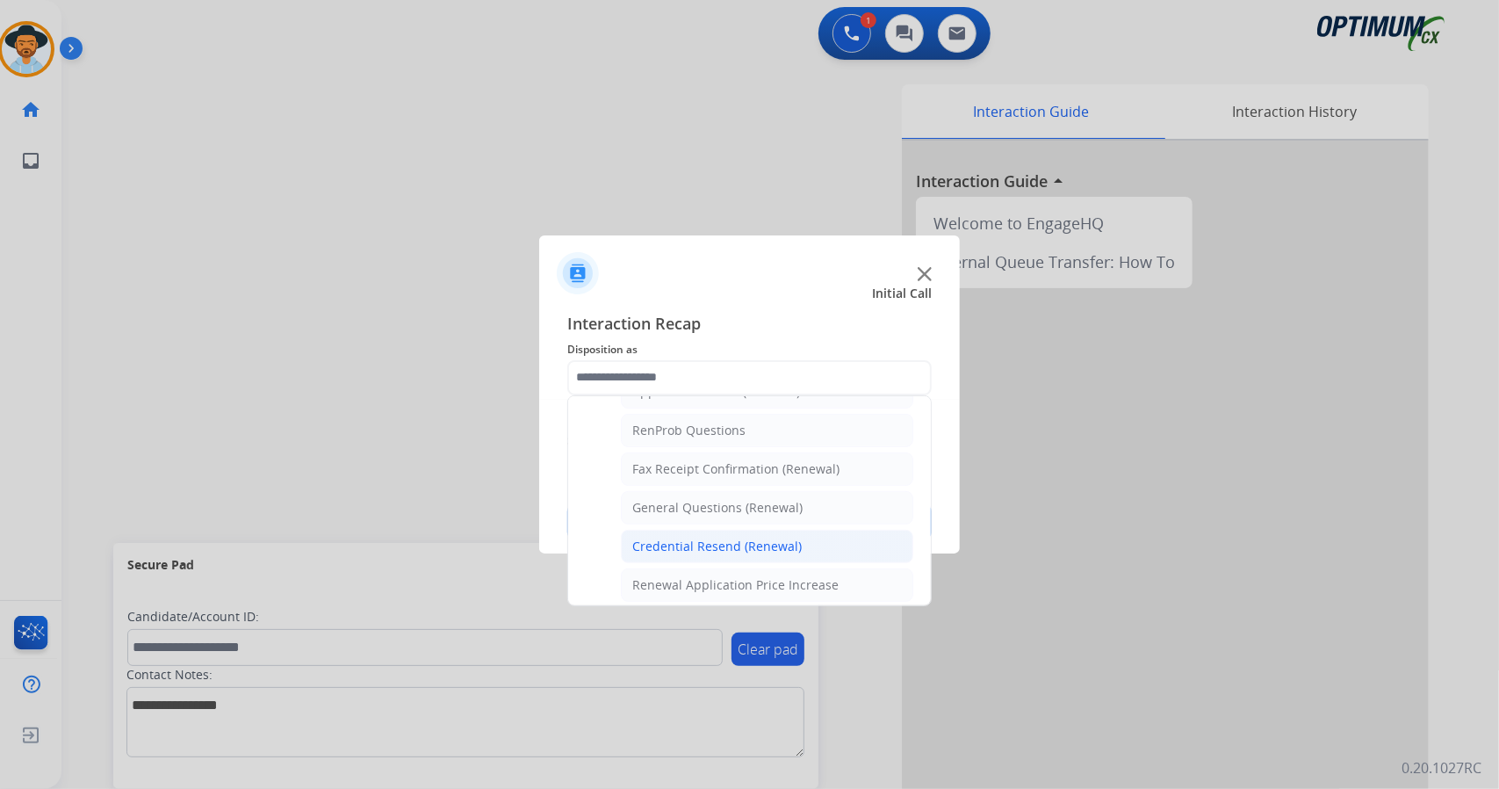
click at [788, 537] on div "Credential Resend (Renewal)" at bounding box center [716, 546] width 169 height 18
type input "**********"
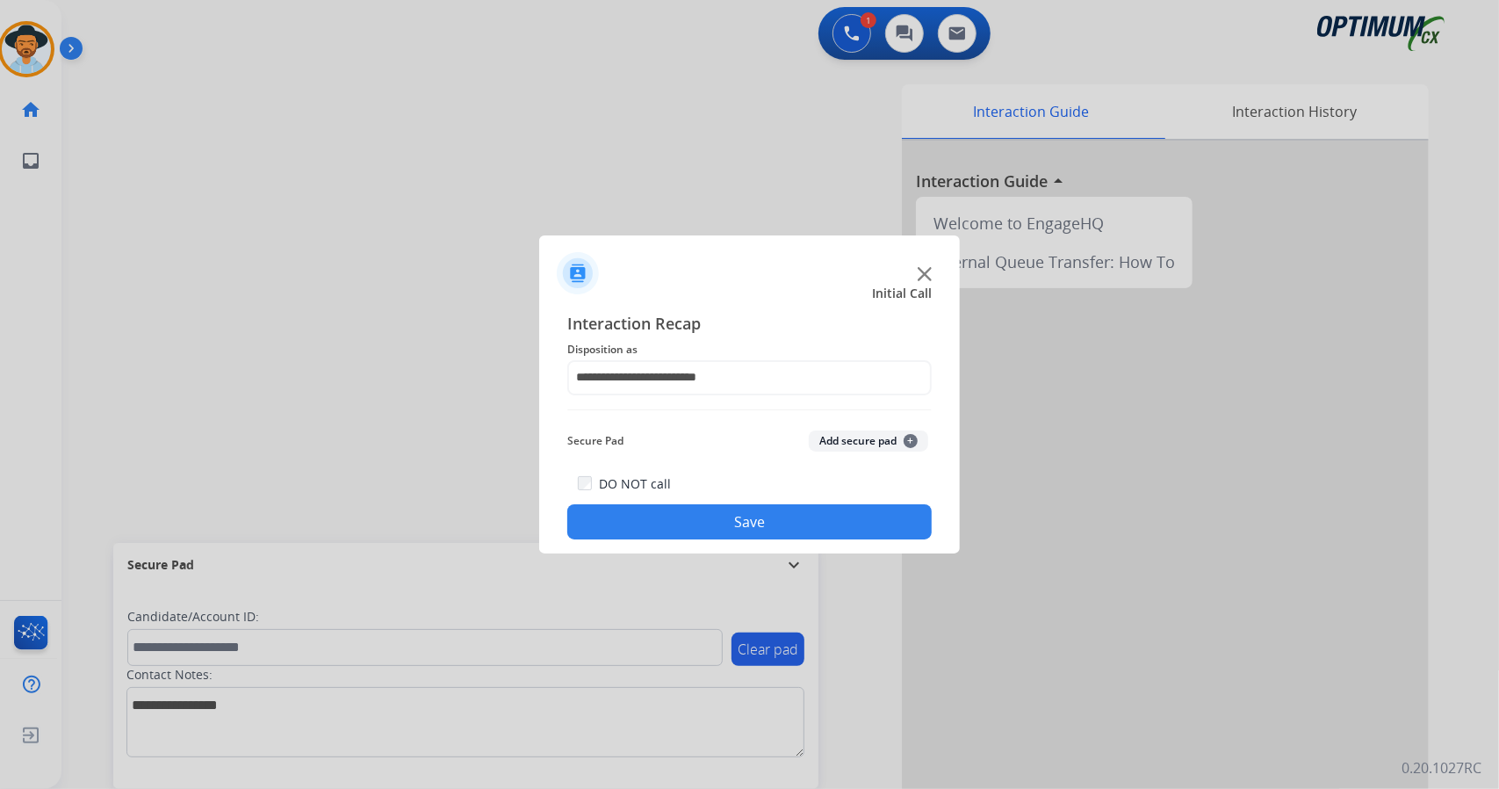
click at [788, 537] on button "Save" at bounding box center [749, 521] width 364 height 35
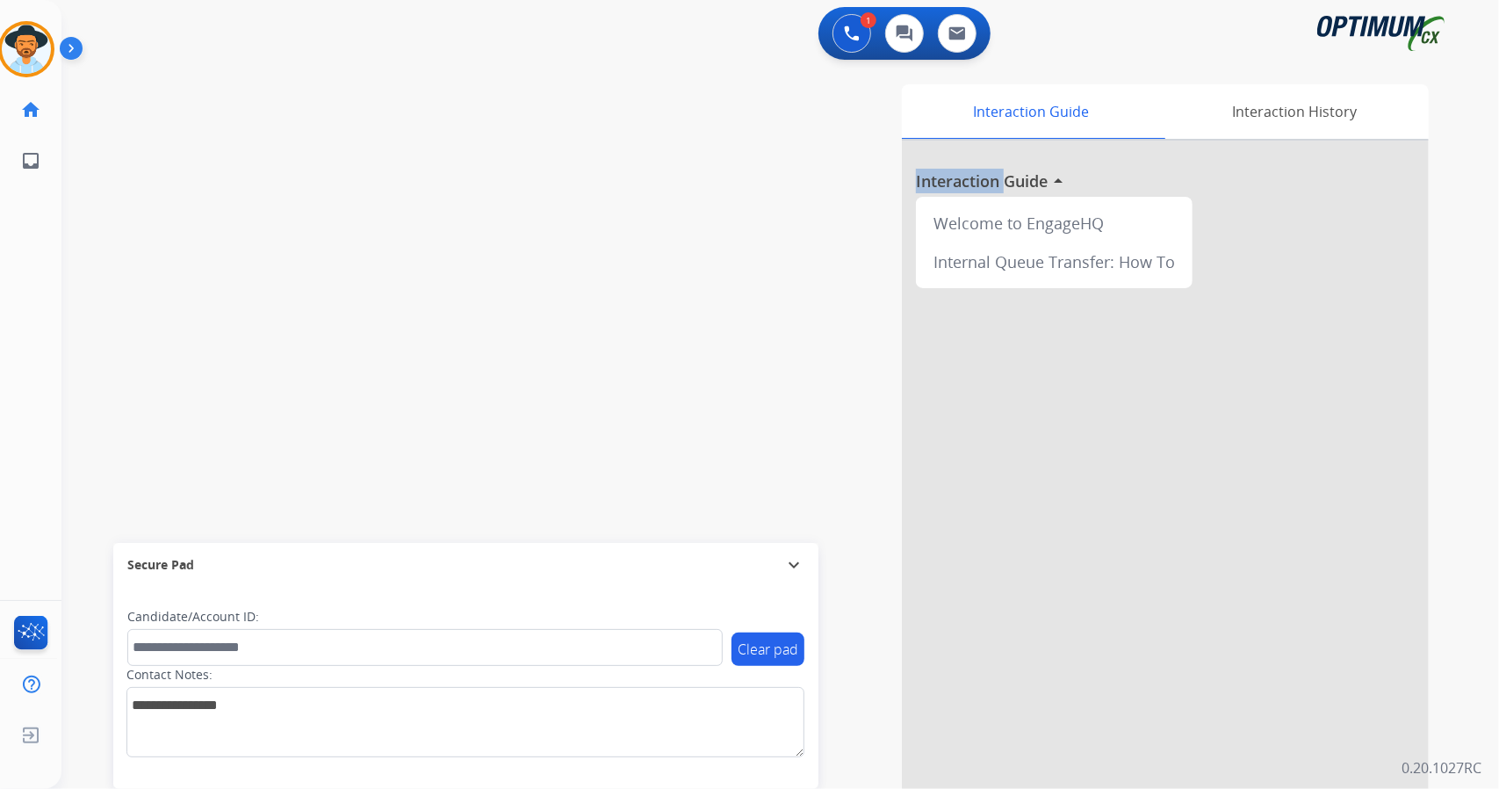
click at [788, 537] on div "Interaction Guide Interaction History Interaction Guide arrow_drop_up Welcome t…" at bounding box center [993, 439] width 869 height 711
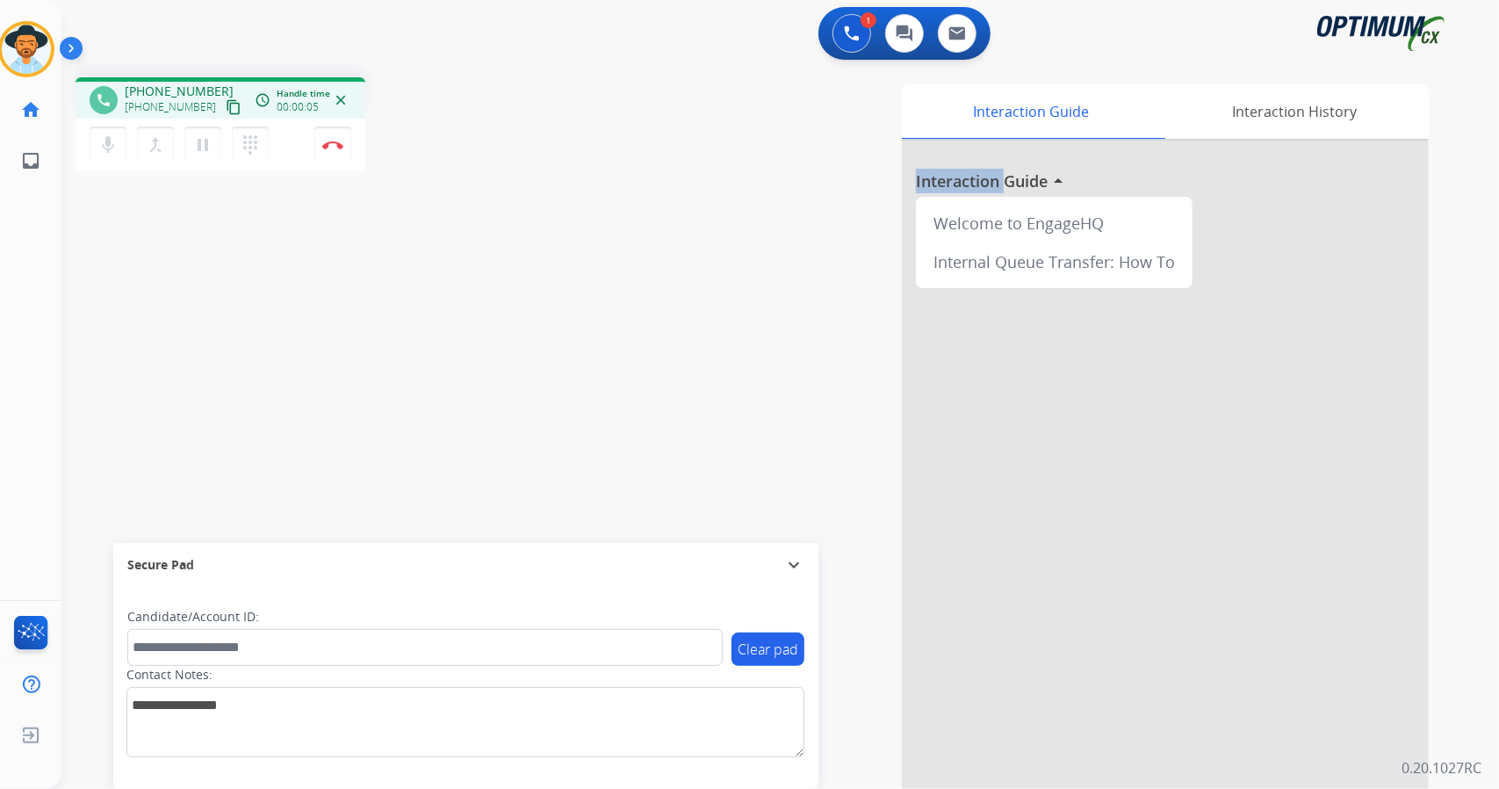
click at [584, 243] on div "Interaction Guide Interaction History Interaction Guide arrow_drop_up Welcome t…" at bounding box center [993, 439] width 869 height 711
click at [350, 153] on div "mic Mute merge_type Bridge pause Hold dialpad Dialpad Disconnect" at bounding box center [221, 145] width 290 height 53
click at [335, 148] on img at bounding box center [332, 145] width 21 height 9
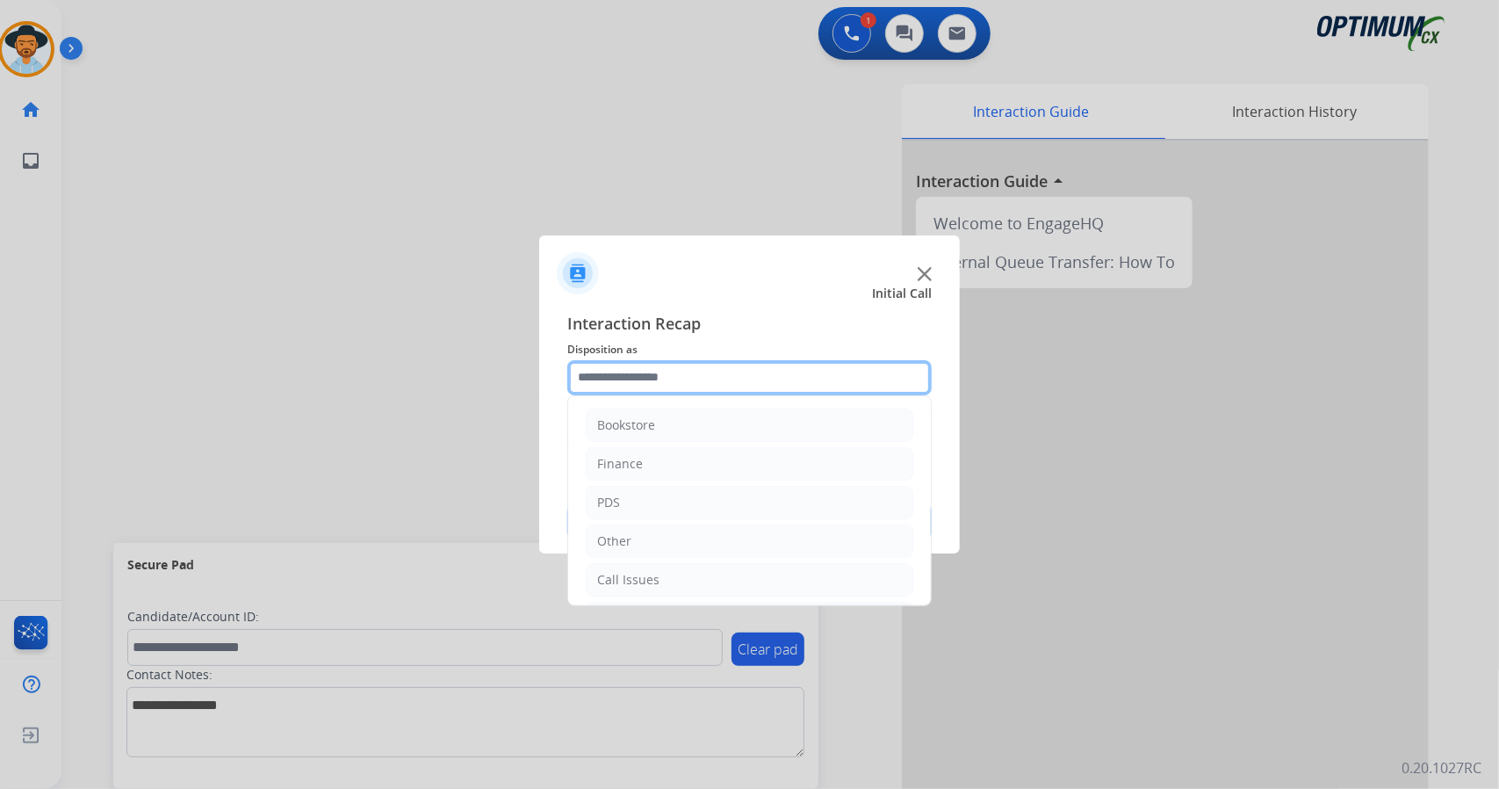
click at [667, 362] on input "text" at bounding box center [749, 377] width 364 height 35
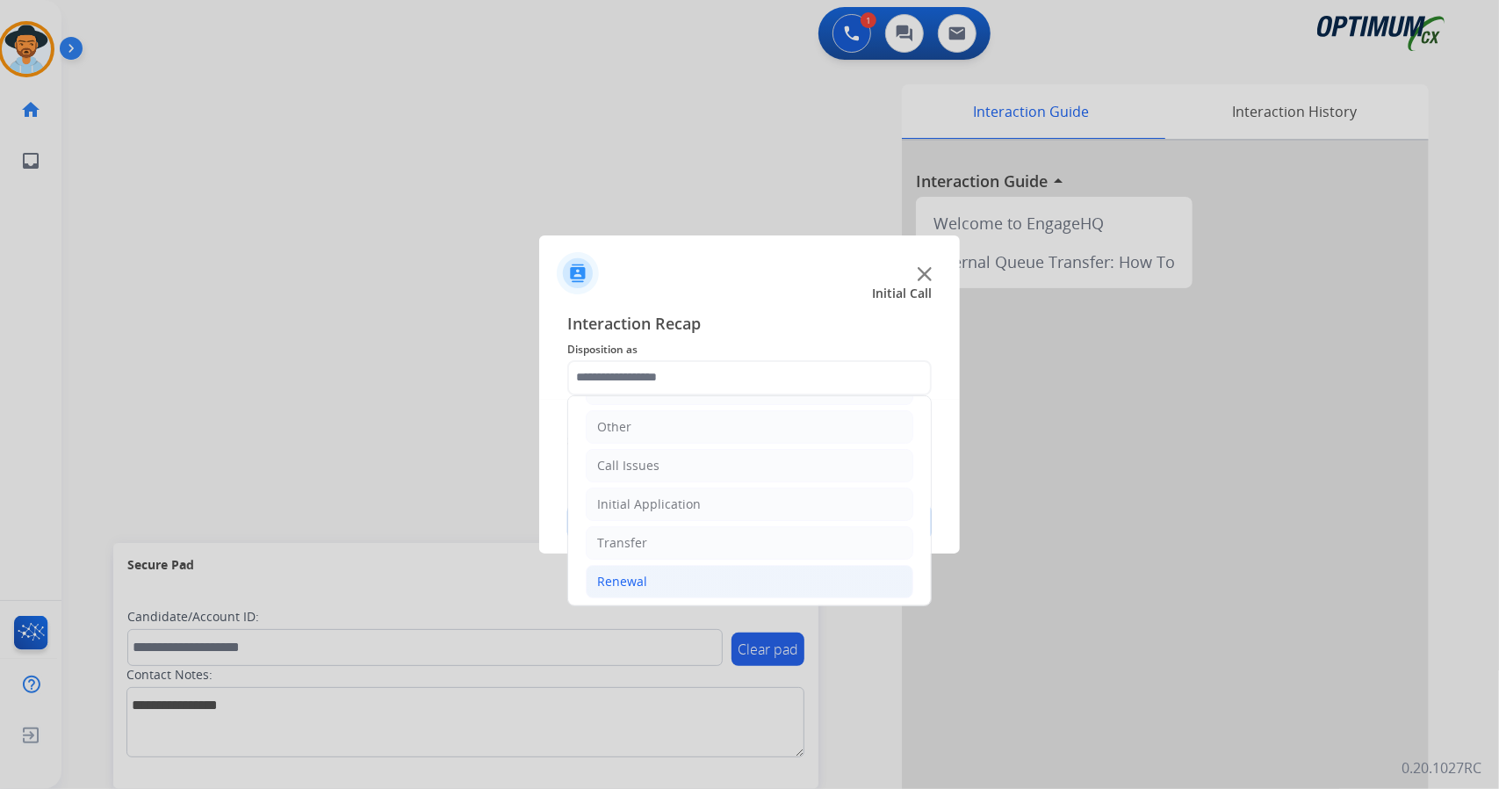
click at [703, 589] on li "Renewal" at bounding box center [750, 581] width 328 height 33
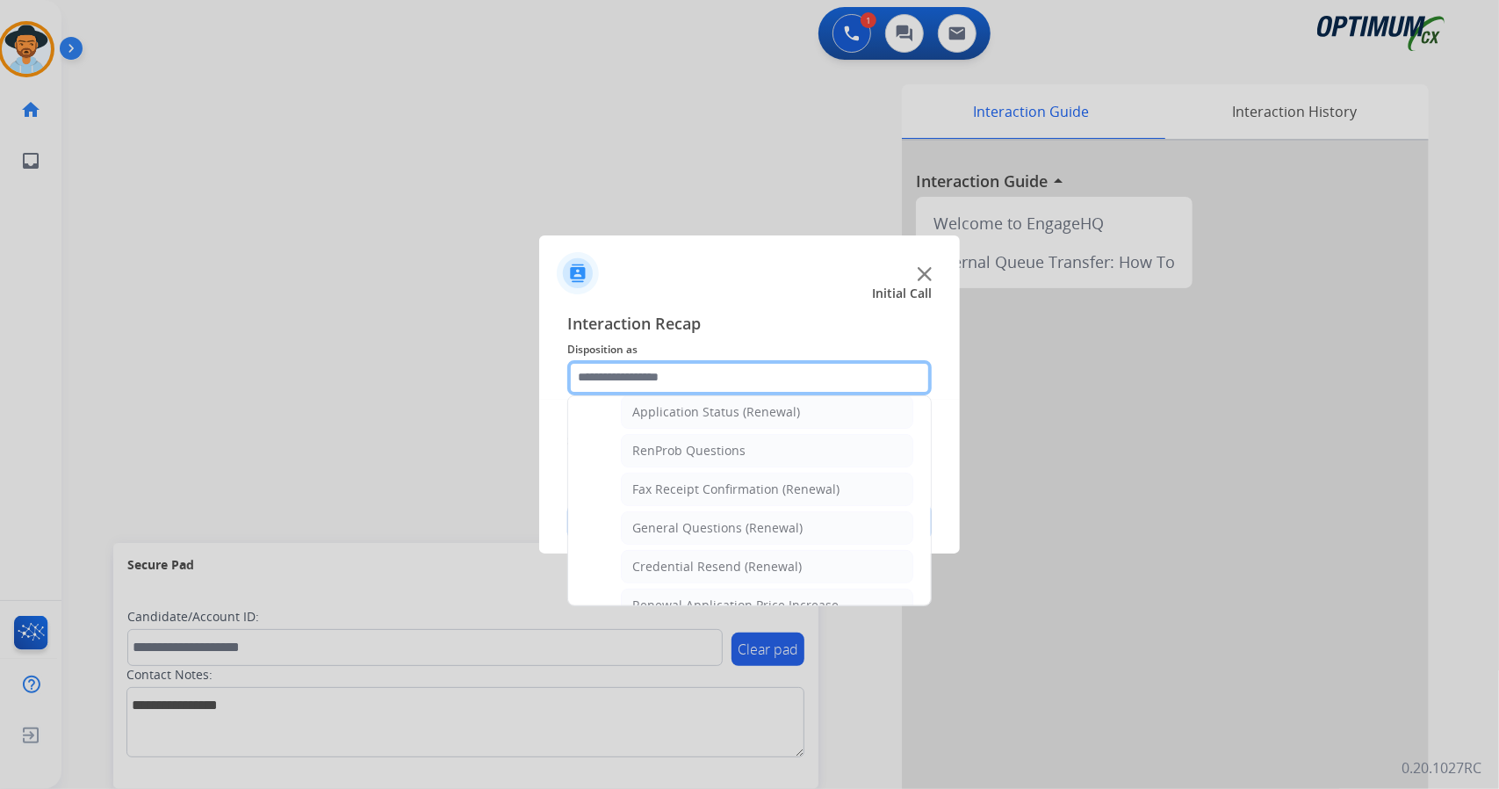
scroll to position [429, 0]
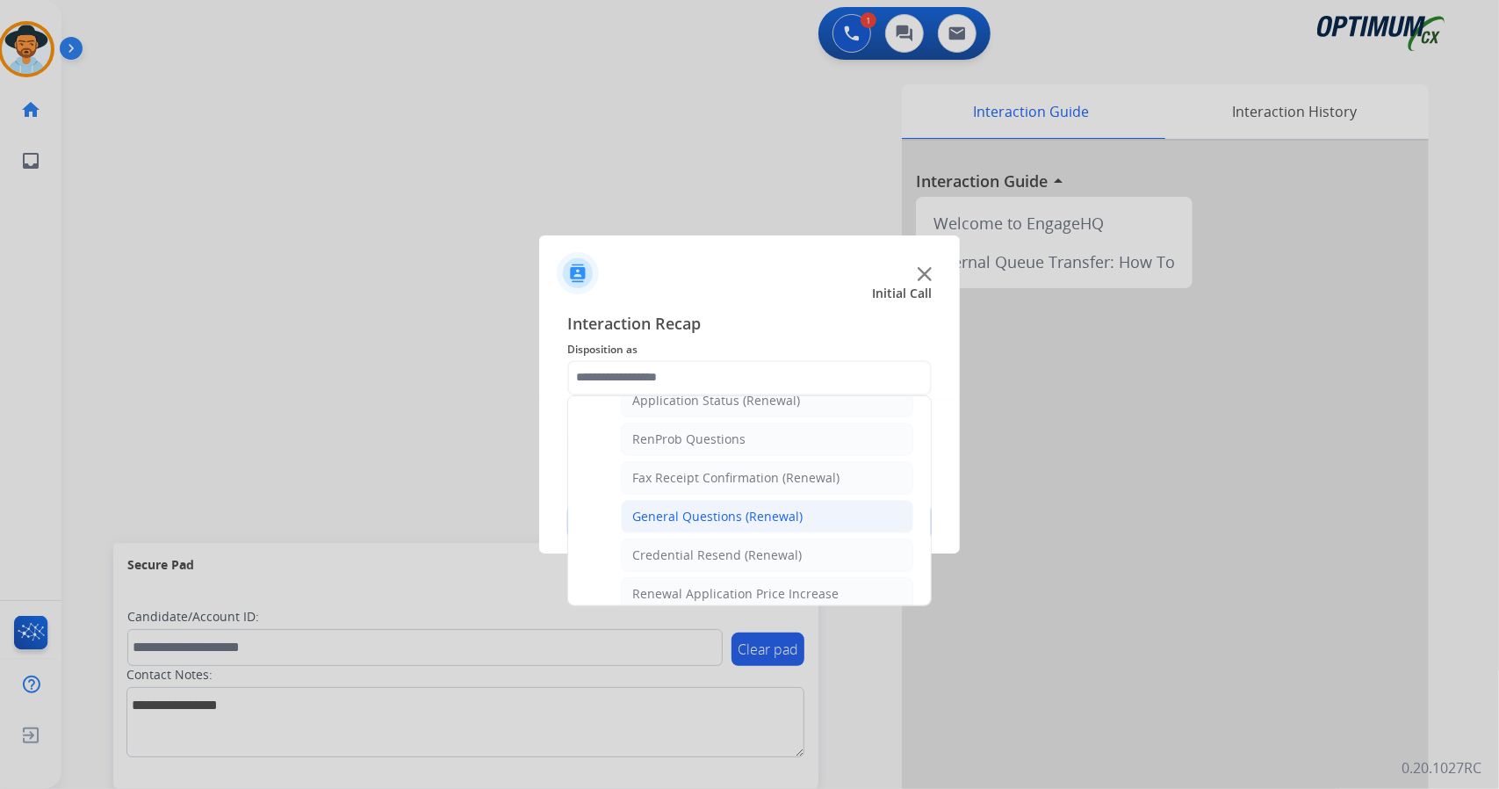
click at [700, 500] on li "General Questions (Renewal)" at bounding box center [767, 516] width 292 height 33
type input "**********"
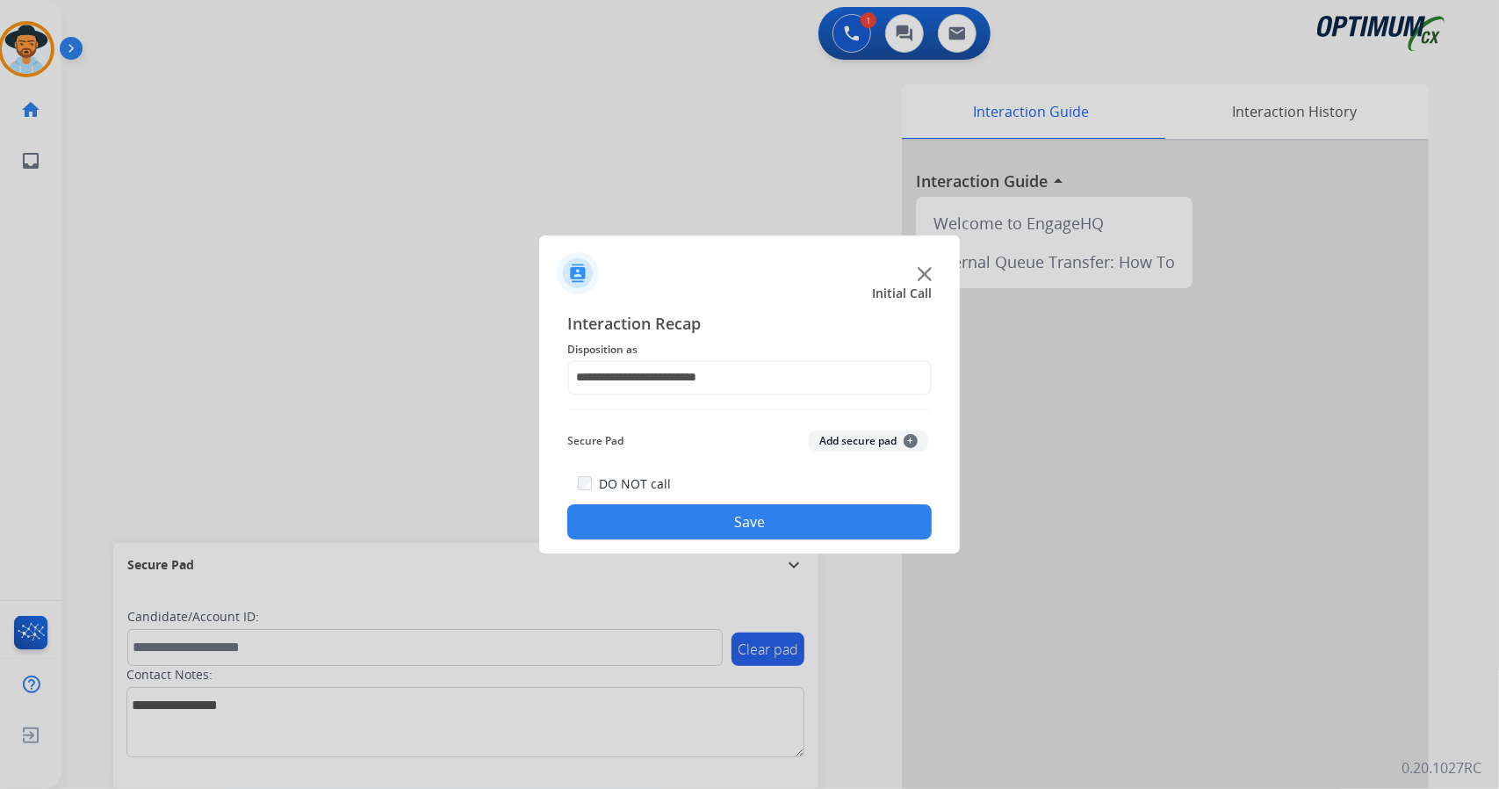
click at [722, 514] on button "Save" at bounding box center [749, 521] width 364 height 35
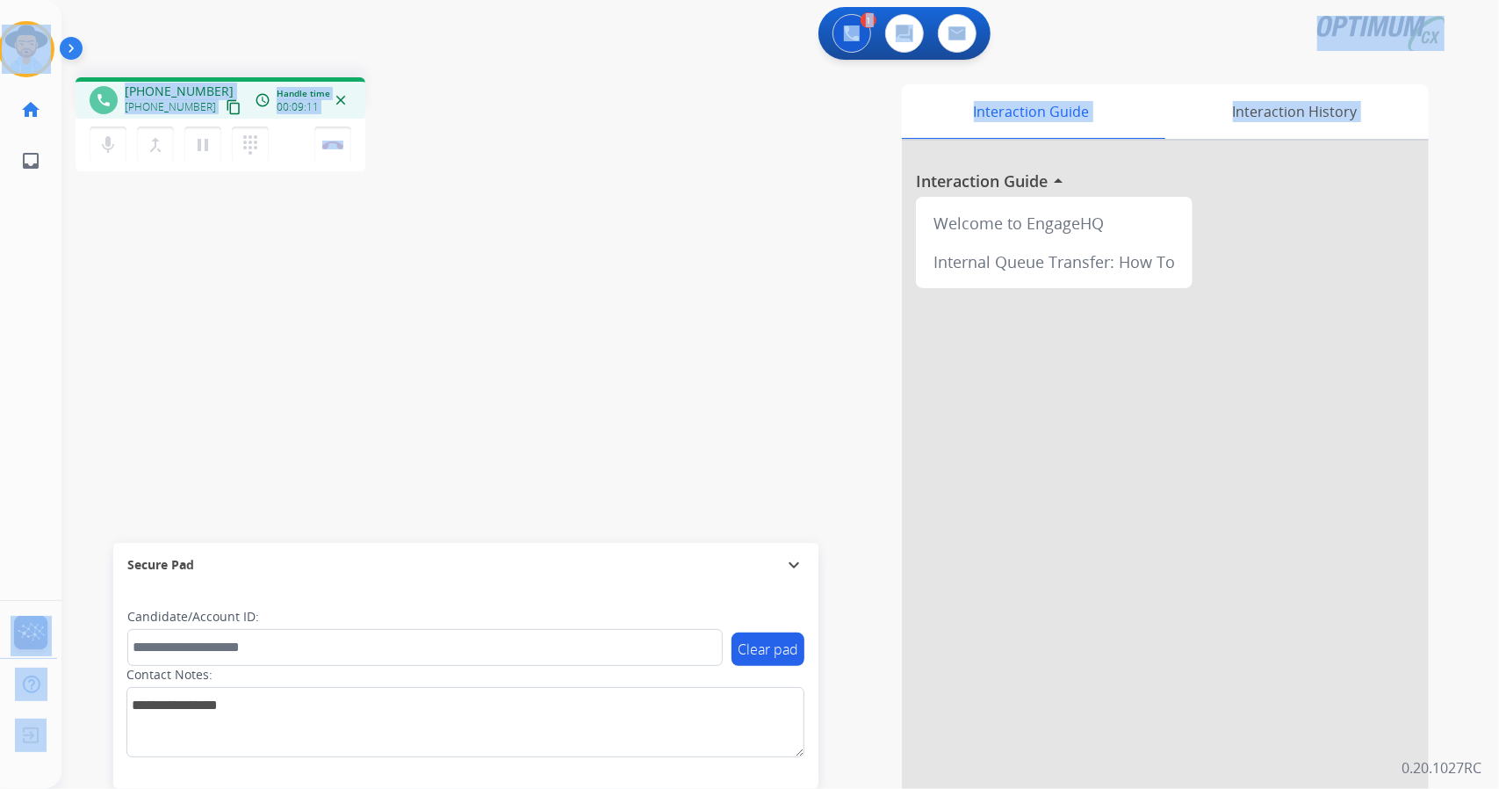
scroll to position [7, 0]
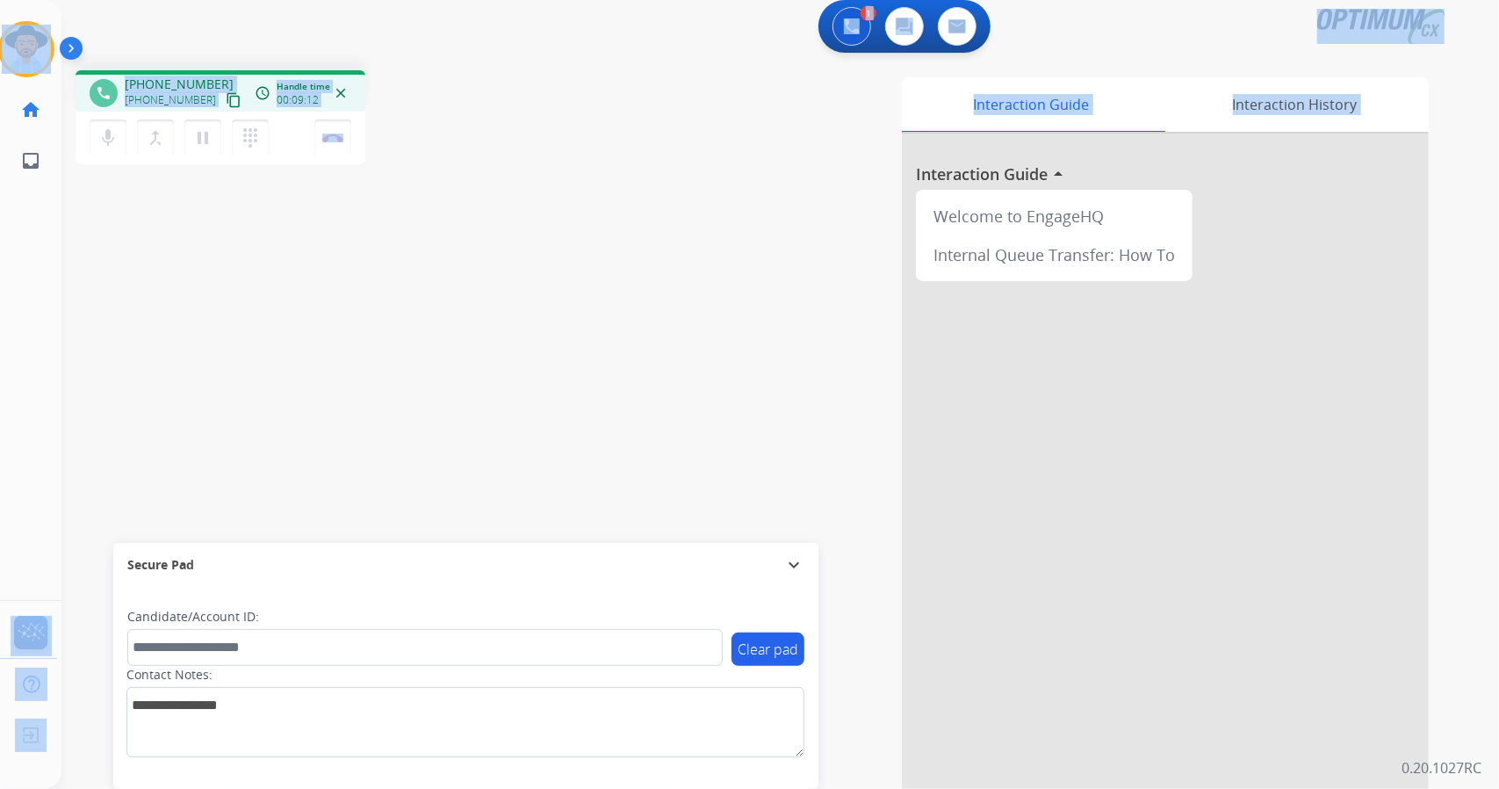
drag, startPoint x: 5, startPoint y: 1, endPoint x: 777, endPoint y: 830, distance: 1132.8
click at [777, 788] on html "Outbound call Quit Outbound call Quit Schedule interaction + Add to my list Cus…" at bounding box center [749, 394] width 1499 height 789
click at [625, 288] on div "Interaction Guide Interaction History Interaction Guide arrow_drop_up Welcome t…" at bounding box center [993, 432] width 869 height 711
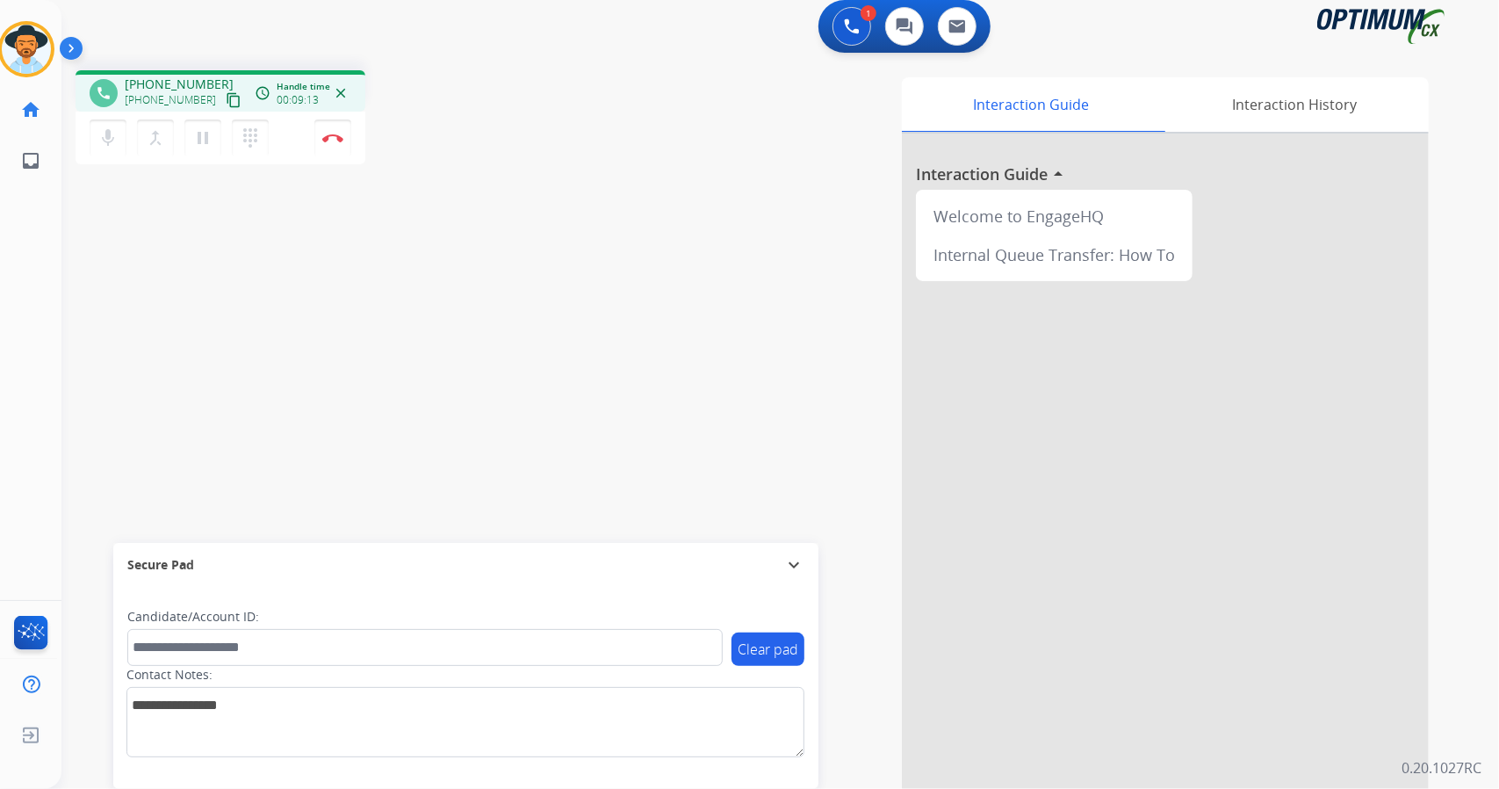
scroll to position [0, 0]
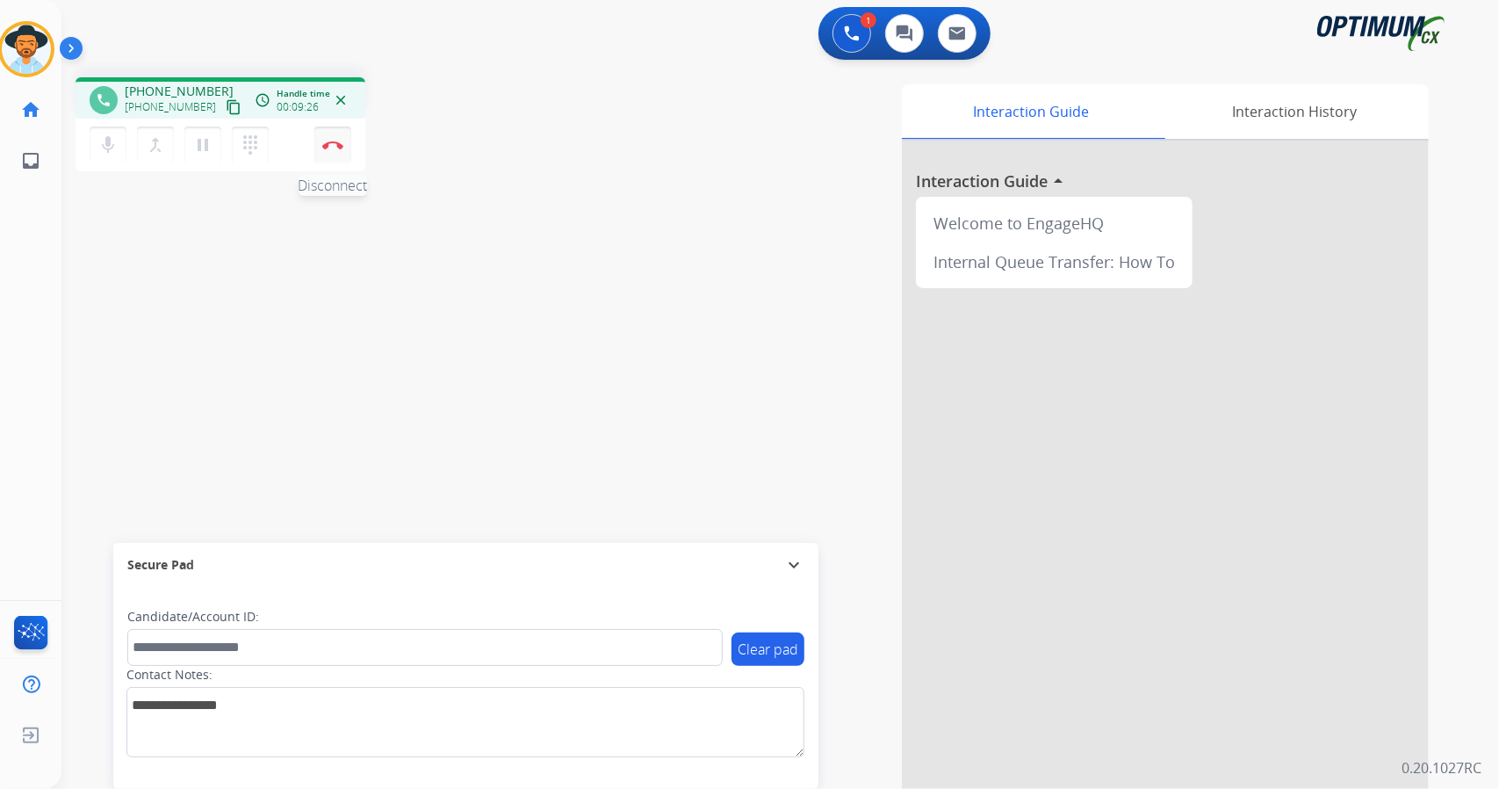
click at [335, 141] on img at bounding box center [332, 145] width 21 height 9
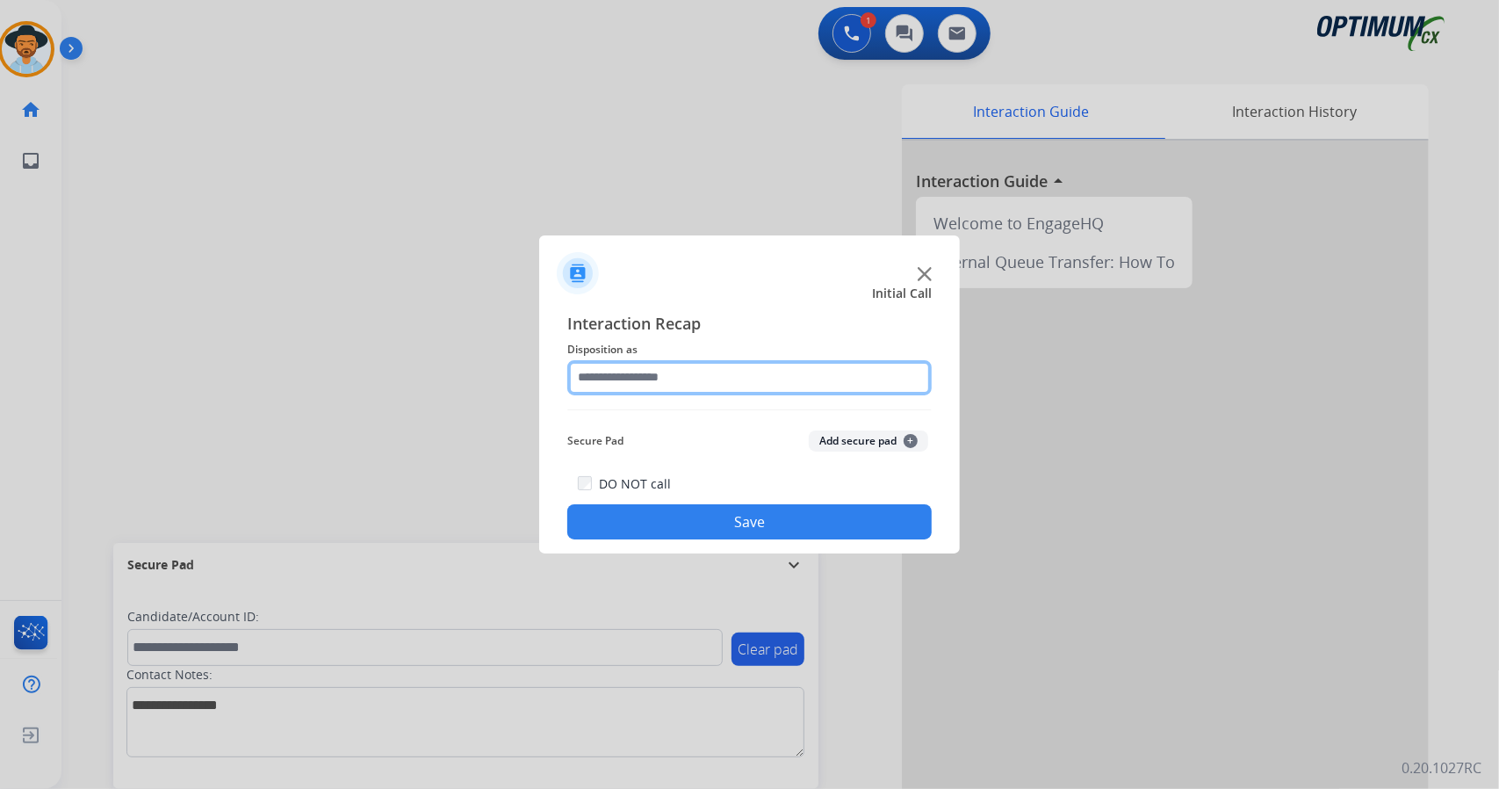
click at [734, 382] on input "text" at bounding box center [749, 377] width 364 height 35
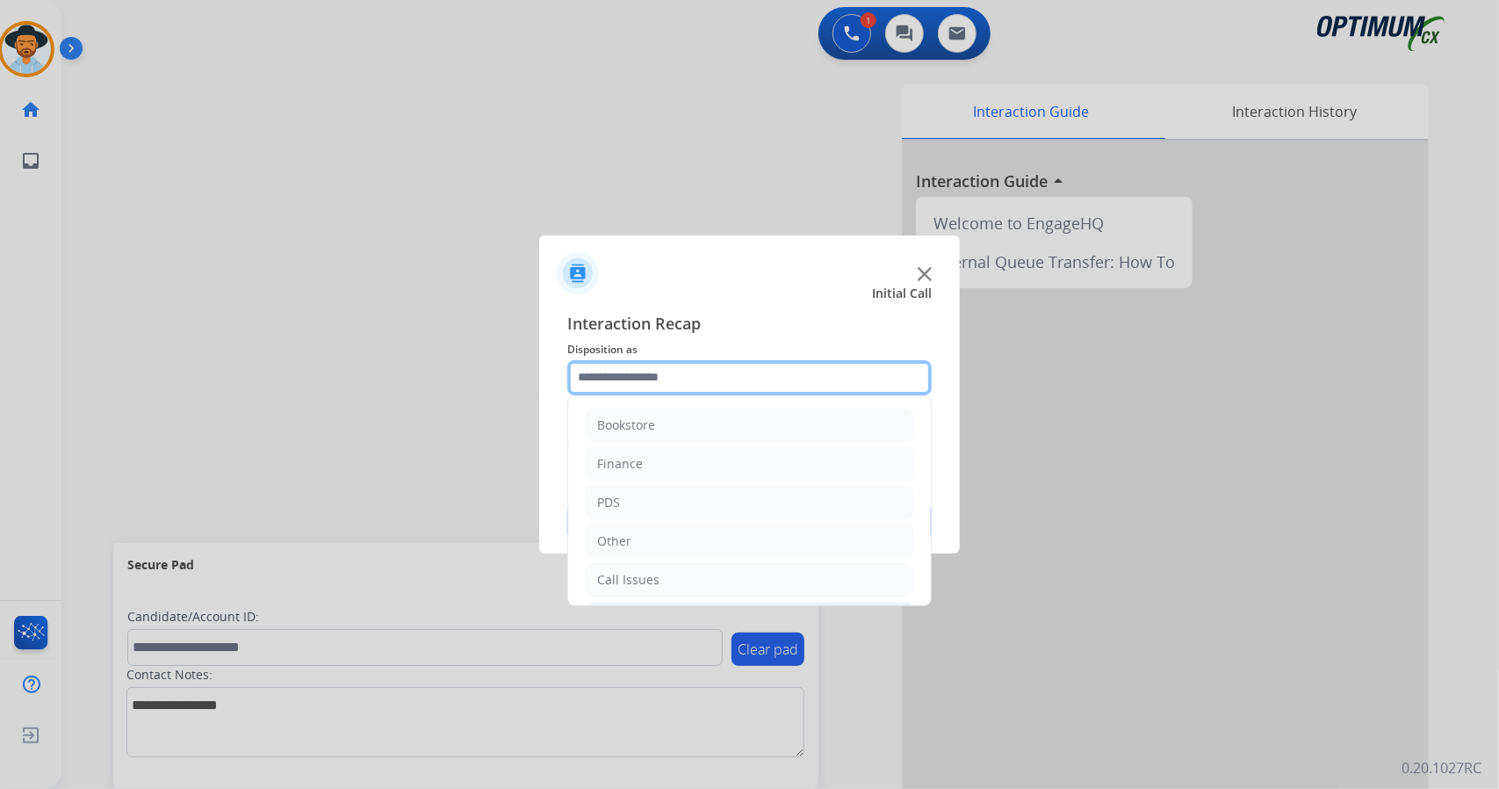
scroll to position [114, 0]
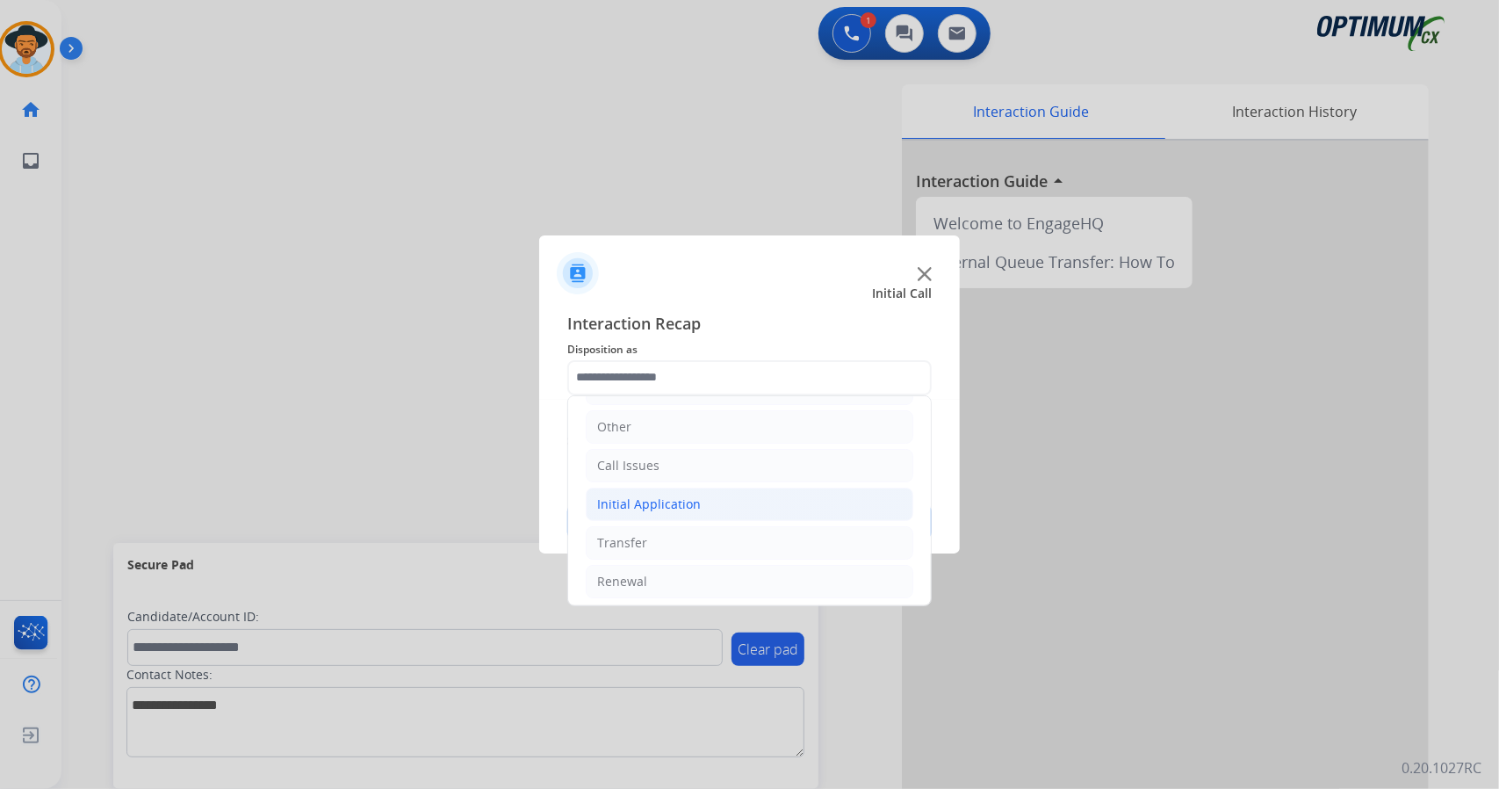
click at [662, 503] on div "Initial Application" at bounding box center [649, 504] width 104 height 18
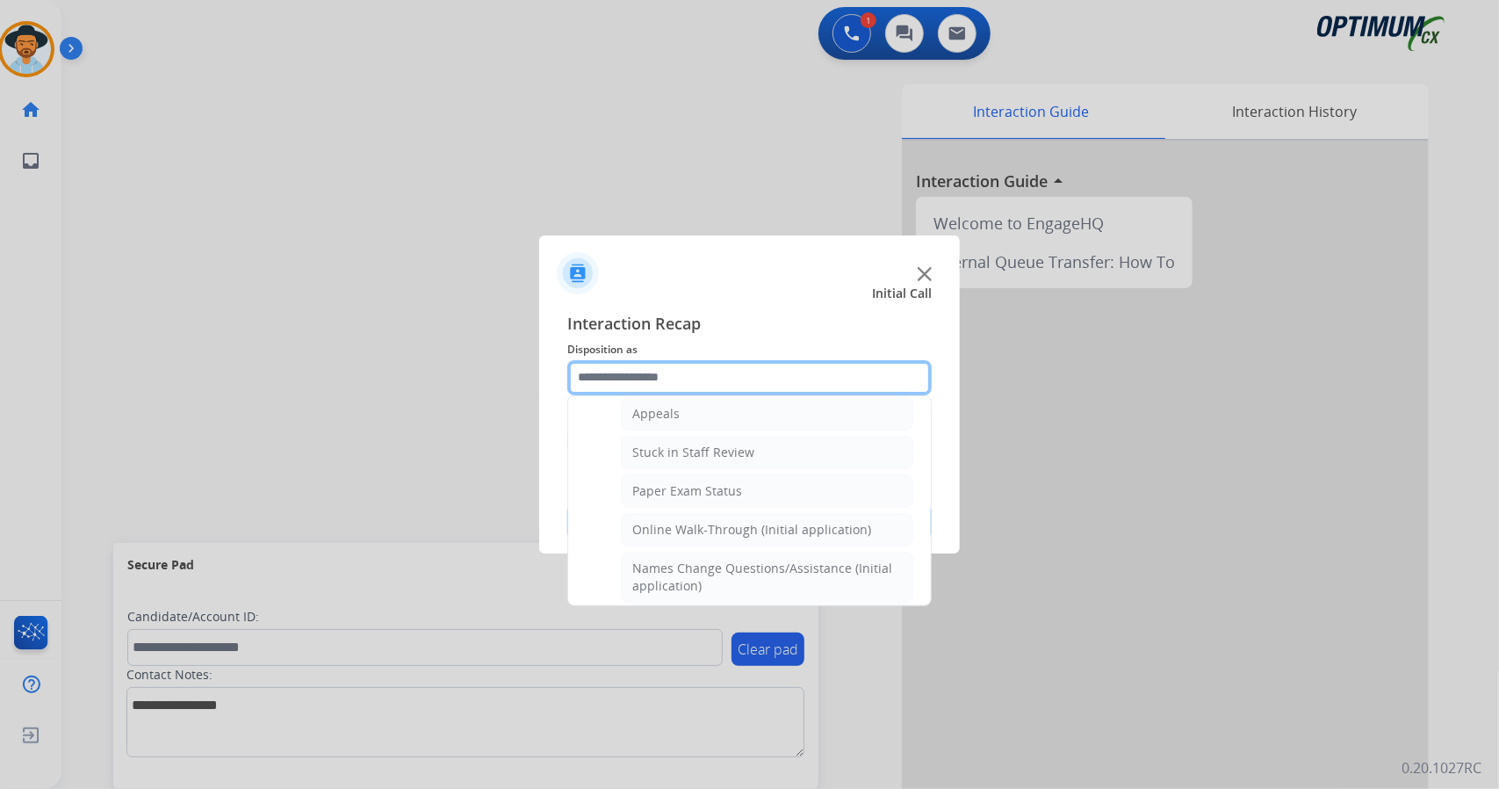
scroll to position [317, 0]
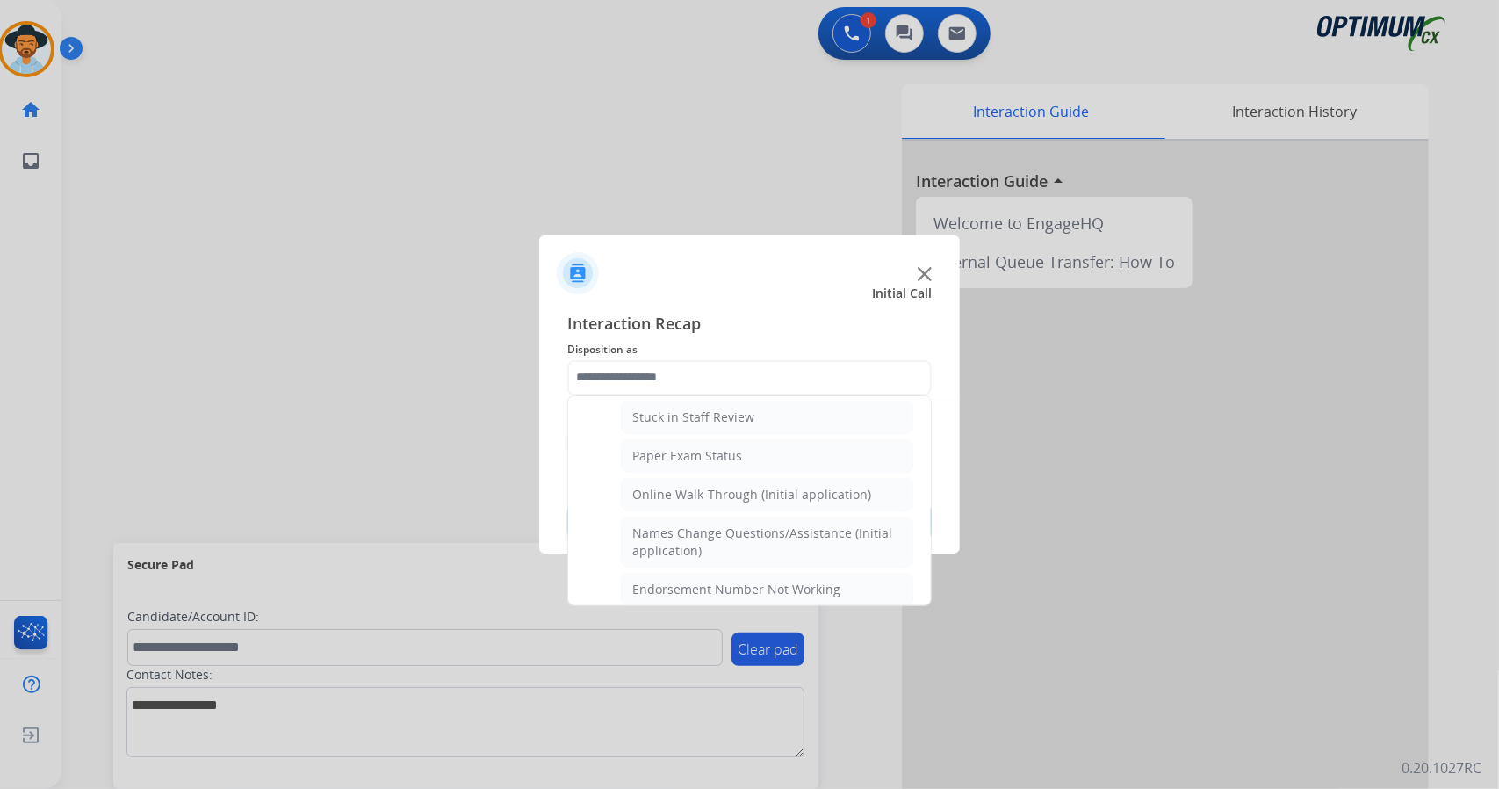
click at [662, 503] on ul "Credential Resend (Initial application) Appeals Stuck in Staff Review Paper Exa…" at bounding box center [750, 793] width 328 height 940
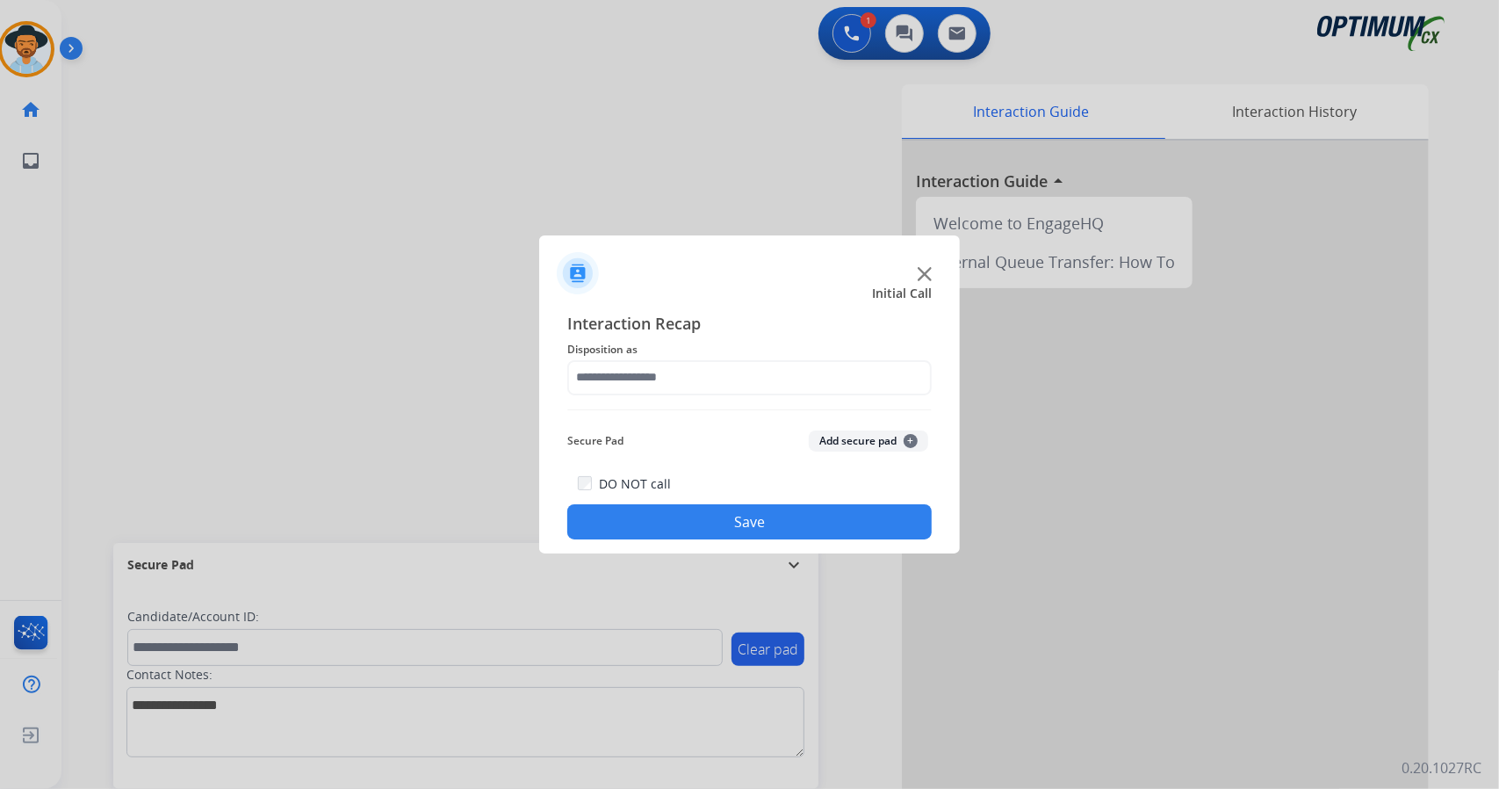
click at [656, 498] on div "DO NOT call Save" at bounding box center [749, 505] width 364 height 67
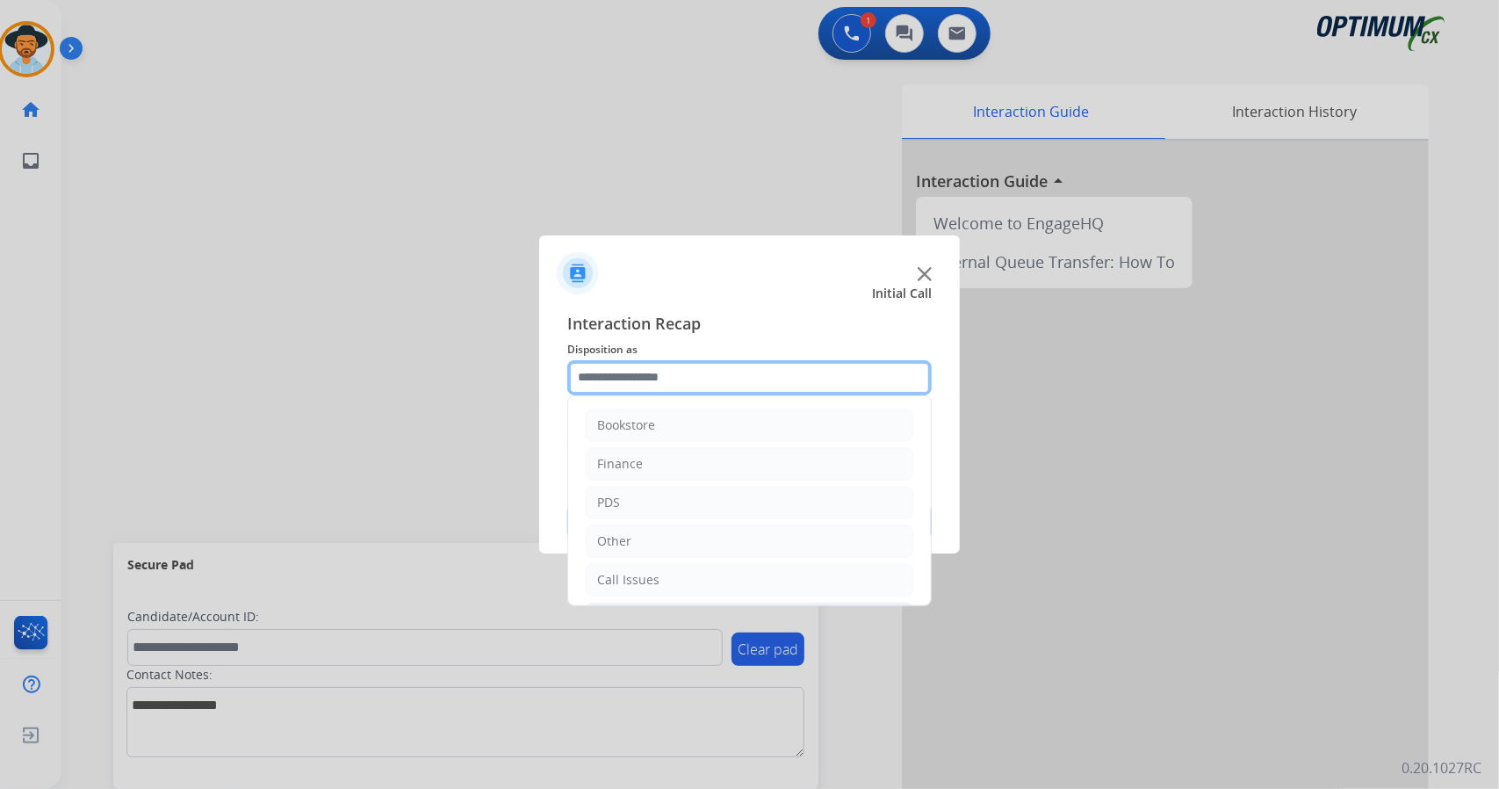
drag, startPoint x: 659, startPoint y: 376, endPoint x: 700, endPoint y: 517, distance: 147.3
click at [700, 395] on div "Bookstore Finance PDS Other Call Issues Initial Application Credential Resend (…" at bounding box center [749, 377] width 364 height 35
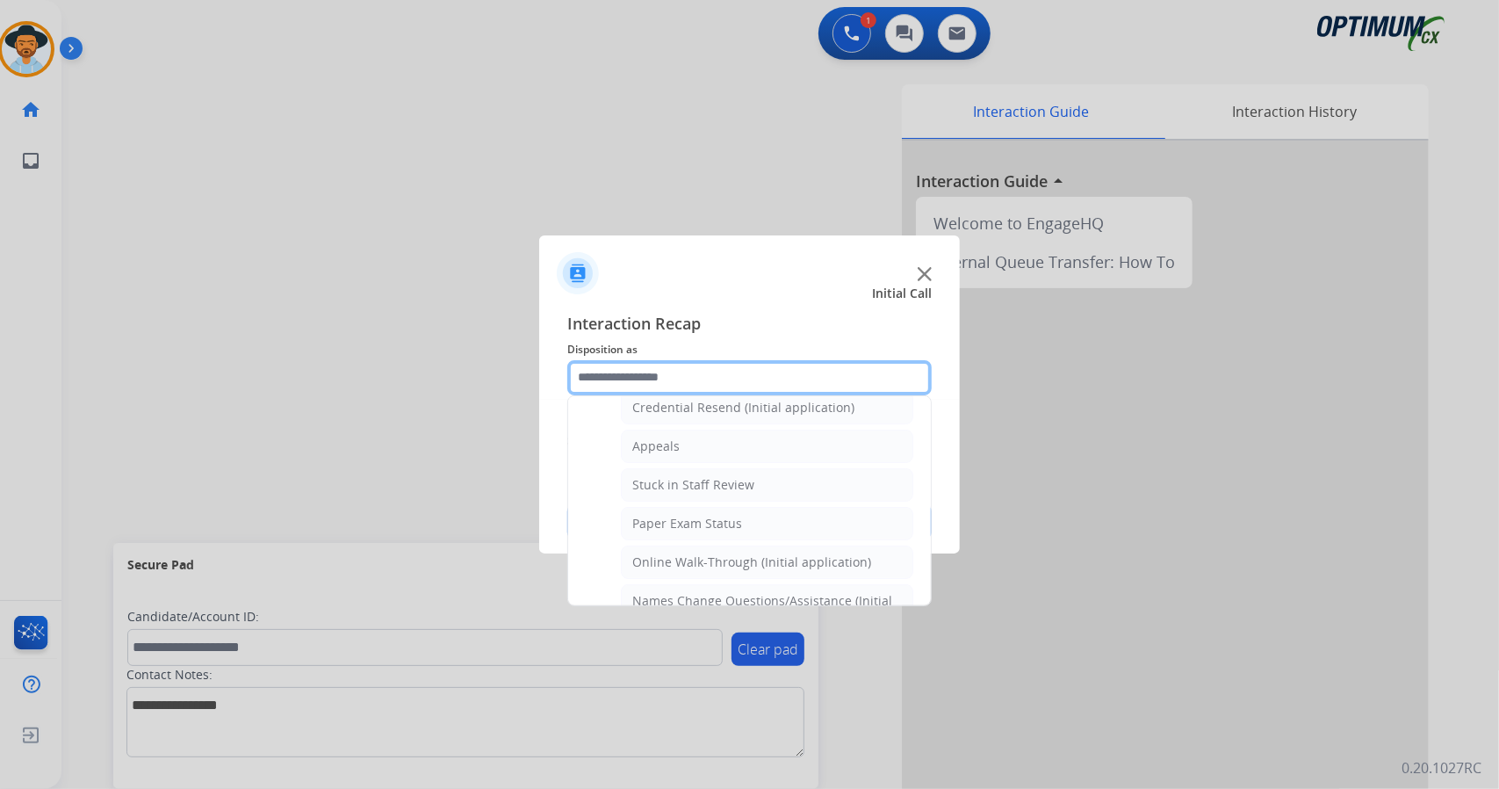
scroll to position [251, 0]
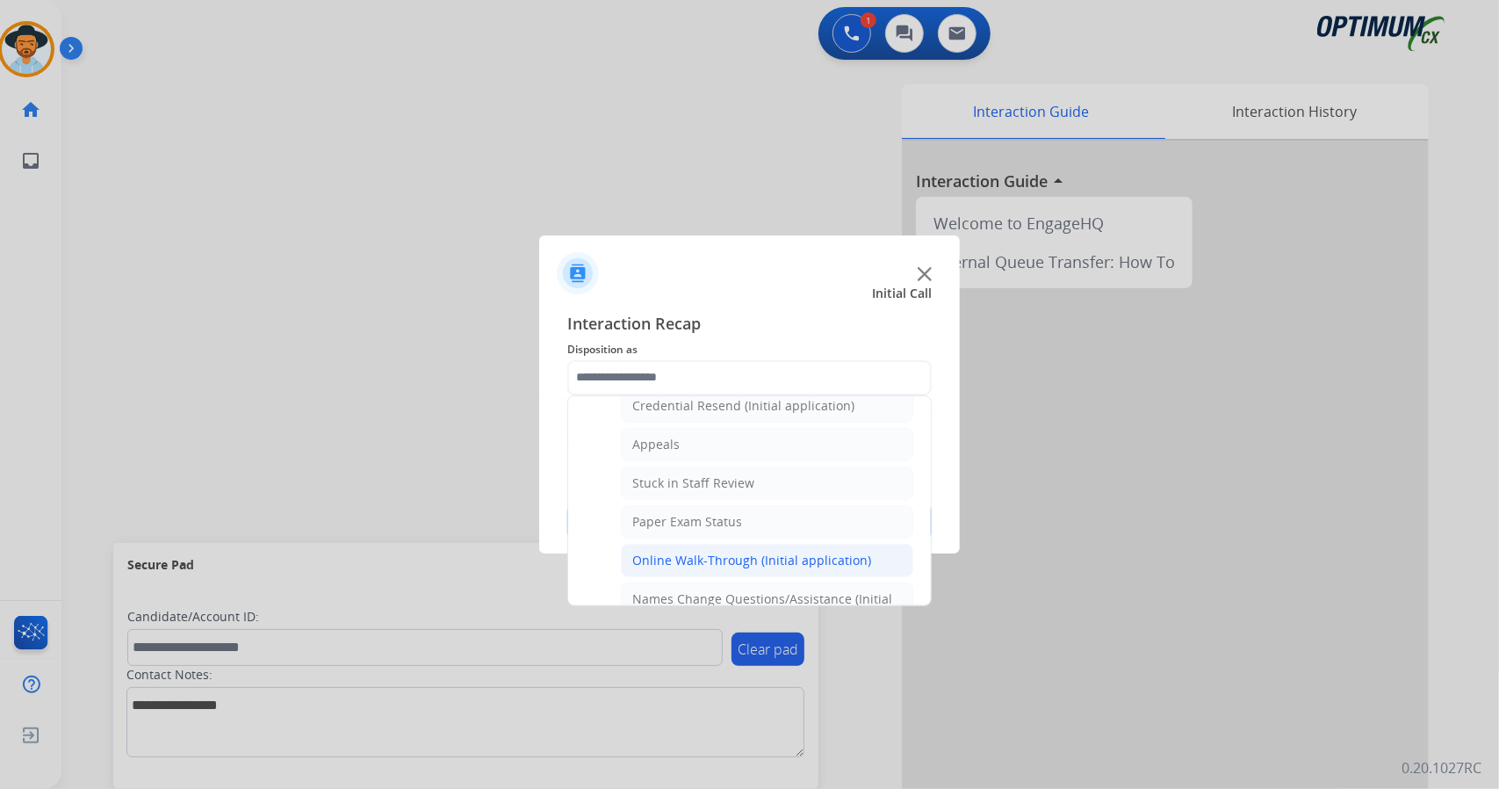
click at [717, 552] on div "Online Walk-Through (Initial application)" at bounding box center [751, 561] width 239 height 18
type input "**********"
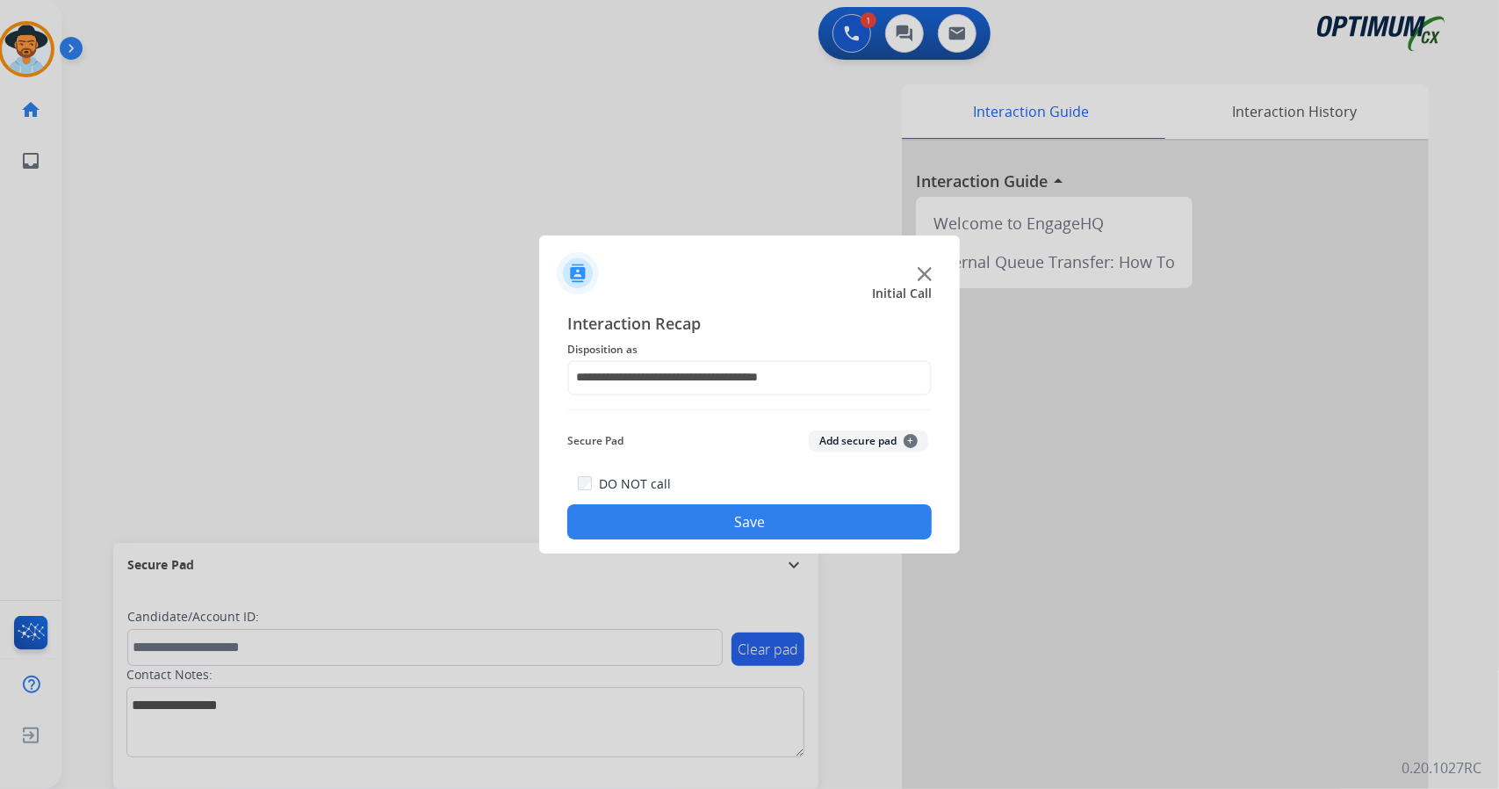
click at [702, 519] on button "Save" at bounding box center [749, 521] width 364 height 35
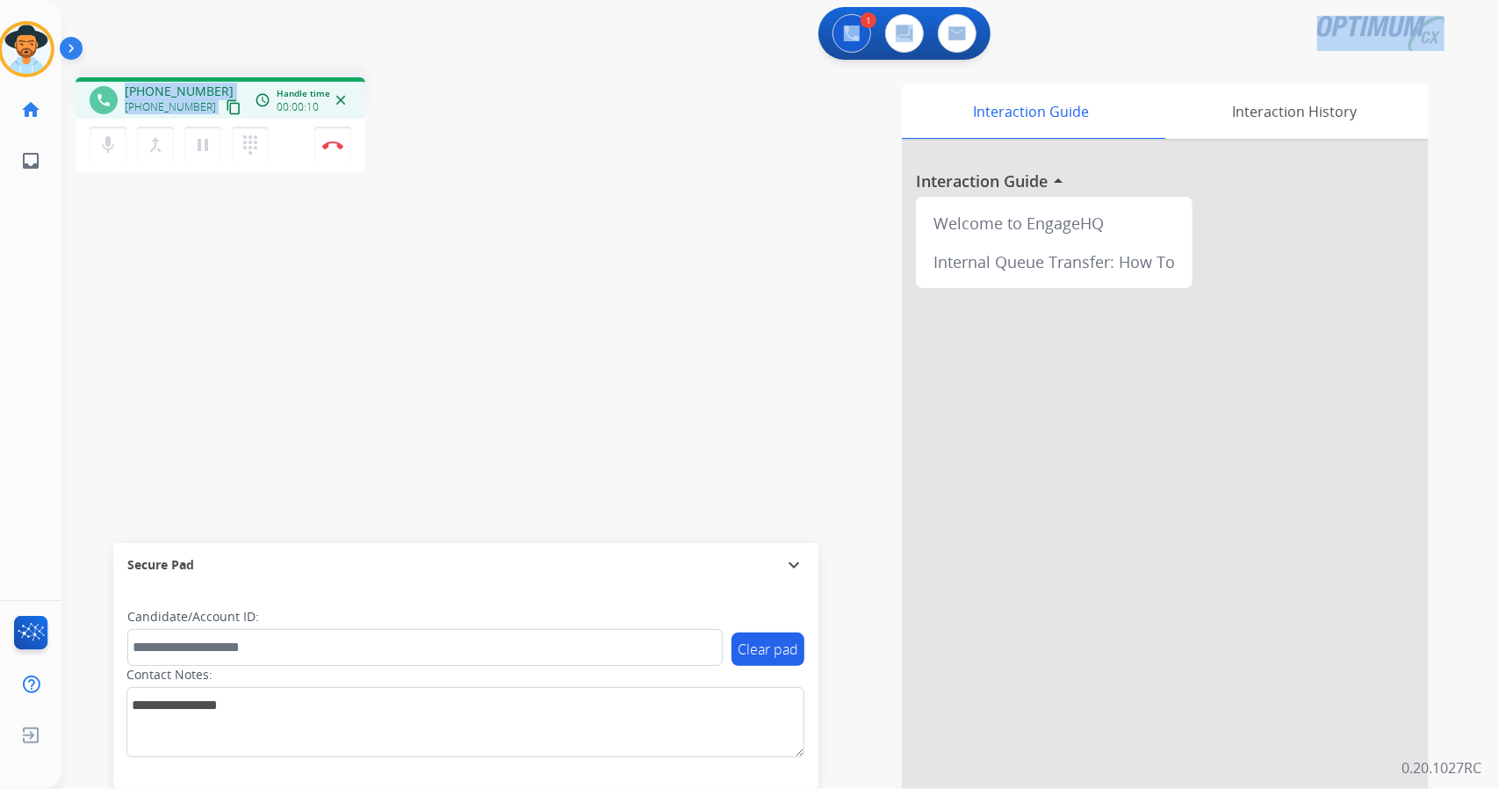
drag, startPoint x: 276, startPoint y: 97, endPoint x: 251, endPoint y: -106, distance: 204.3
click at [251, 0] on html "Outbound call Quit Outbound call Quit Schedule interaction + Add to my list Cus…" at bounding box center [749, 394] width 1499 height 789
click at [266, 256] on div "phone [PHONE_NUMBER] [PHONE_NUMBER] content_copy access_time Call metrics Queue…" at bounding box center [758, 429] width 1395 height 732
click at [206, 152] on mat-icon "pause" at bounding box center [202, 144] width 21 height 21
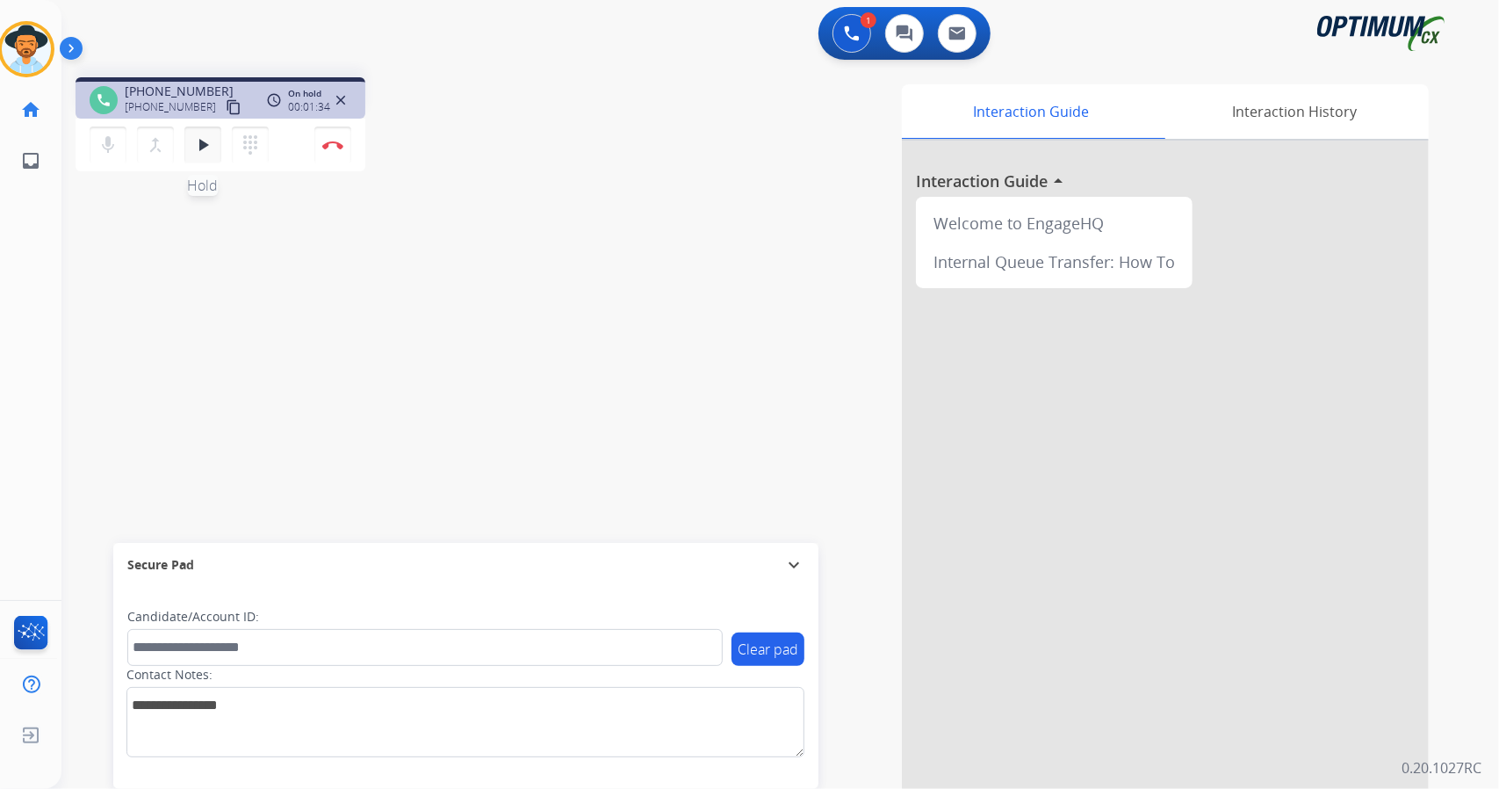
click at [206, 132] on button "play_arrow Hold" at bounding box center [202, 144] width 37 height 37
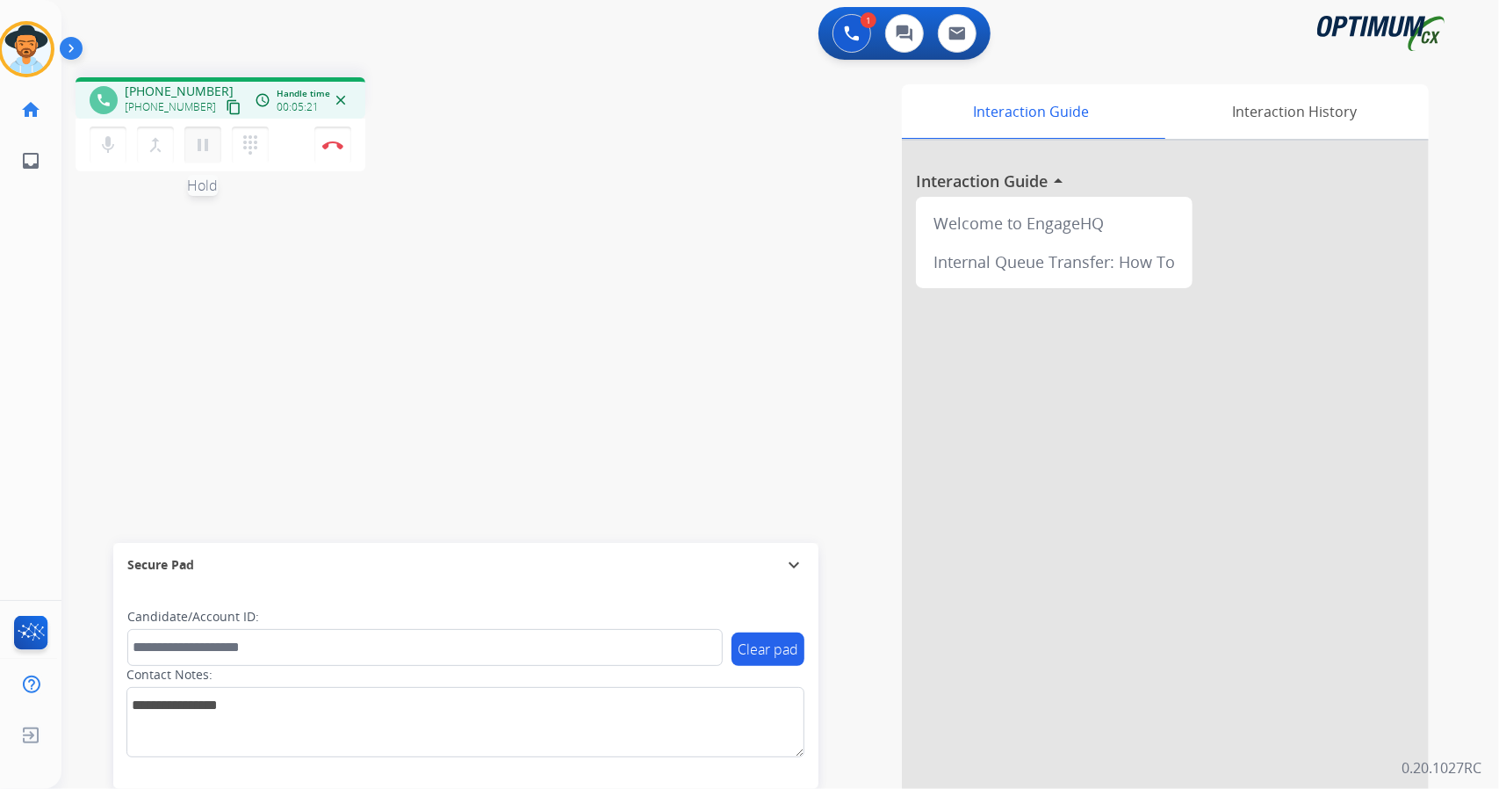
click at [197, 152] on mat-icon "pause" at bounding box center [202, 144] width 21 height 21
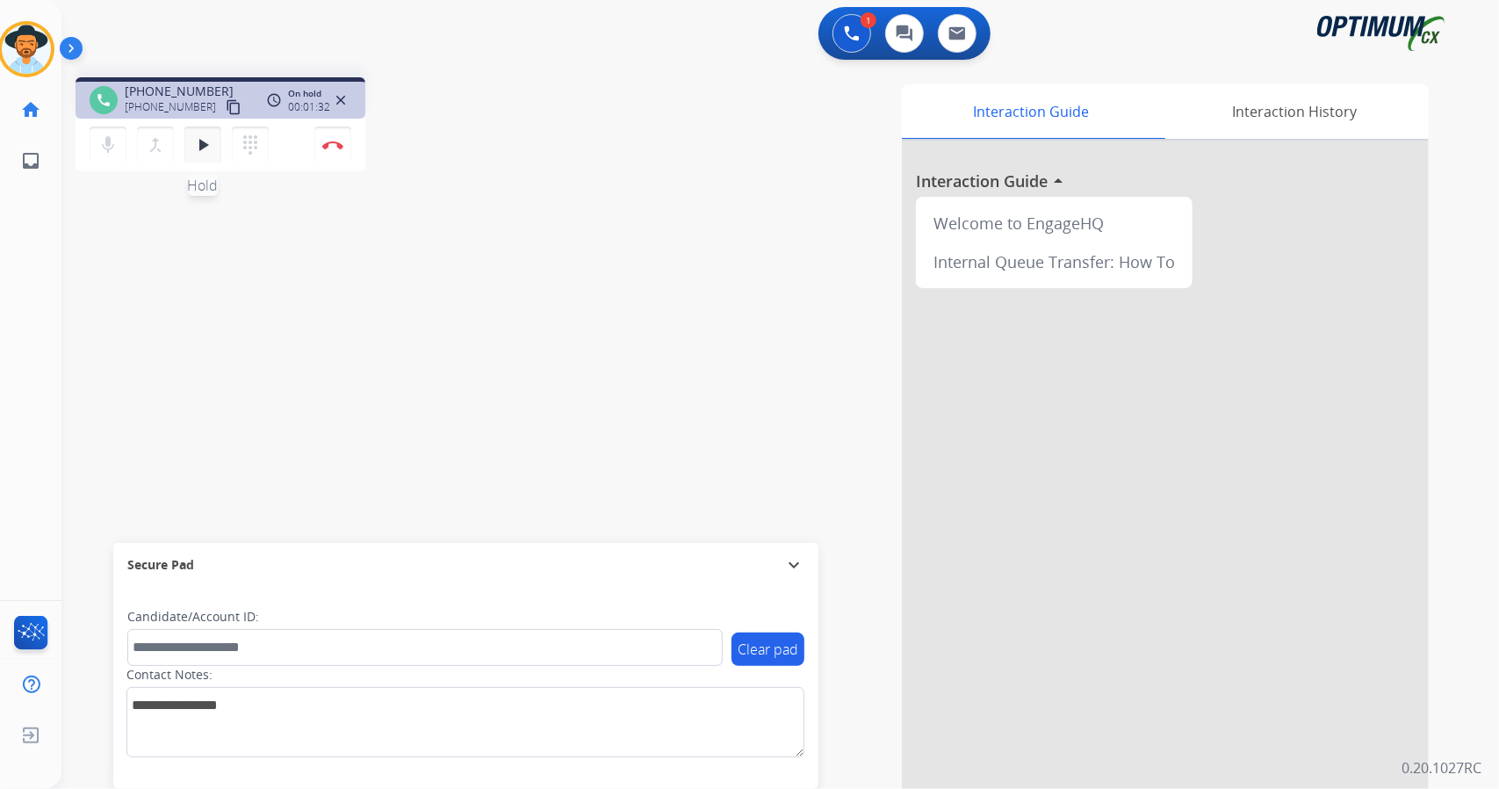
click at [199, 148] on mat-icon "play_arrow" at bounding box center [202, 144] width 21 height 21
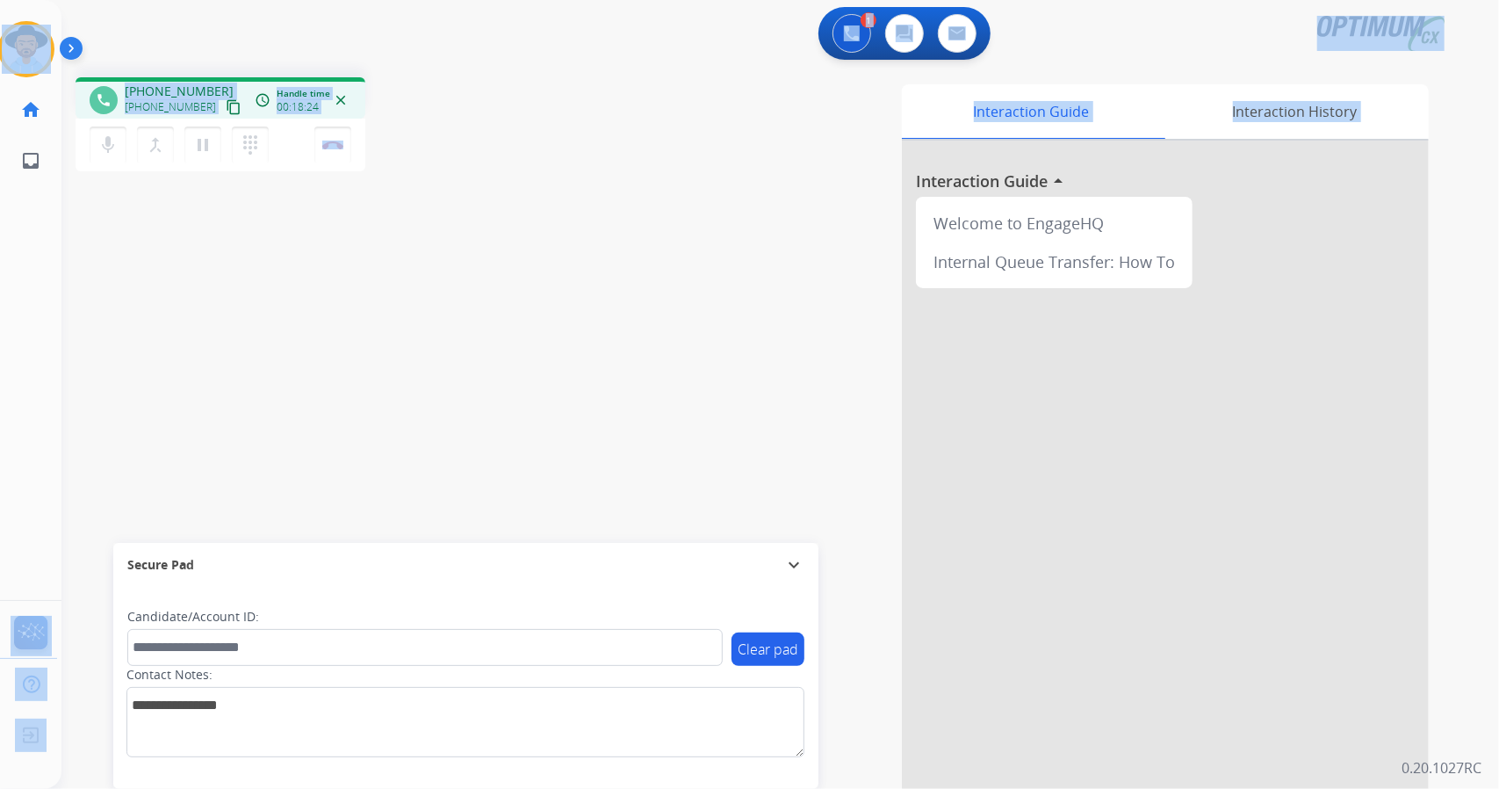
drag, startPoint x: 0, startPoint y: 5, endPoint x: 455, endPoint y: 290, distance: 536.6
click at [455, 290] on div "Outbound call Quit Outbound call Quit Schedule interaction + Add to my list Cus…" at bounding box center [749, 394] width 1499 height 789
click at [342, 140] on button "Disconnect" at bounding box center [332, 144] width 37 height 37
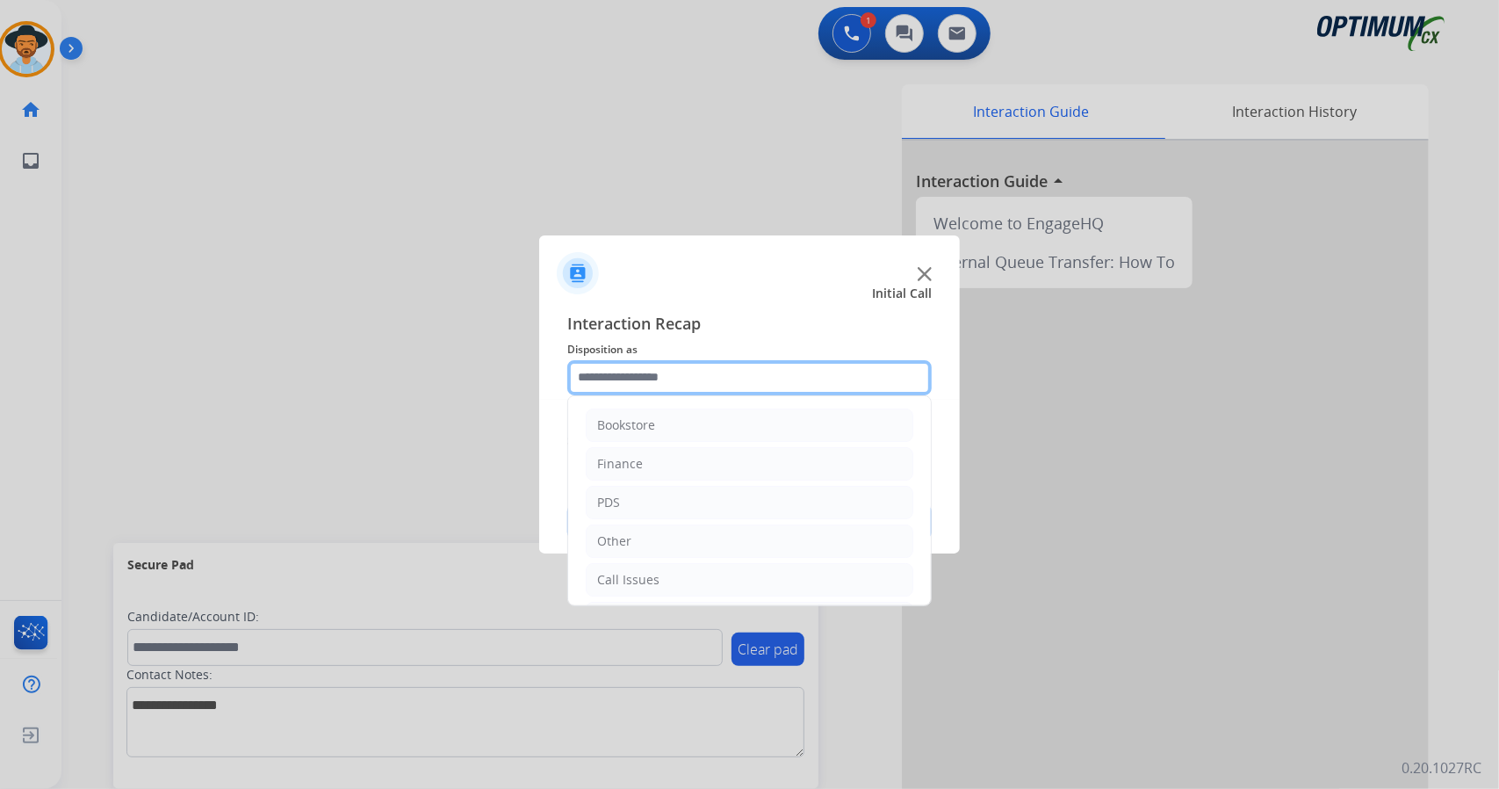
click at [732, 374] on input "text" at bounding box center [749, 377] width 364 height 35
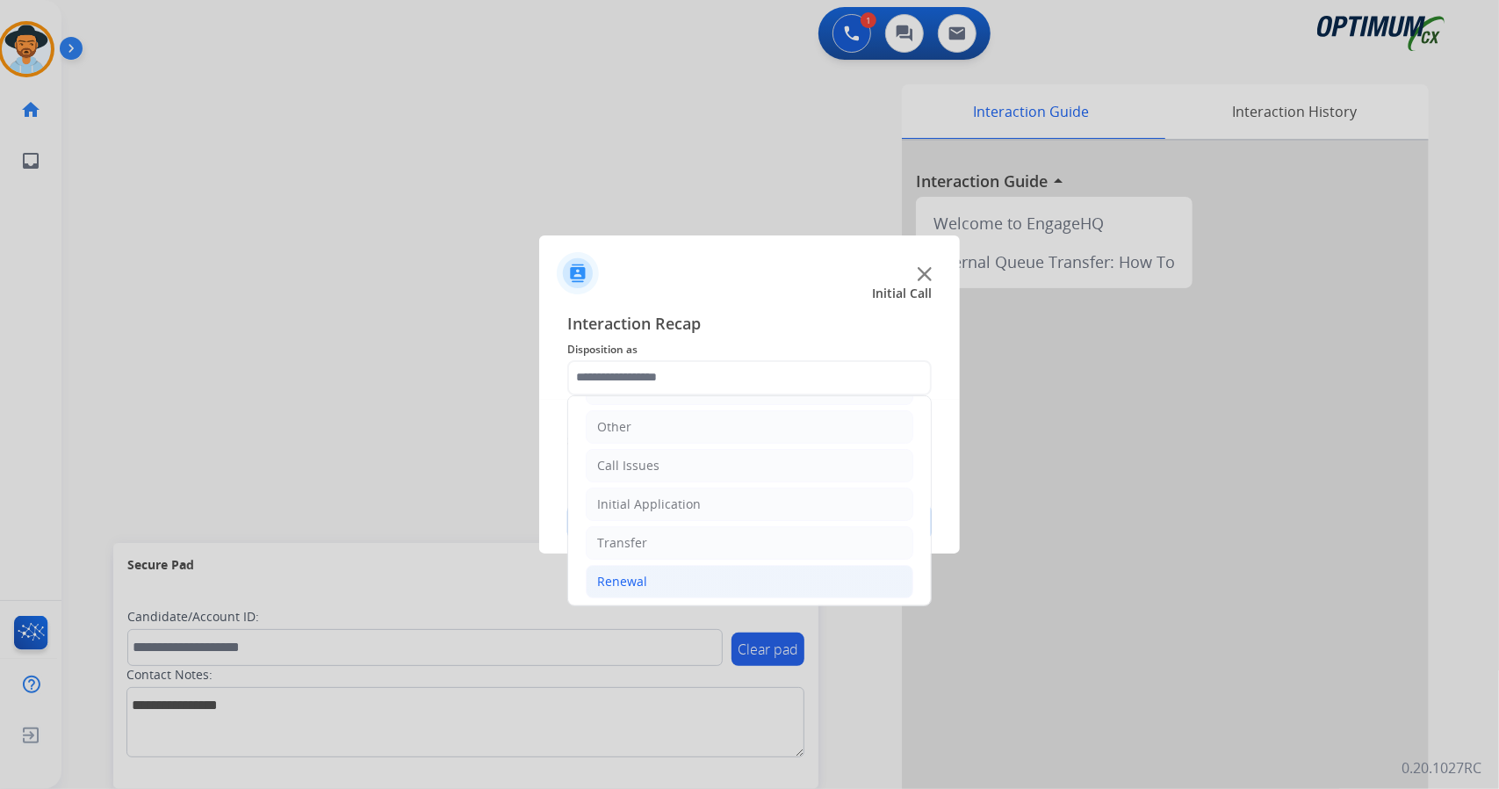
click at [725, 565] on li "Renewal" at bounding box center [750, 581] width 328 height 33
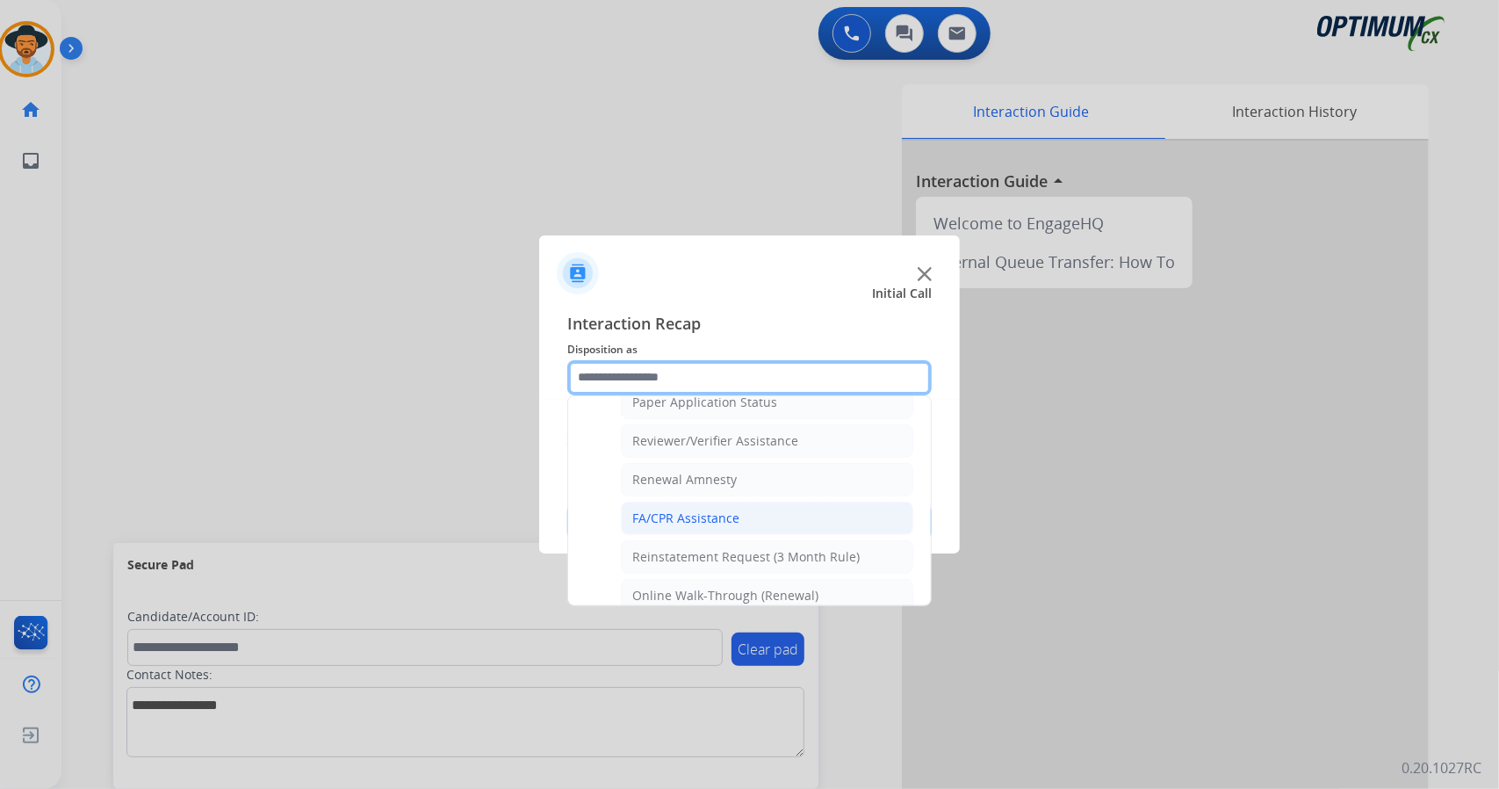
scroll to position [664, 0]
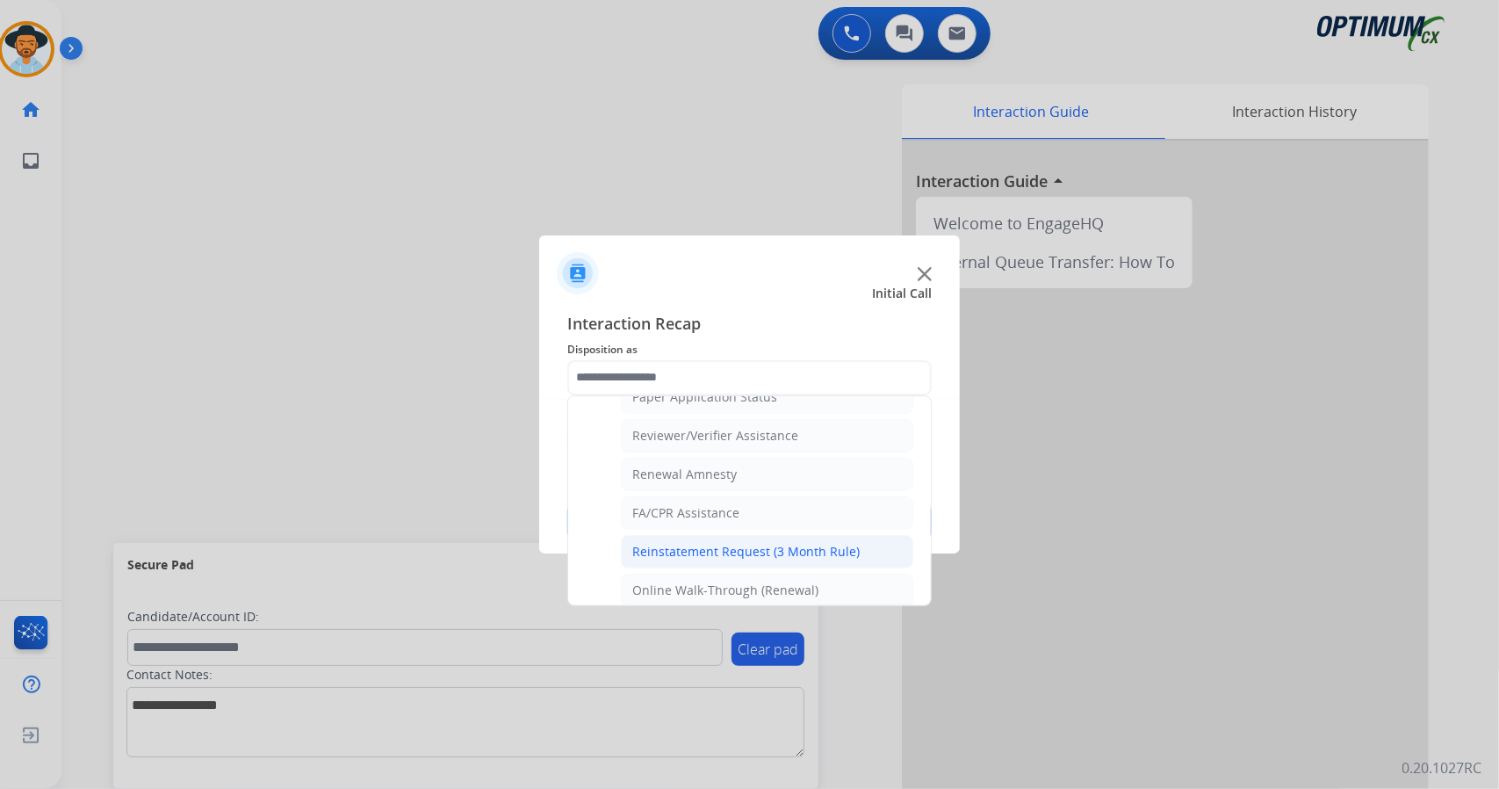
click at [739, 551] on li "Reinstatement Request (3 Month Rule)" at bounding box center [767, 551] width 292 height 33
type input "**********"
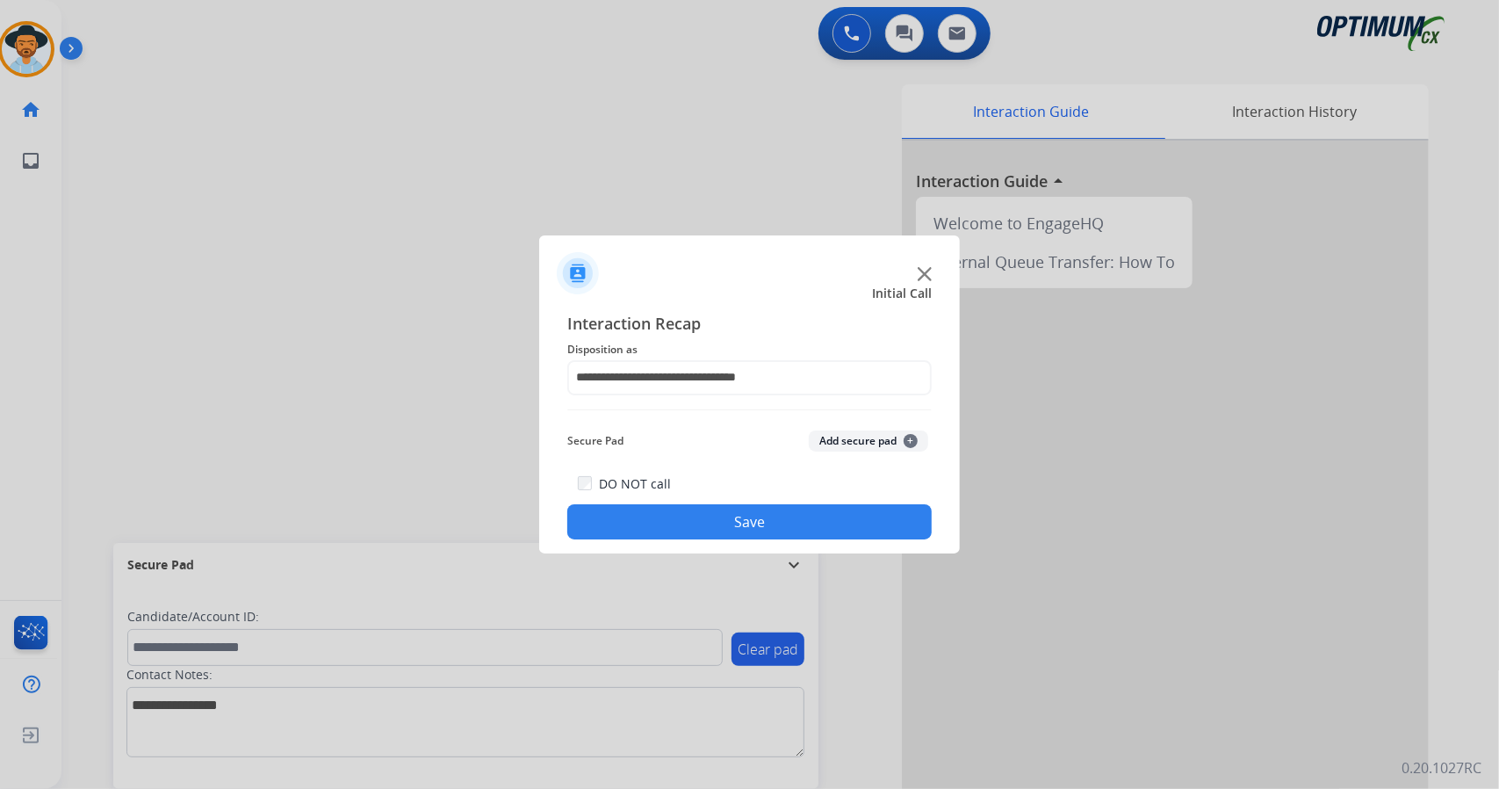
click at [729, 530] on button "Save" at bounding box center [749, 521] width 364 height 35
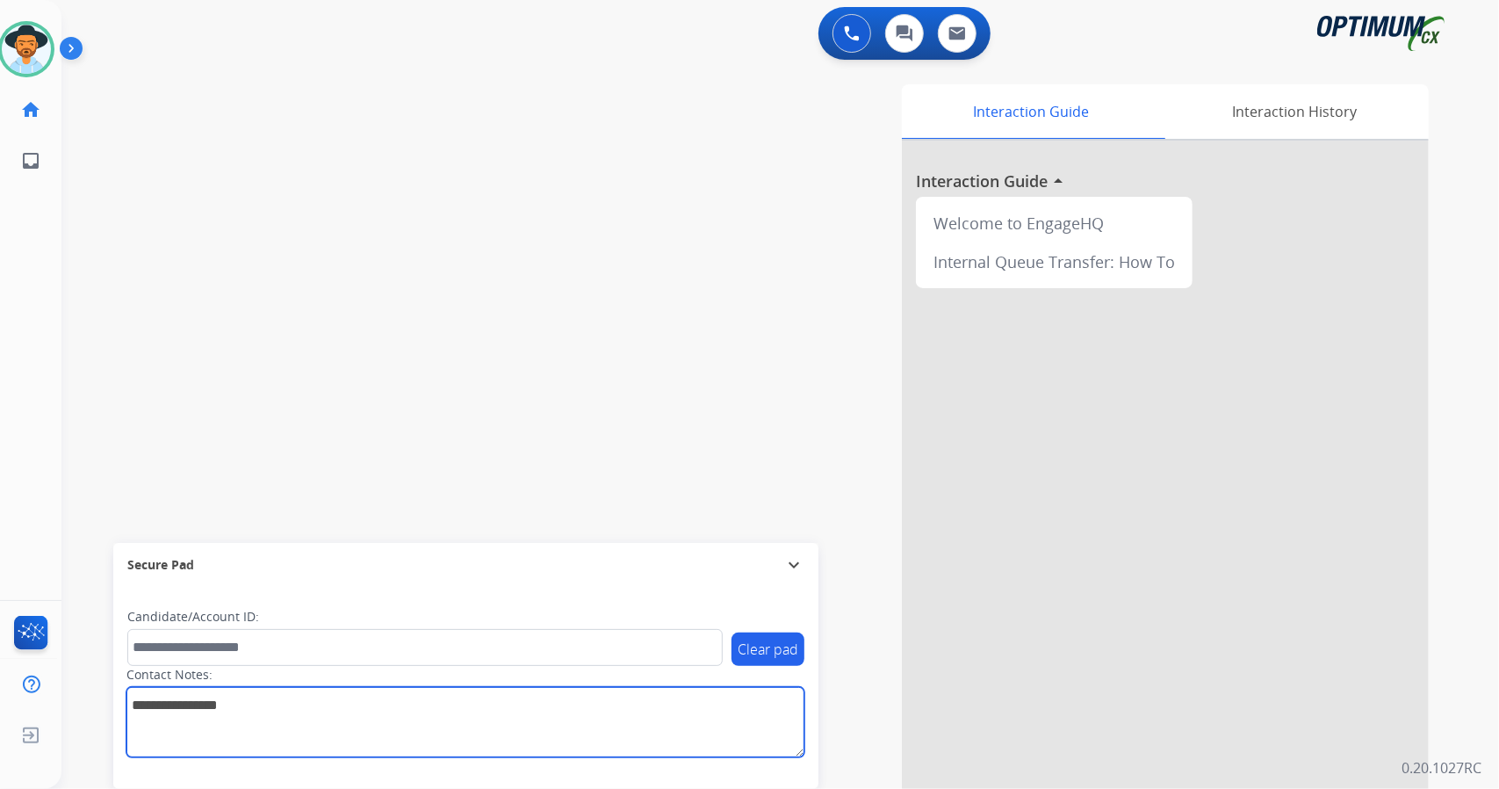
click at [609, 743] on textarea at bounding box center [465, 722] width 678 height 70
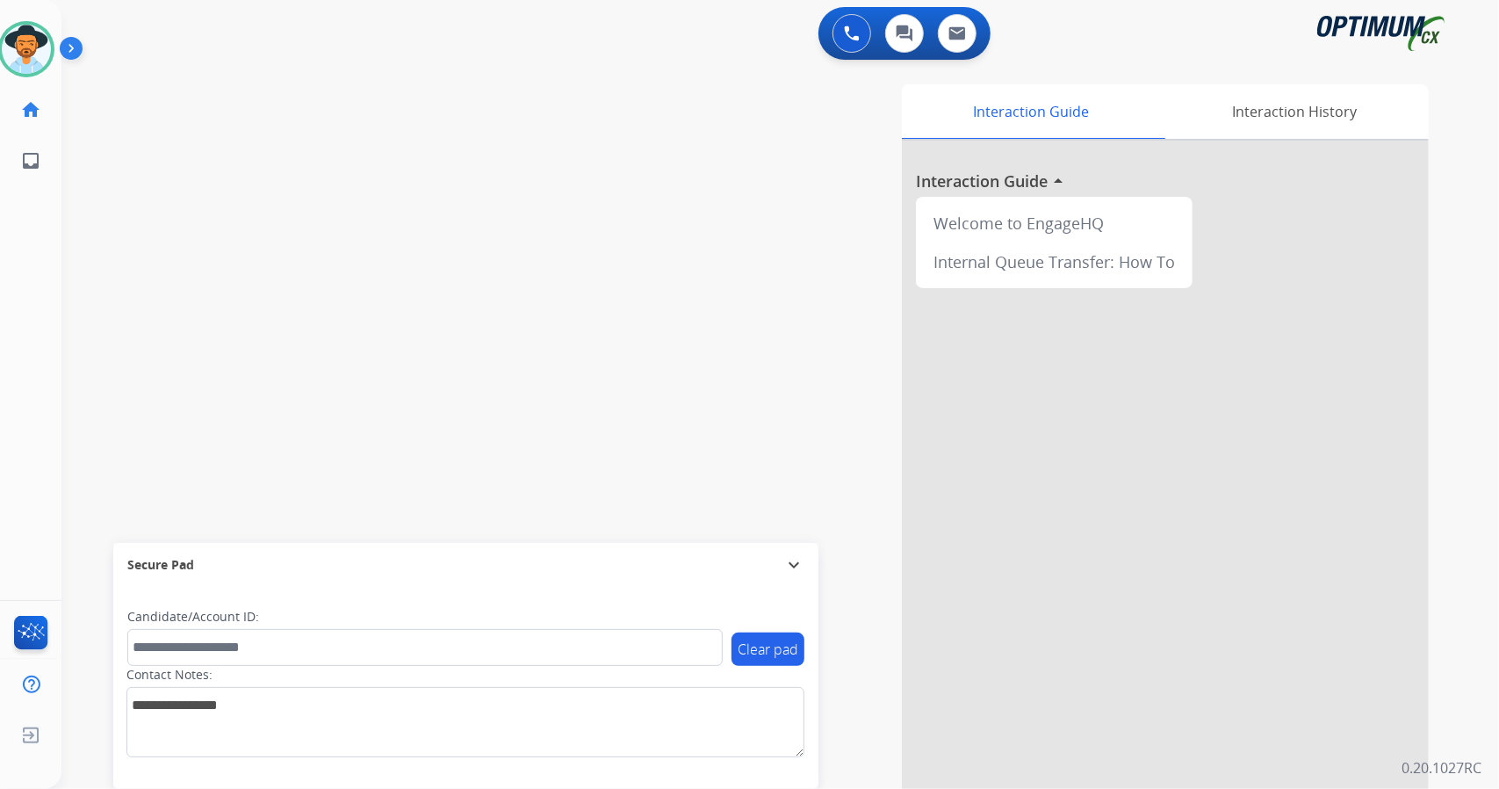
click at [652, 352] on div "Interaction Guide Interaction History Interaction Guide arrow_drop_up Welcome t…" at bounding box center [993, 439] width 869 height 711
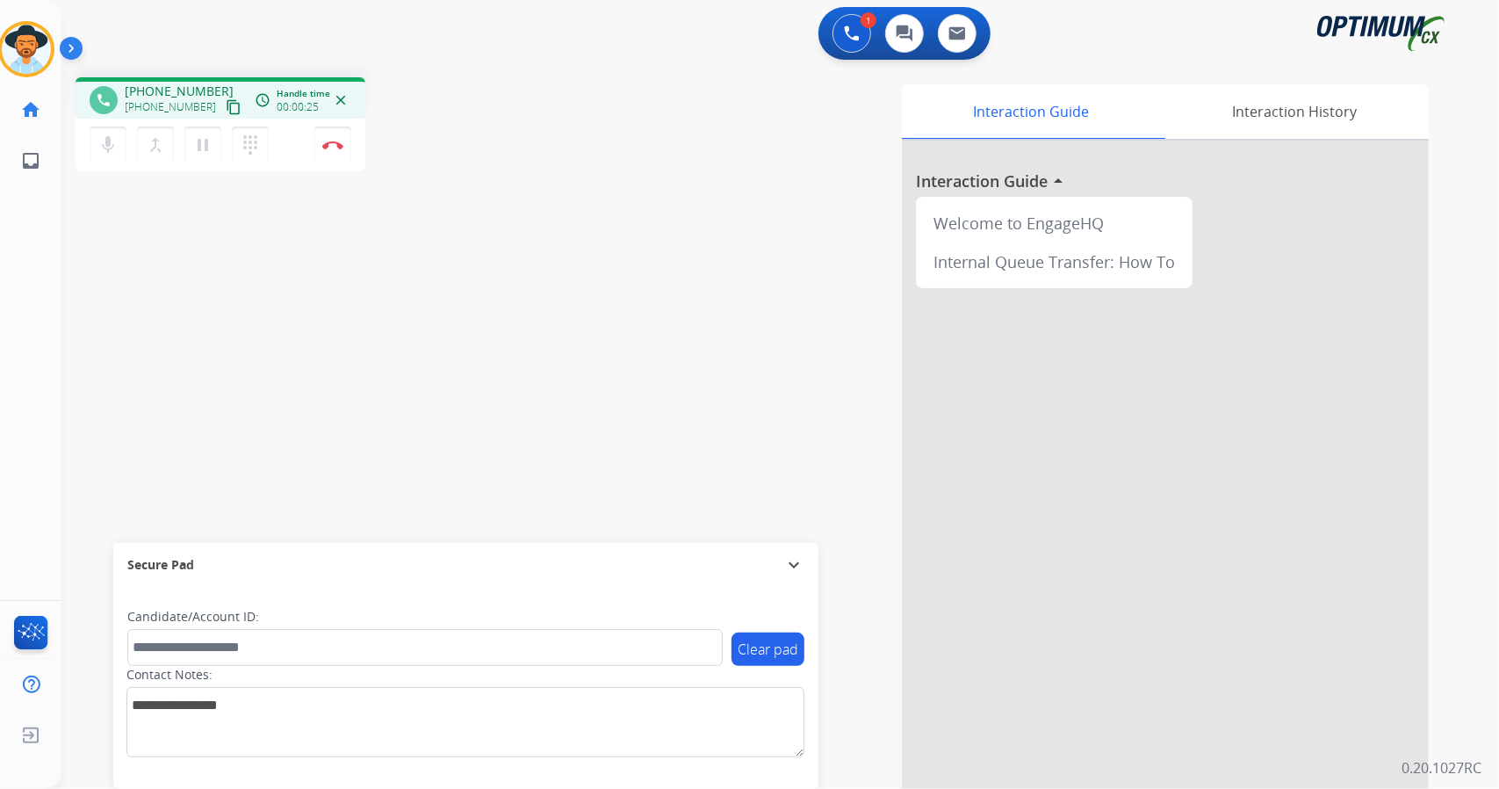
click at [527, 387] on div "phone [PHONE_NUMBER] [PHONE_NUMBER] content_copy access_time Call metrics Queue…" at bounding box center [758, 429] width 1395 height 732
click at [328, 142] on img at bounding box center [332, 145] width 21 height 9
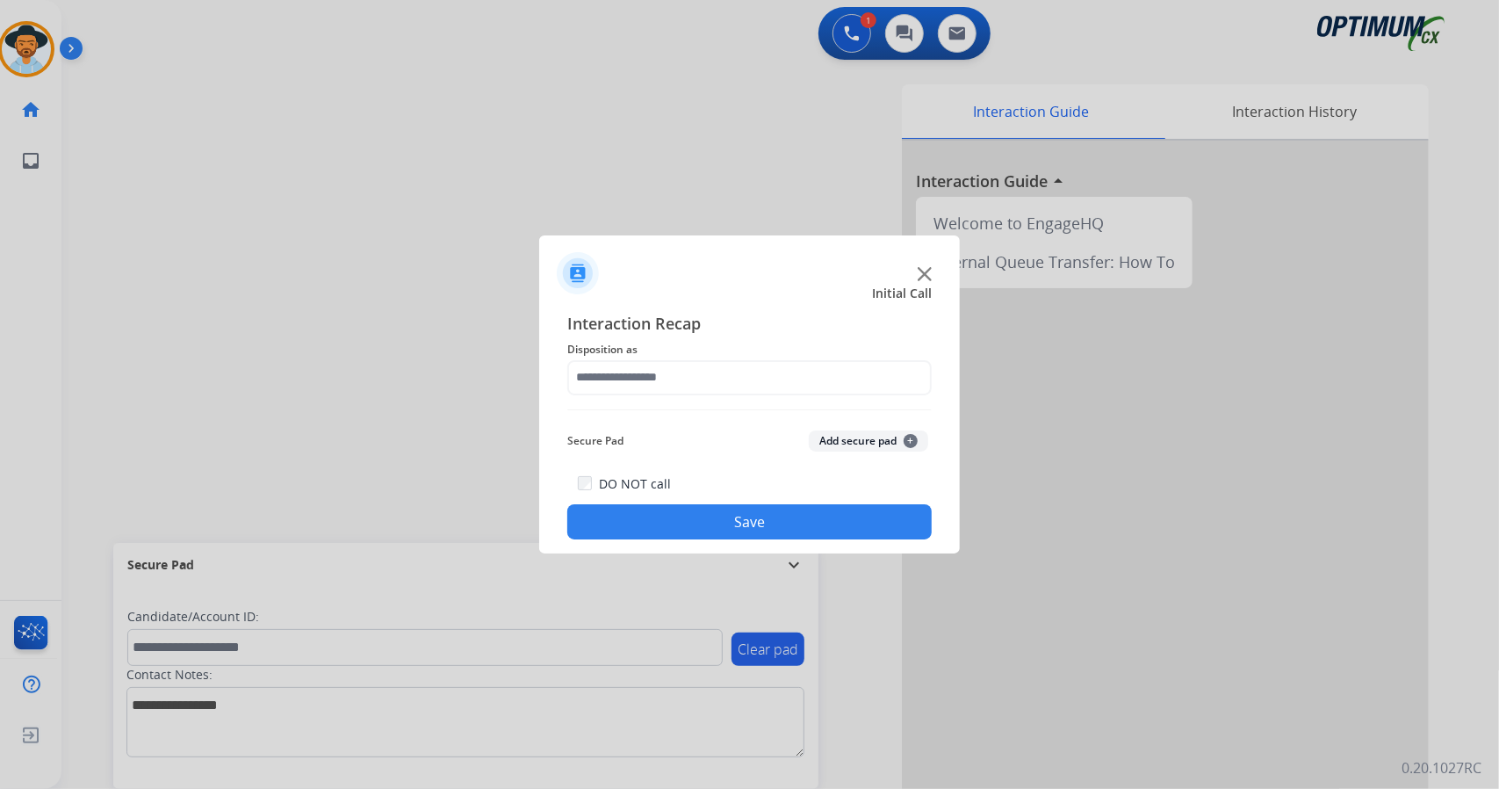
click at [599, 352] on span "Disposition as" at bounding box center [749, 349] width 364 height 21
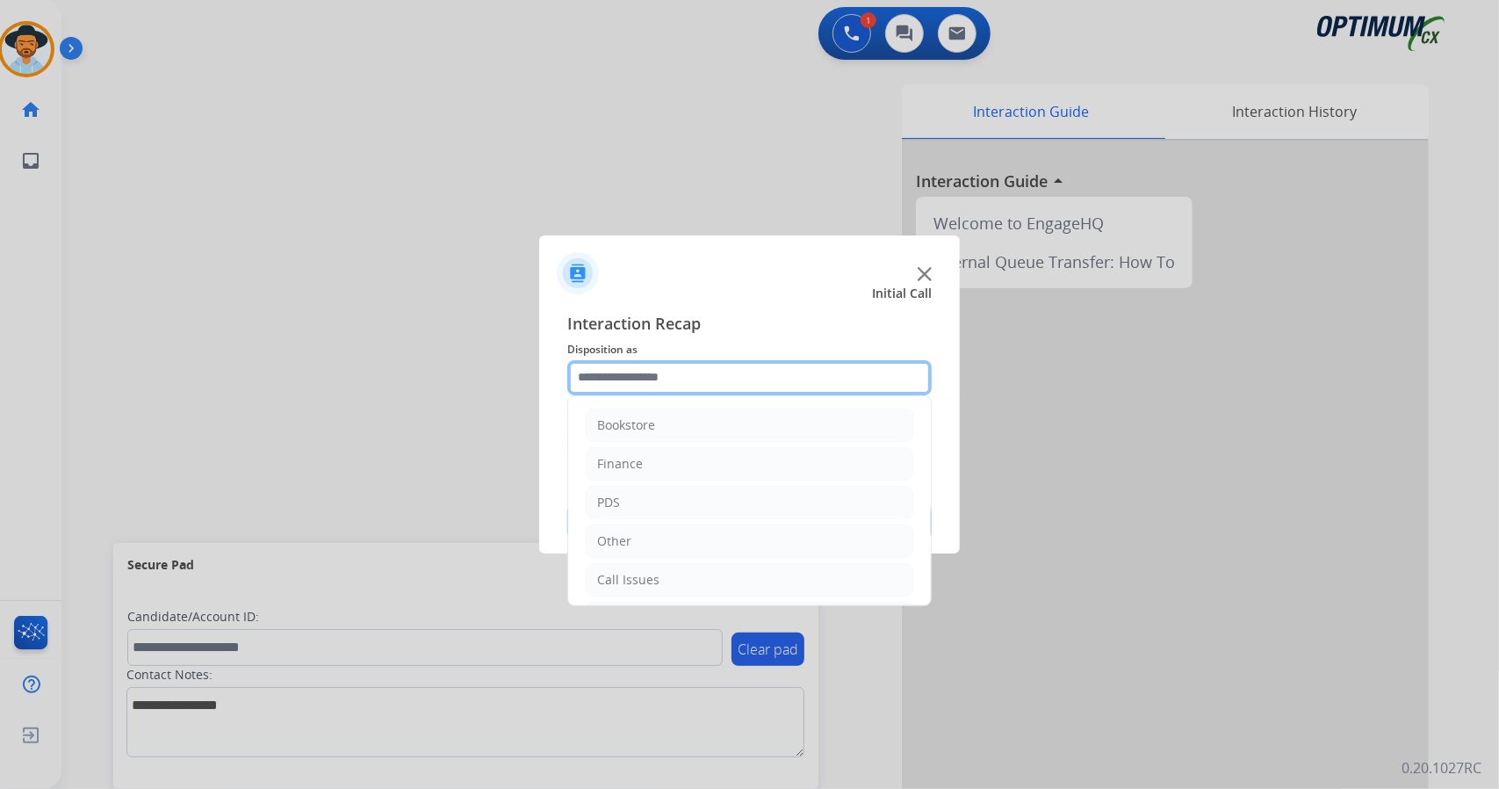
click at [608, 382] on input "text" at bounding box center [749, 377] width 364 height 35
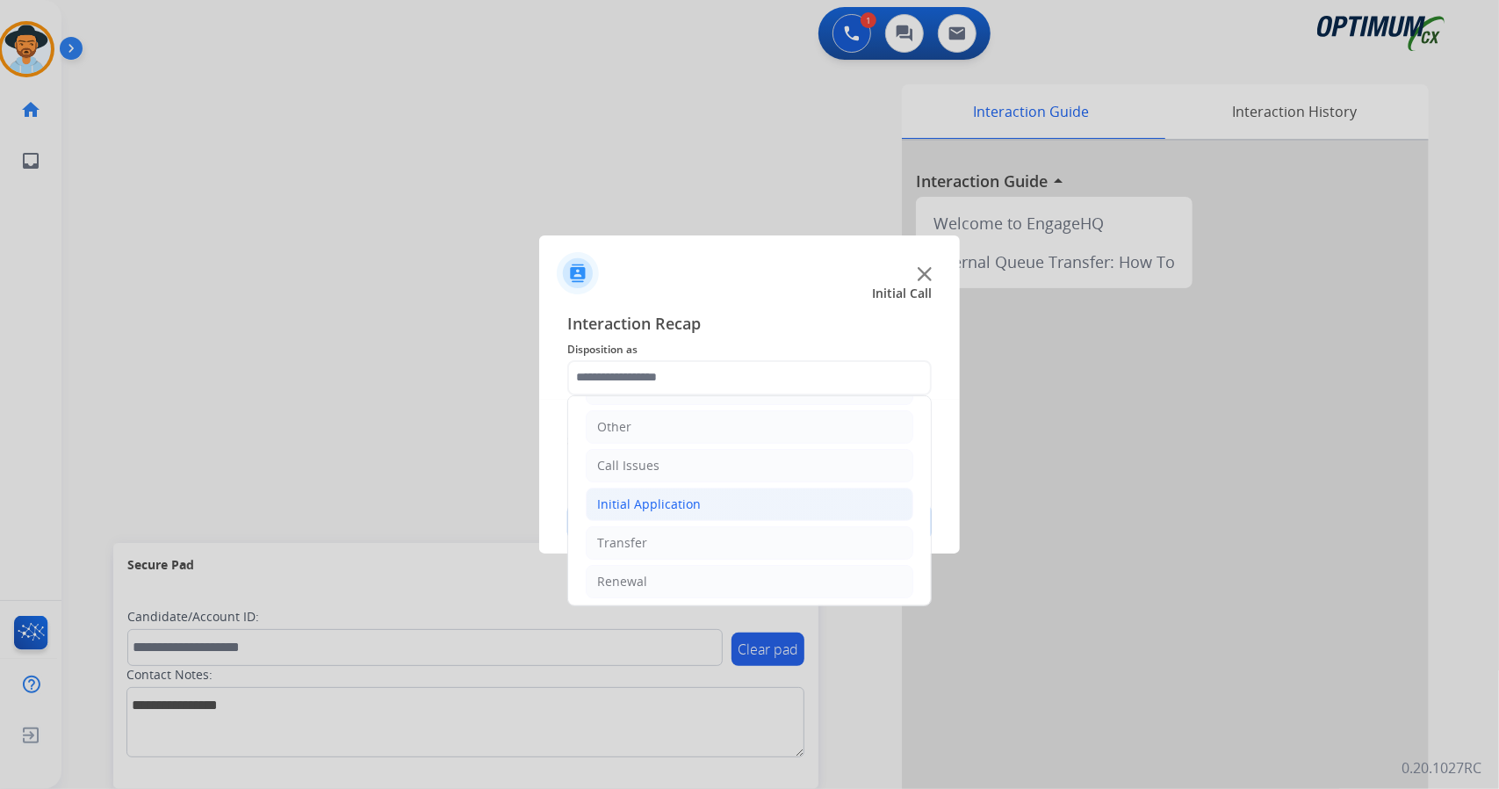
click at [655, 506] on div "Initial Application" at bounding box center [649, 504] width 104 height 18
click at [669, 573] on div "Appeals" at bounding box center [655, 582] width 47 height 18
type input "*******"
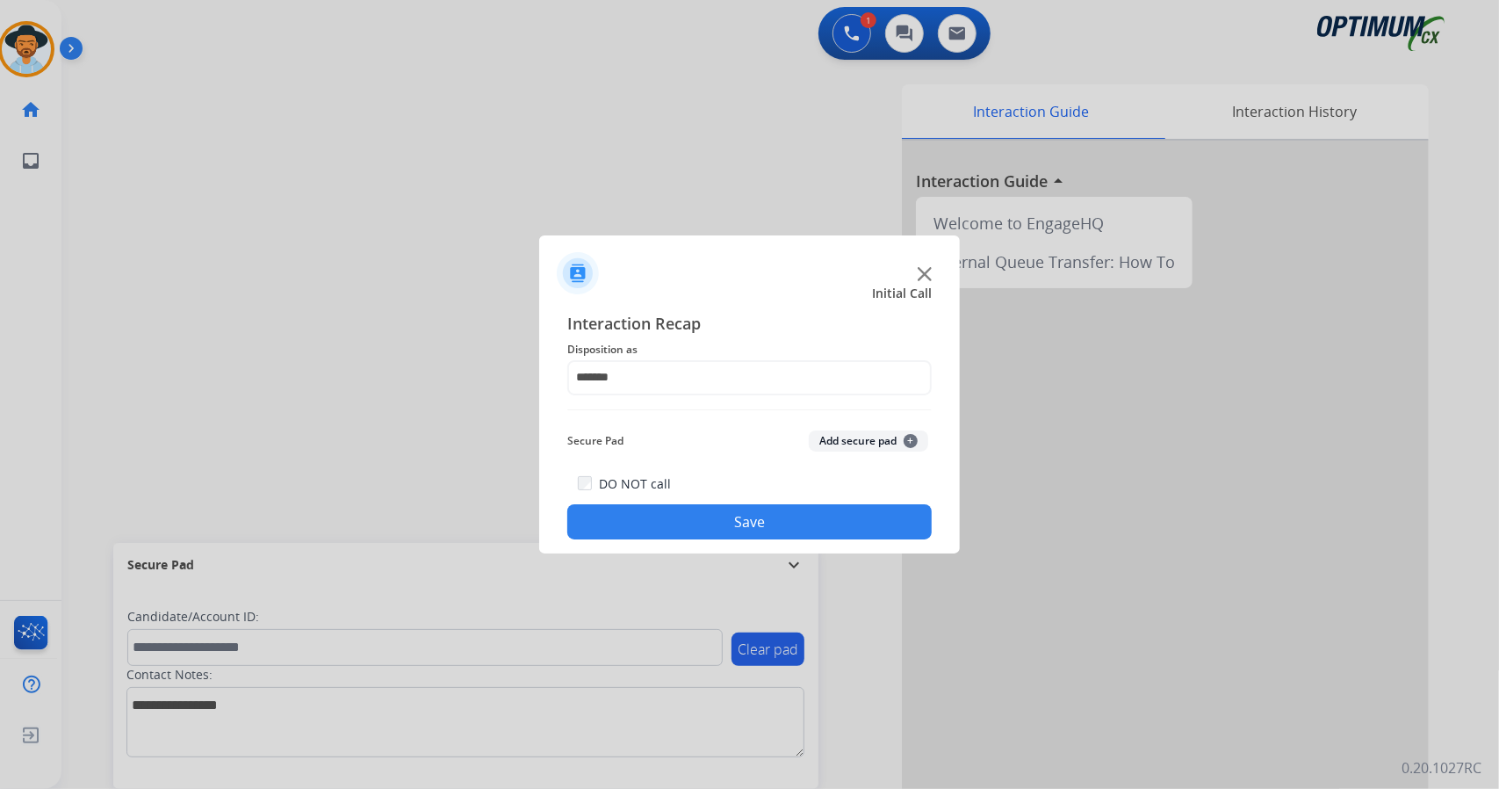
click at [671, 506] on button "Save" at bounding box center [749, 521] width 364 height 35
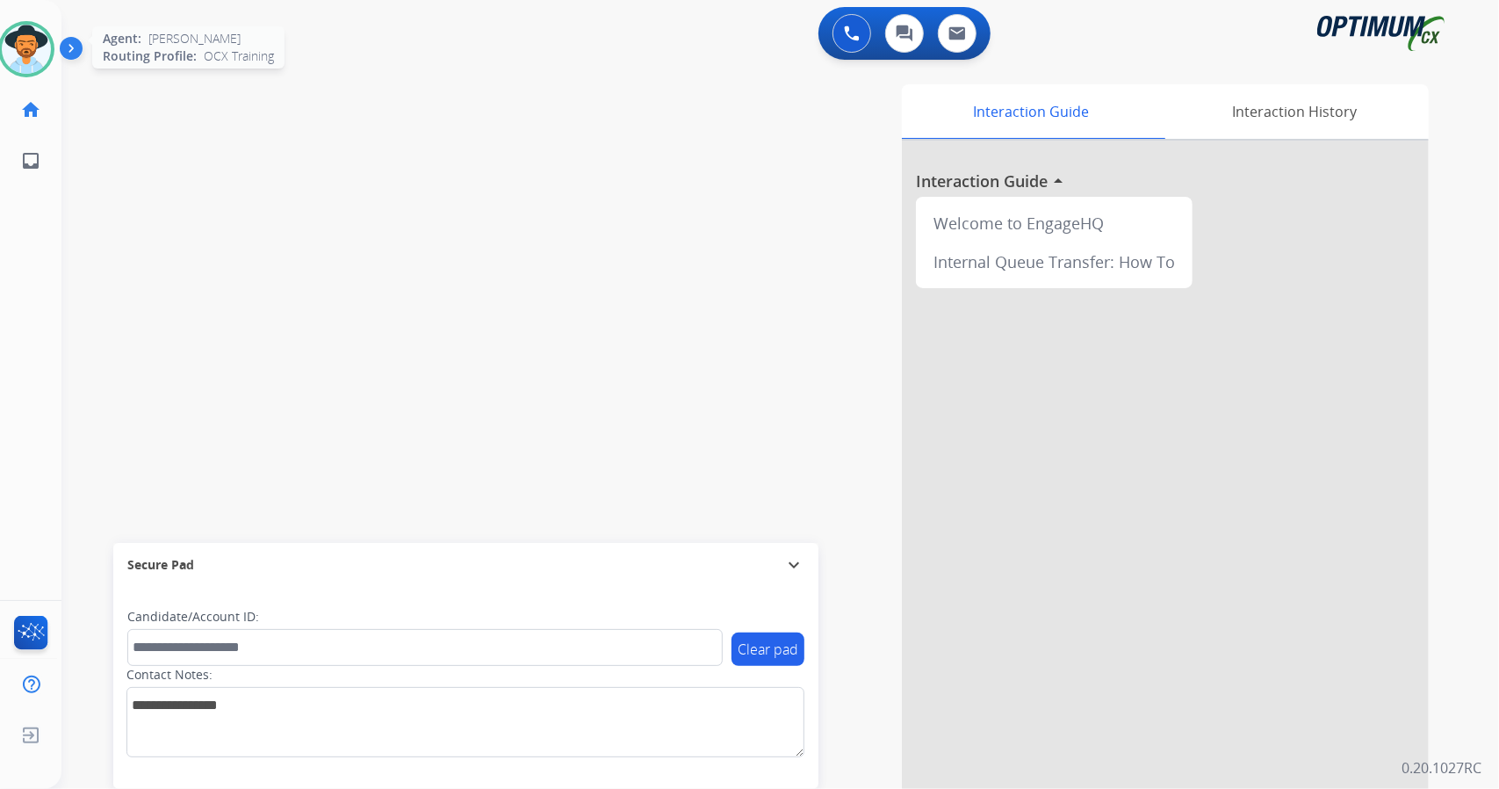
click at [4, 55] on img at bounding box center [26, 49] width 49 height 49
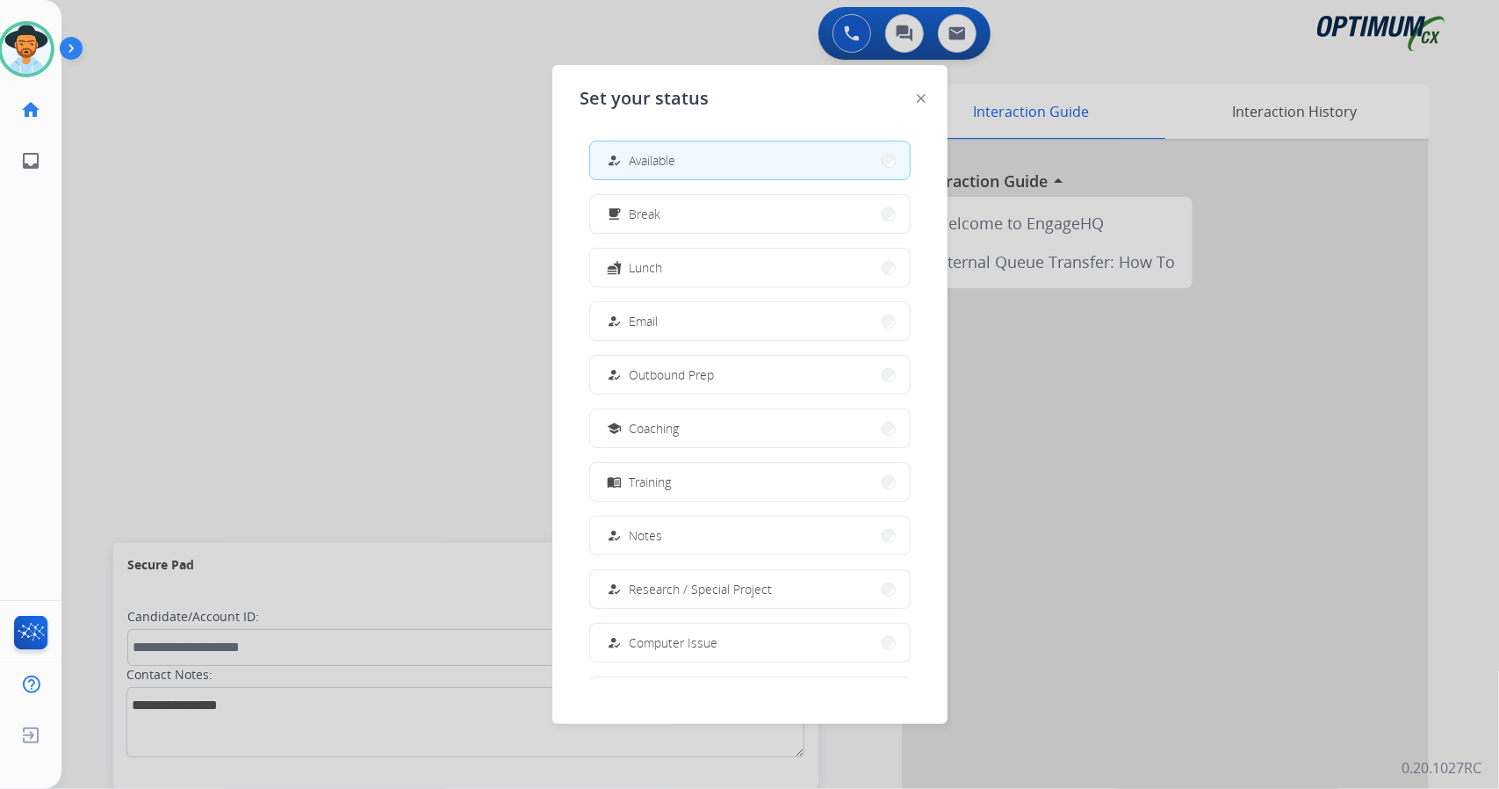
click at [220, 740] on div at bounding box center [749, 394] width 1499 height 789
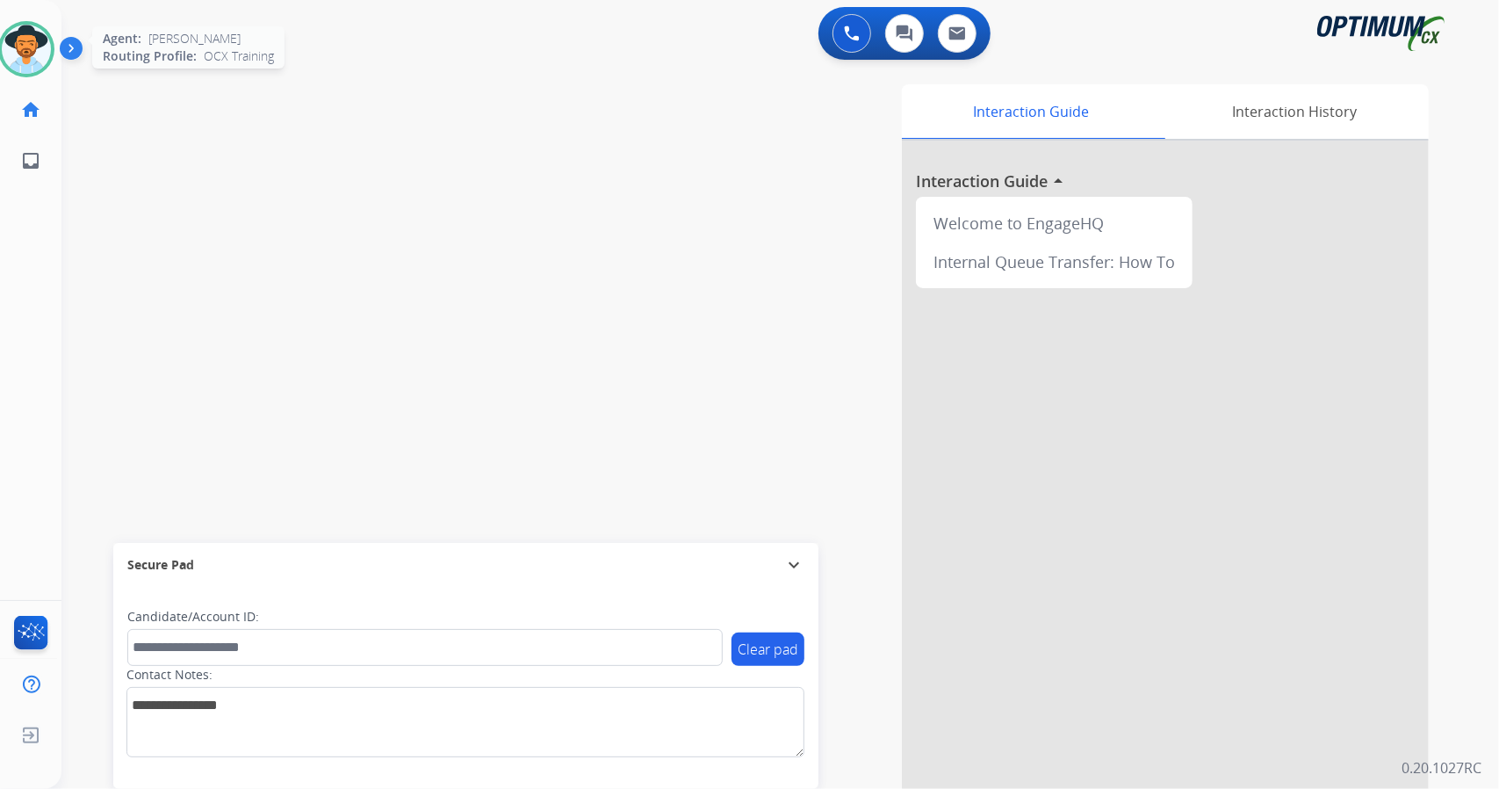
click at [20, 54] on img at bounding box center [26, 49] width 49 height 49
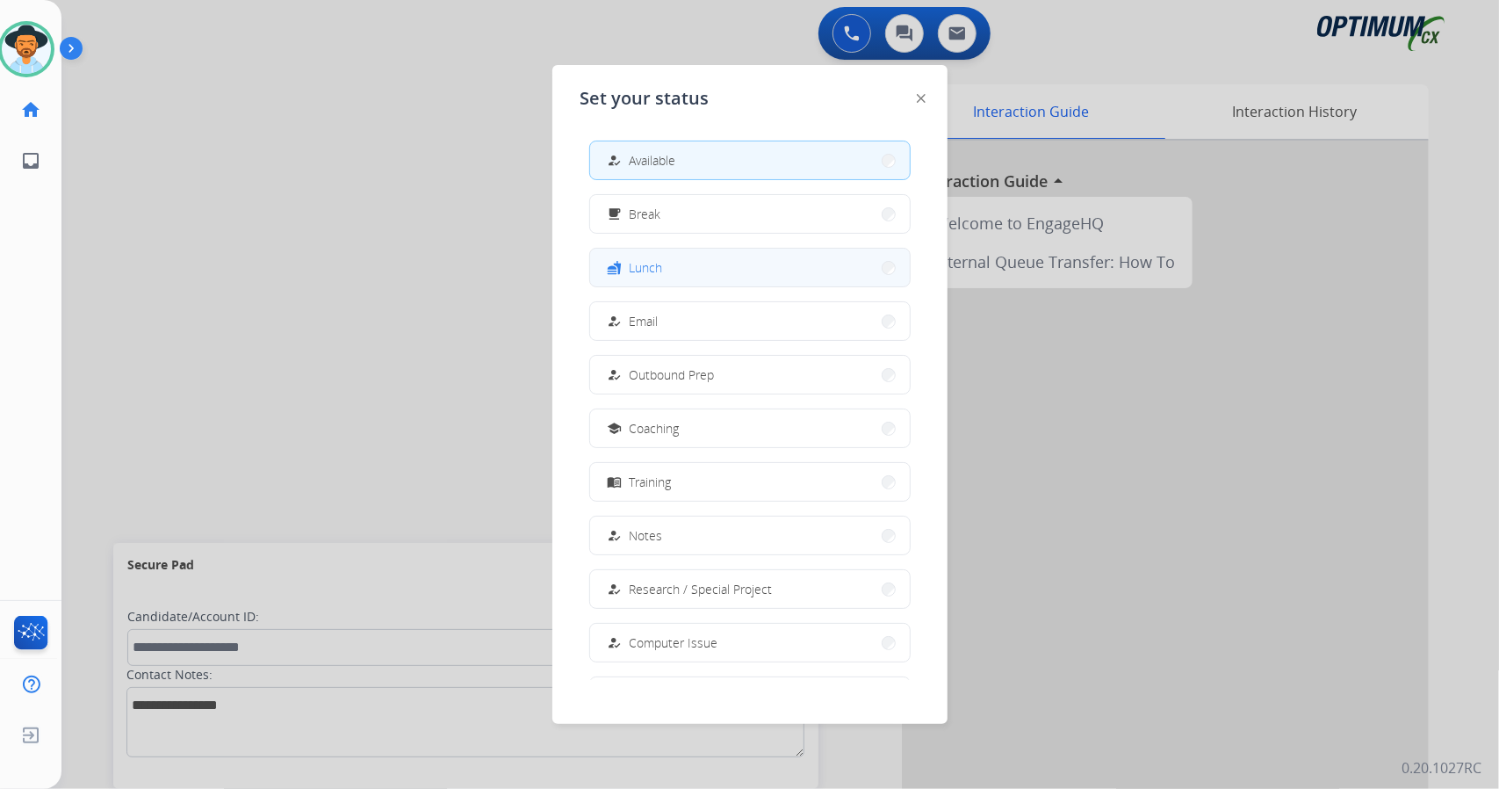
click at [645, 263] on span "Lunch" at bounding box center [646, 267] width 33 height 18
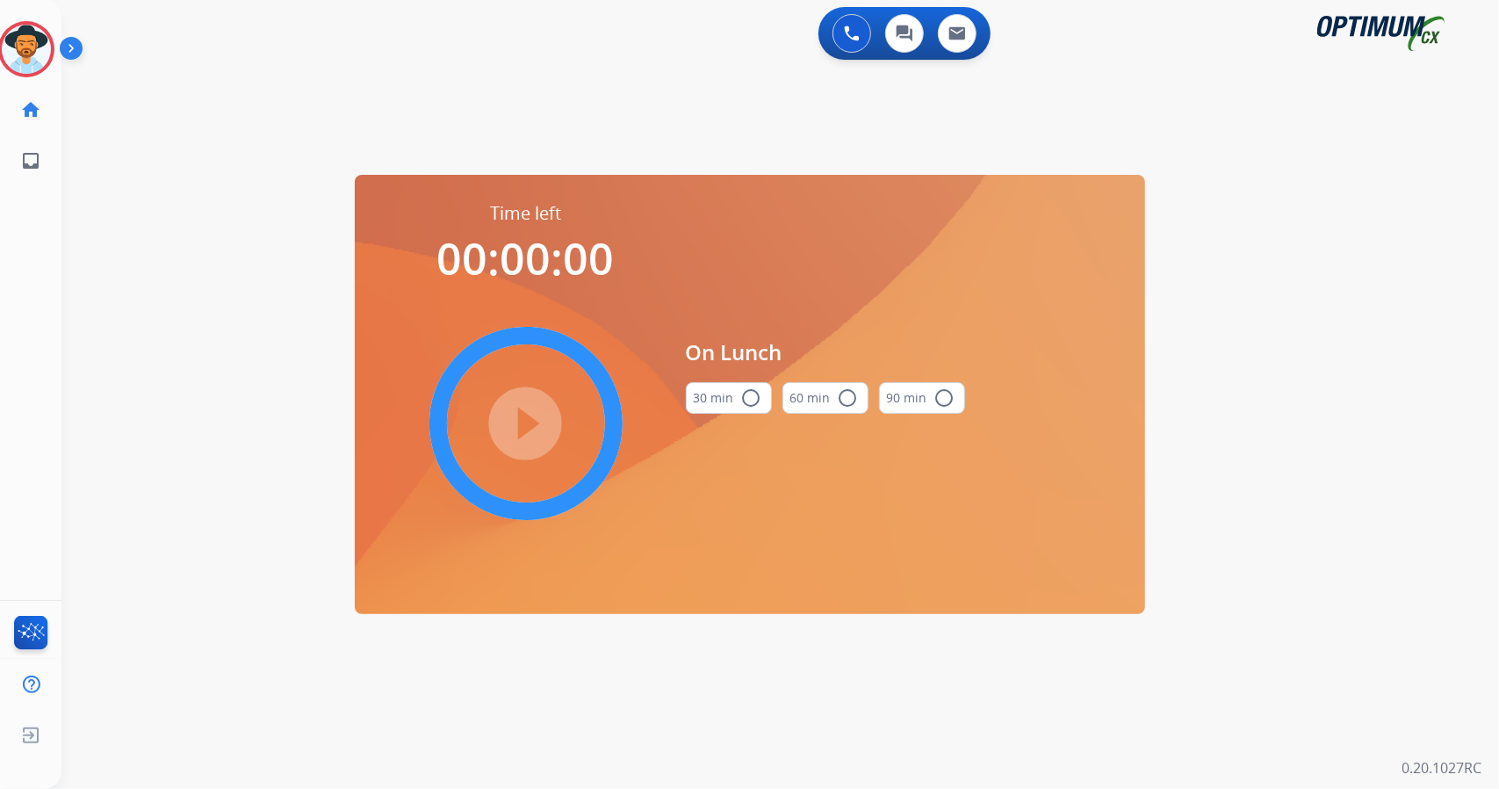
click at [1347, 426] on div "0 Voice Interactions 0 Chat Interactions 0 Email Interactions swap_horiz Break …" at bounding box center [780, 394] width 1438 height 789
click at [743, 395] on mat-icon "radio_button_unchecked" at bounding box center [751, 397] width 21 height 21
click at [537, 413] on mat-icon "play_circle_filled" at bounding box center [526, 423] width 21 height 21
